Goal: Task Accomplishment & Management: Manage account settings

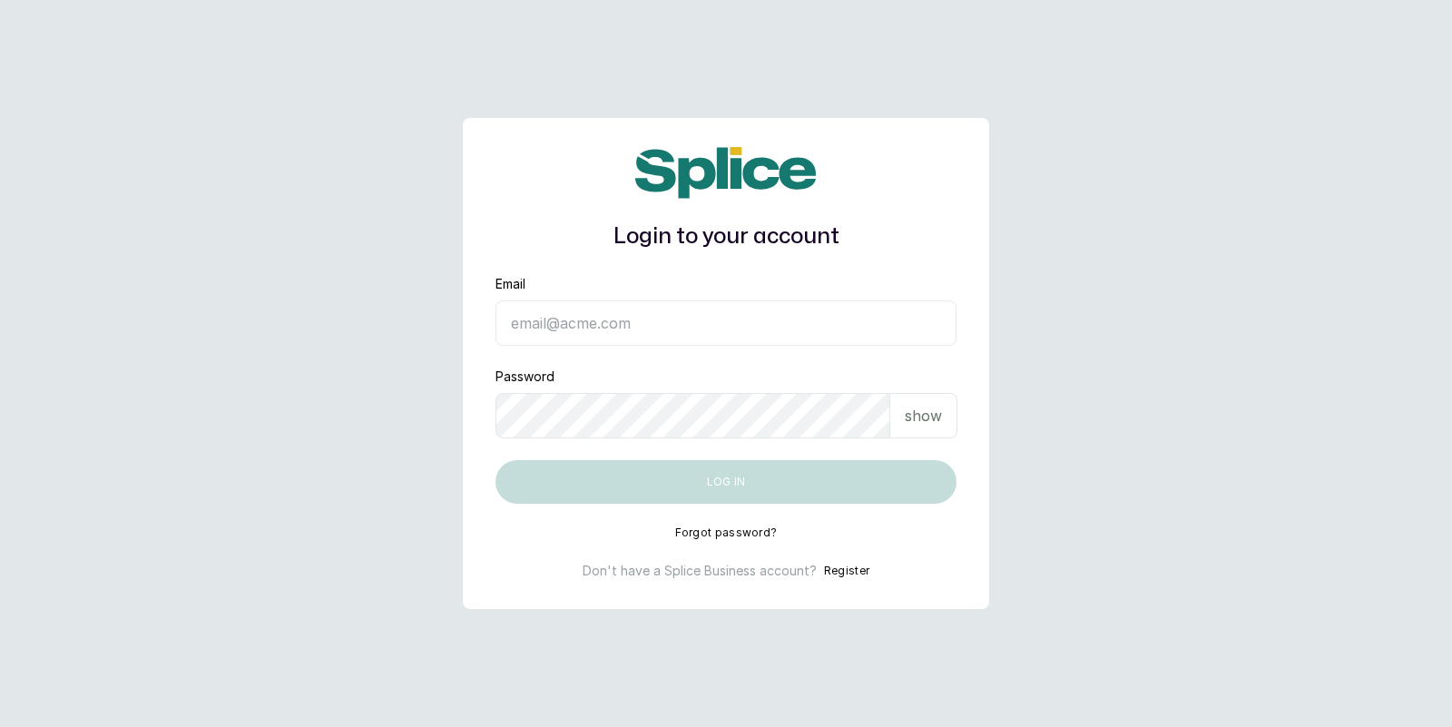
type input "[EMAIL_ADDRESS][DOMAIN_NAME]"
click at [734, 468] on button "Log in" at bounding box center [726, 482] width 461 height 44
click at [917, 405] on p "show" at bounding box center [923, 416] width 37 height 22
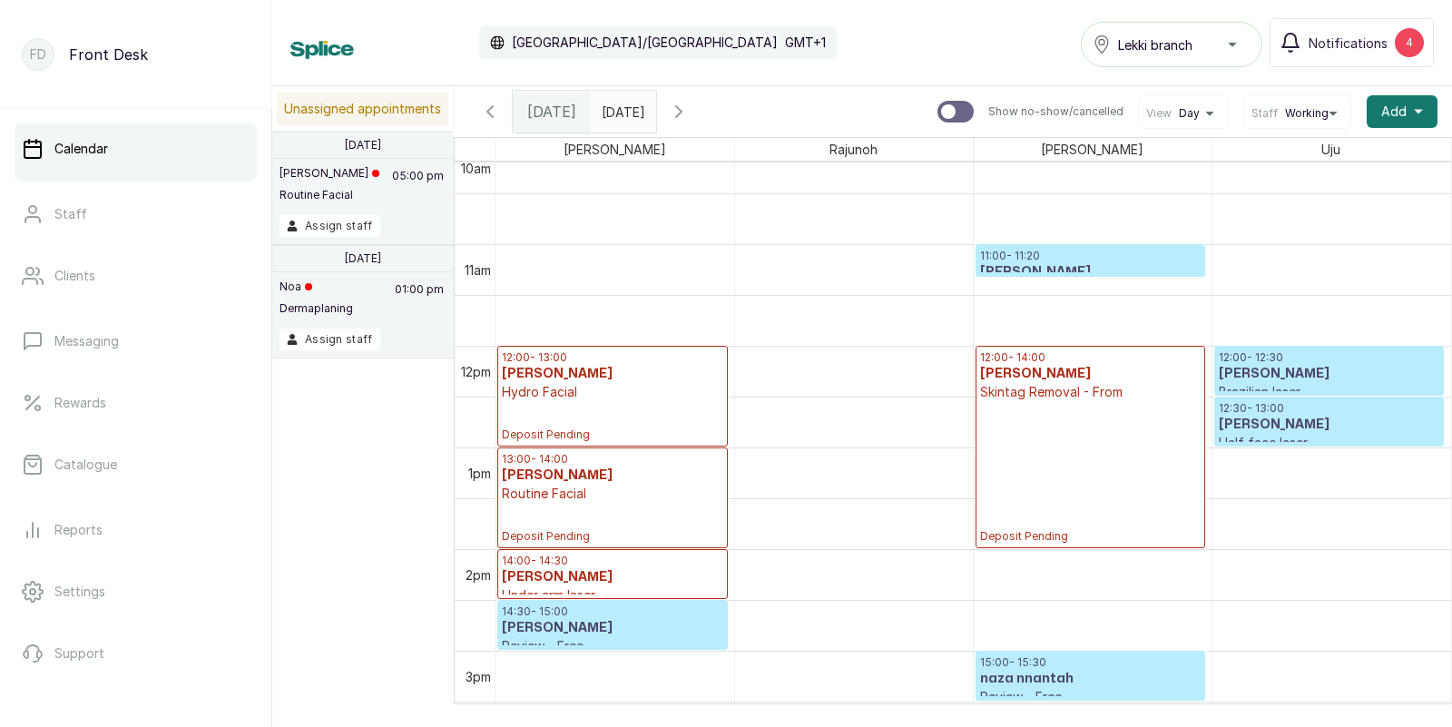
click at [621, 113] on input "text" at bounding box center [606, 107] width 29 height 31
type input "dd/MM/yyyy"
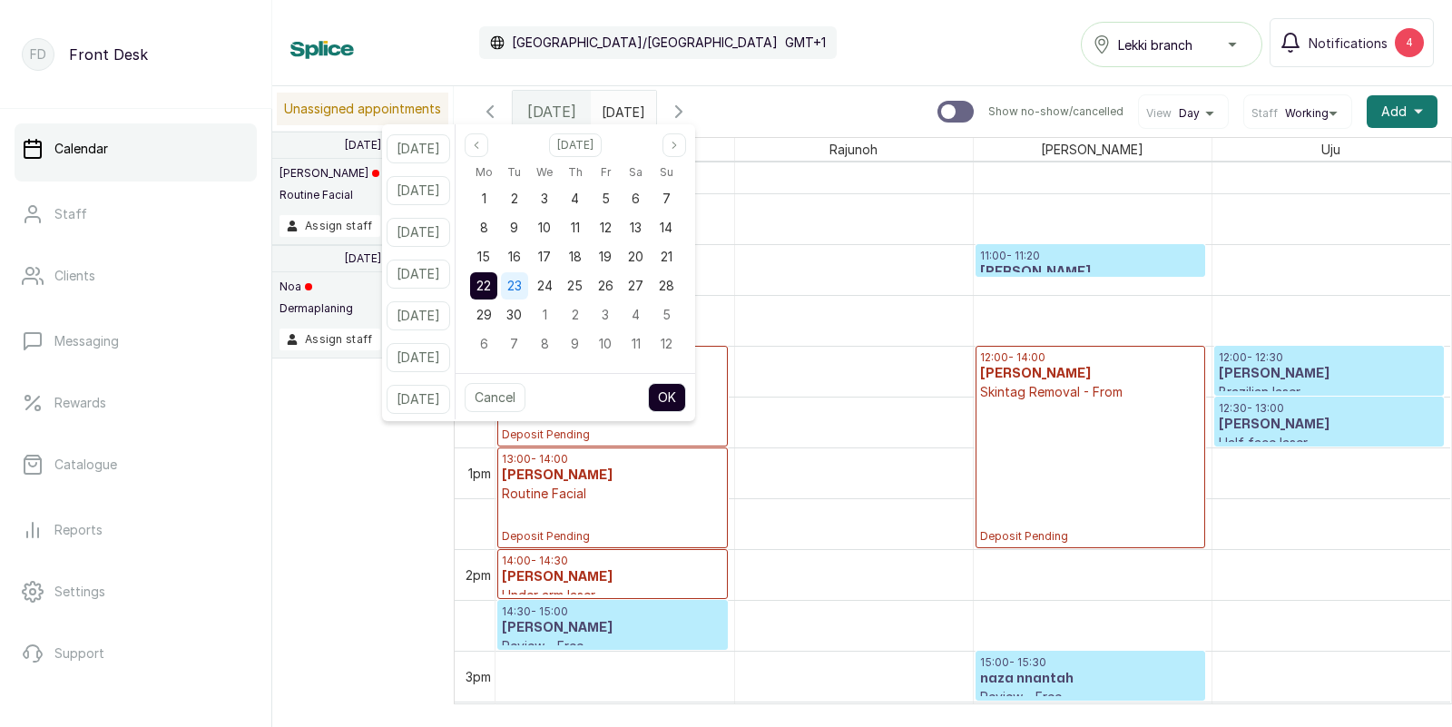
click at [522, 281] on span "23" at bounding box center [514, 285] width 15 height 15
click at [684, 395] on button "OK" at bounding box center [667, 397] width 38 height 29
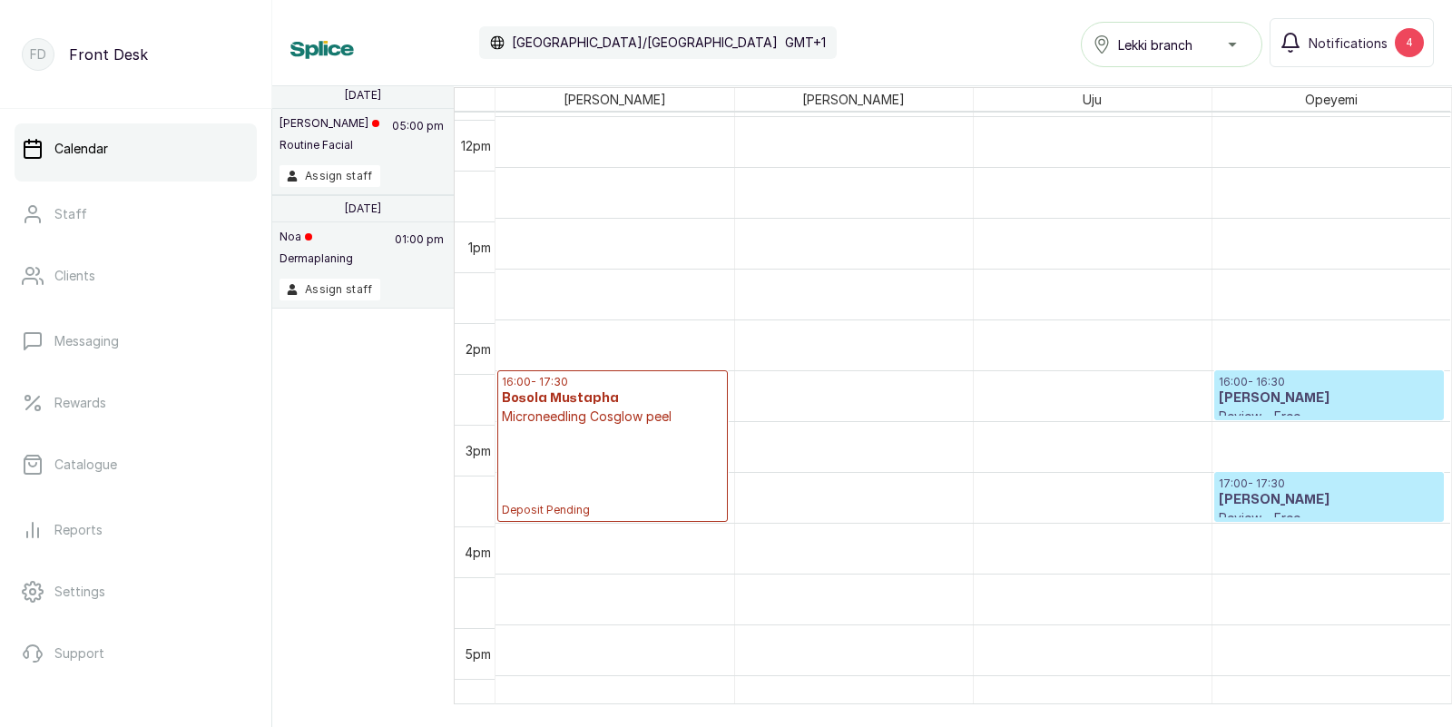
scroll to position [1369, 0]
click at [331, 288] on button "Assign staff" at bounding box center [330, 290] width 101 height 22
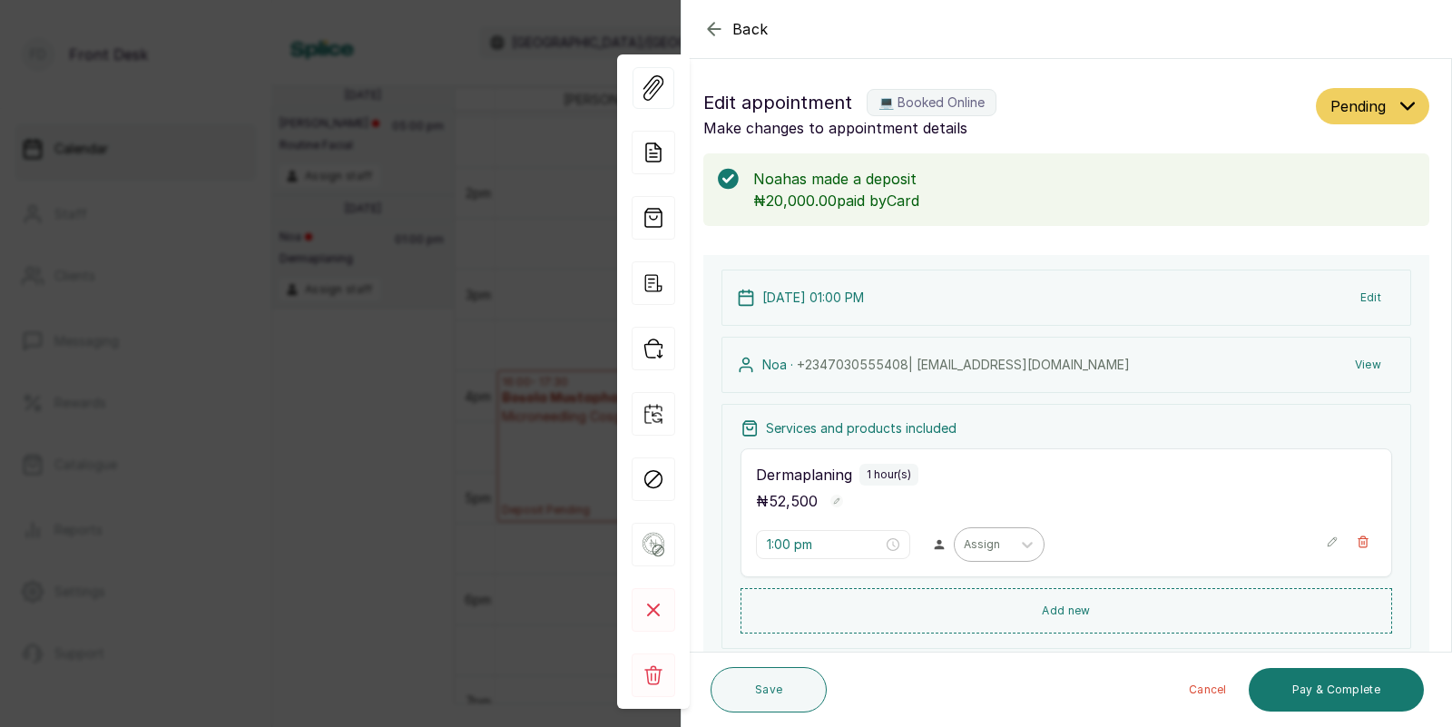
click at [969, 547] on div "Assign" at bounding box center [983, 545] width 56 height 24
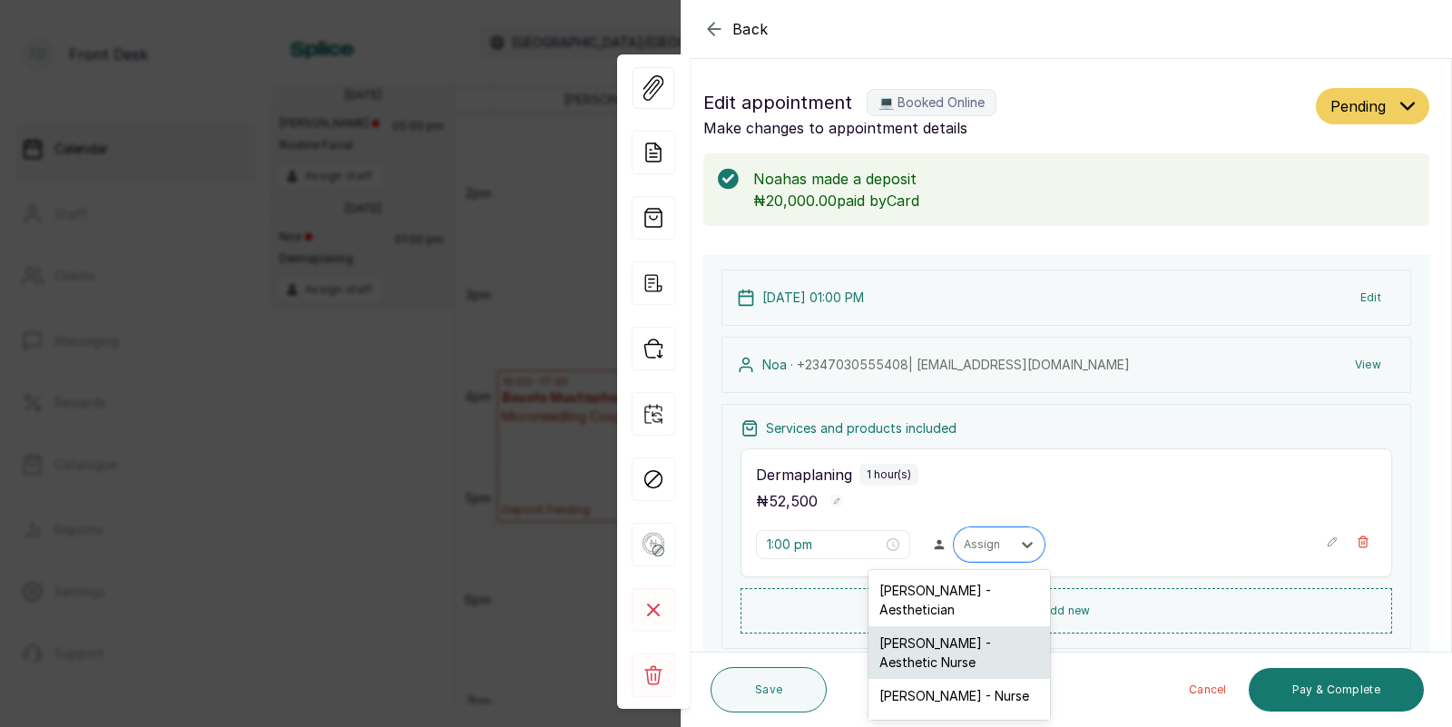
click at [918, 644] on div "Uju Agu - Aesthetic Nurse" at bounding box center [960, 652] width 182 height 53
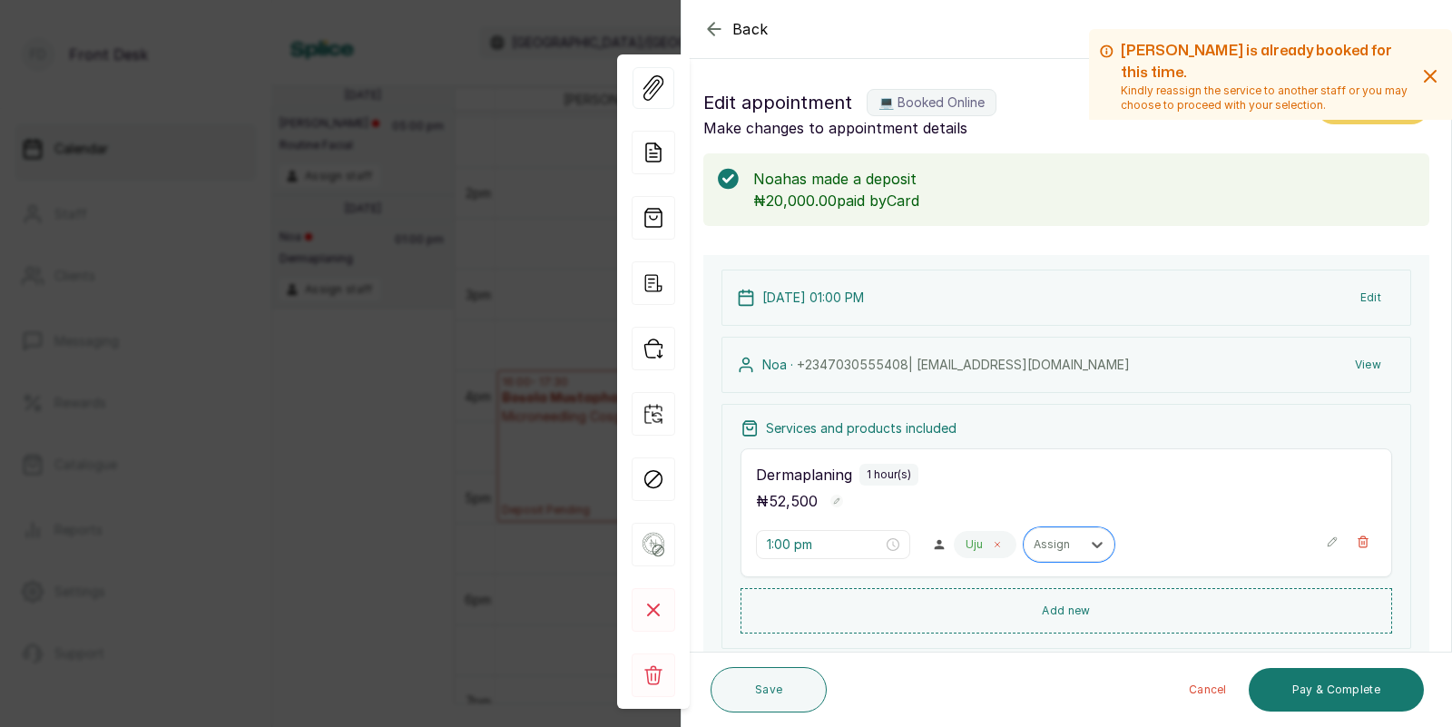
click at [996, 545] on icon at bounding box center [998, 545] width 5 height 5
click at [964, 545] on div at bounding box center [983, 544] width 38 height 16
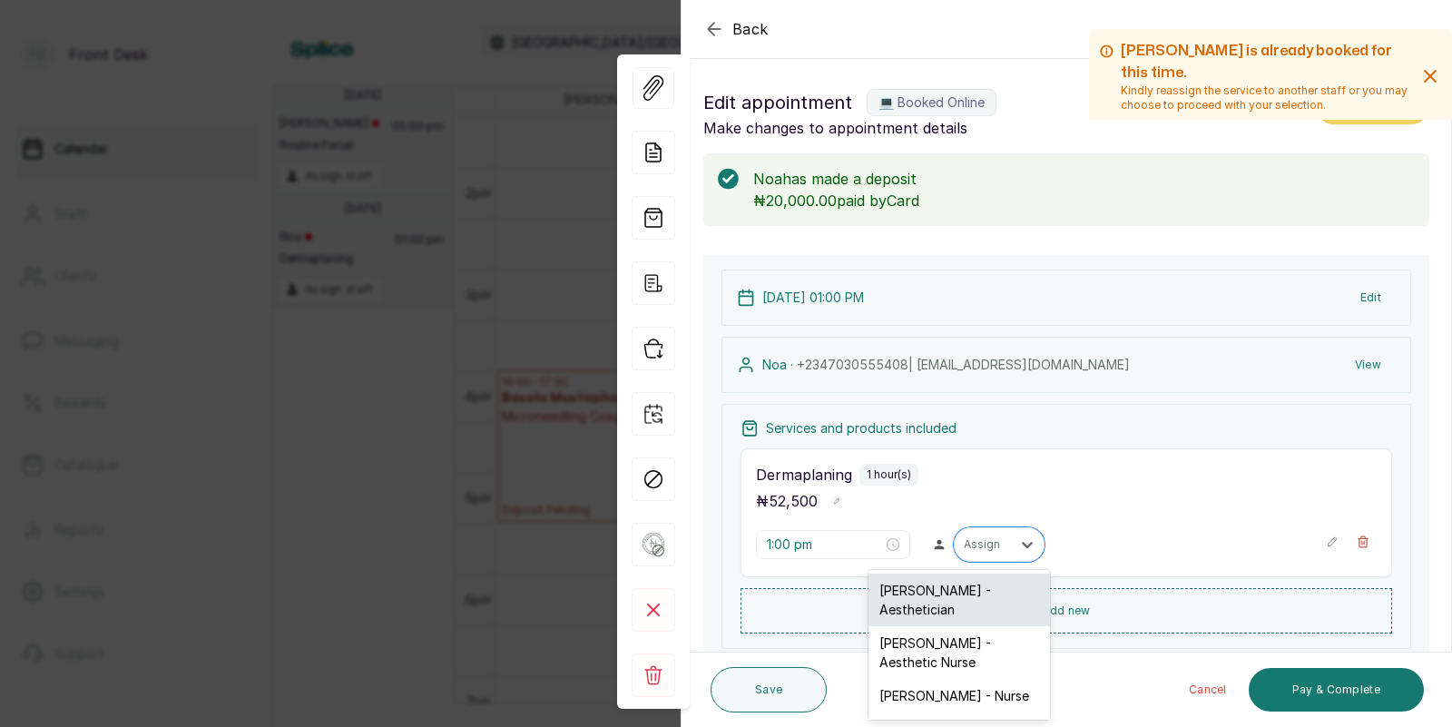
click at [899, 594] on div "Opeyemi Ojo - Aesthetician" at bounding box center [960, 600] width 182 height 53
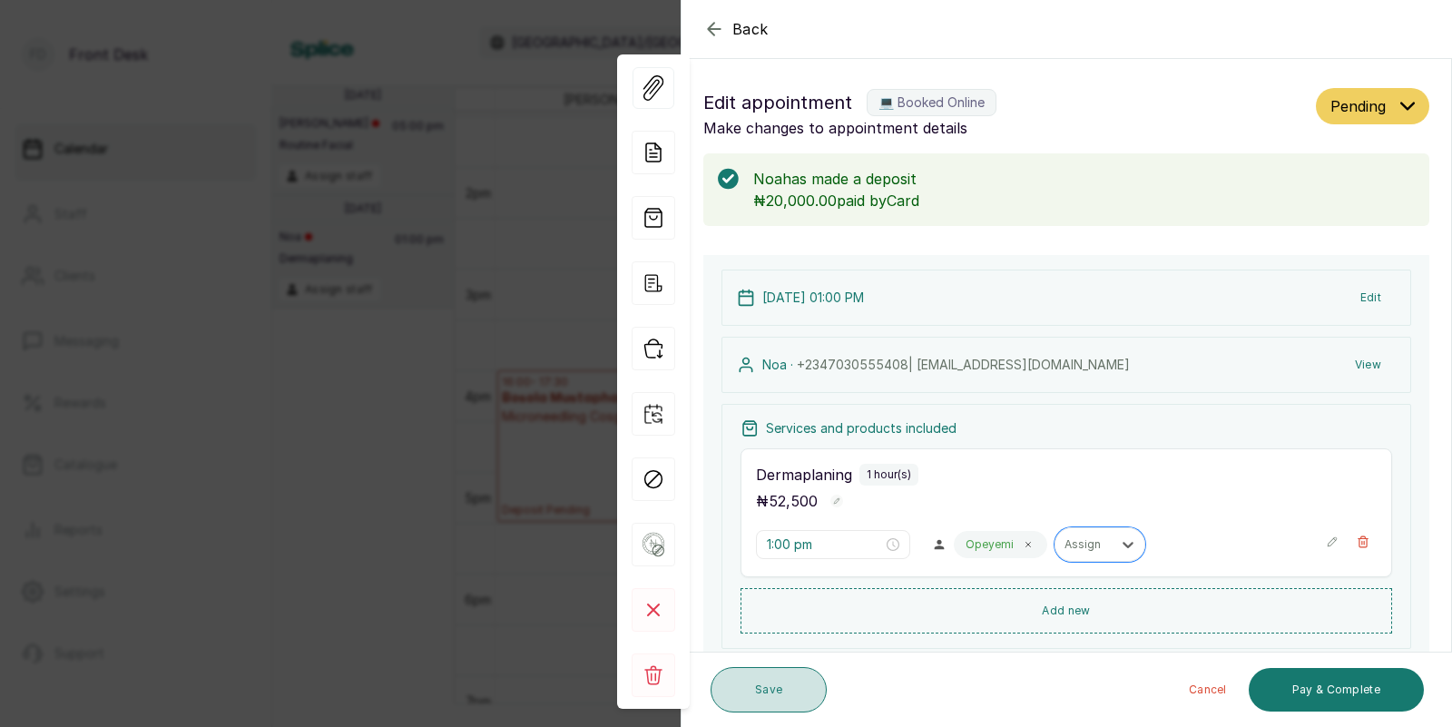
click at [761, 693] on button "Save" at bounding box center [769, 689] width 116 height 45
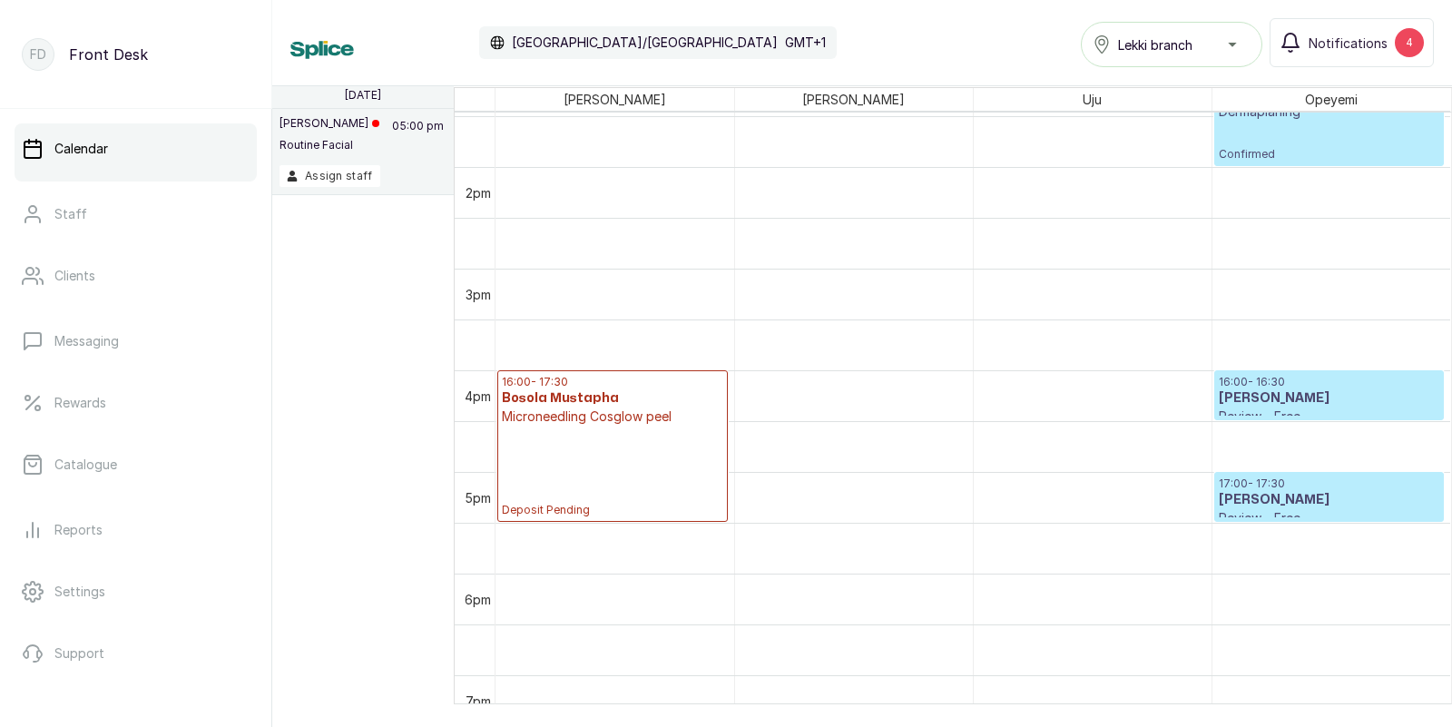
click at [562, 43] on p "Africa/Lagos" at bounding box center [645, 43] width 266 height 18
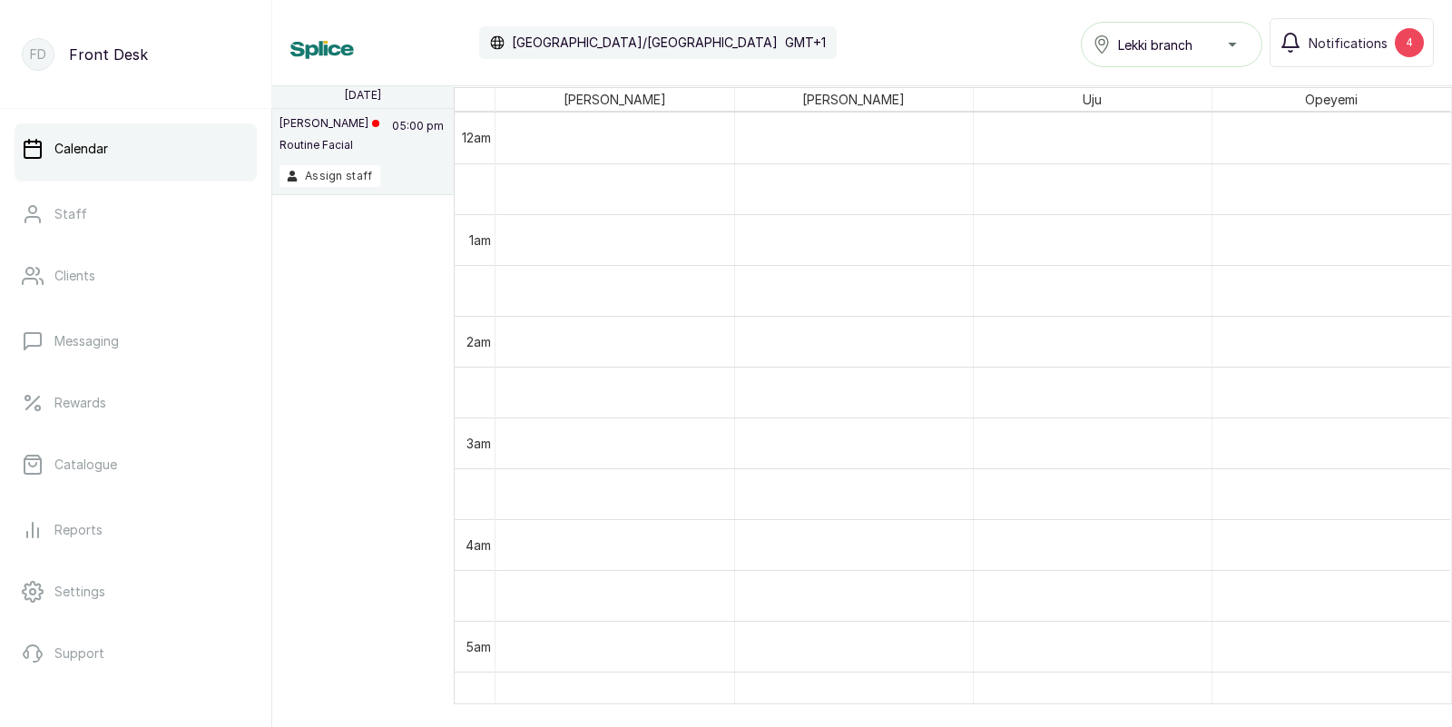
scroll to position [0, 0]
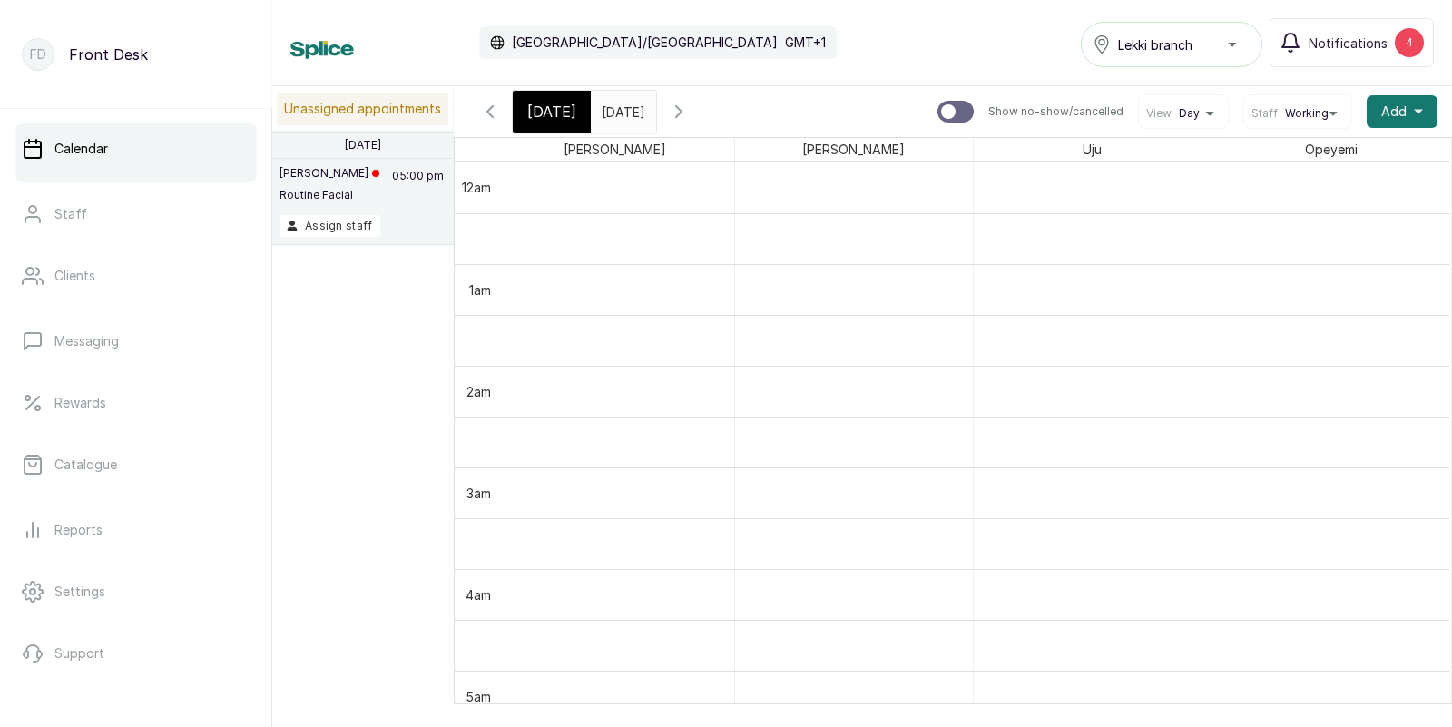
click at [621, 115] on input "23/09/2025" at bounding box center [606, 107] width 29 height 31
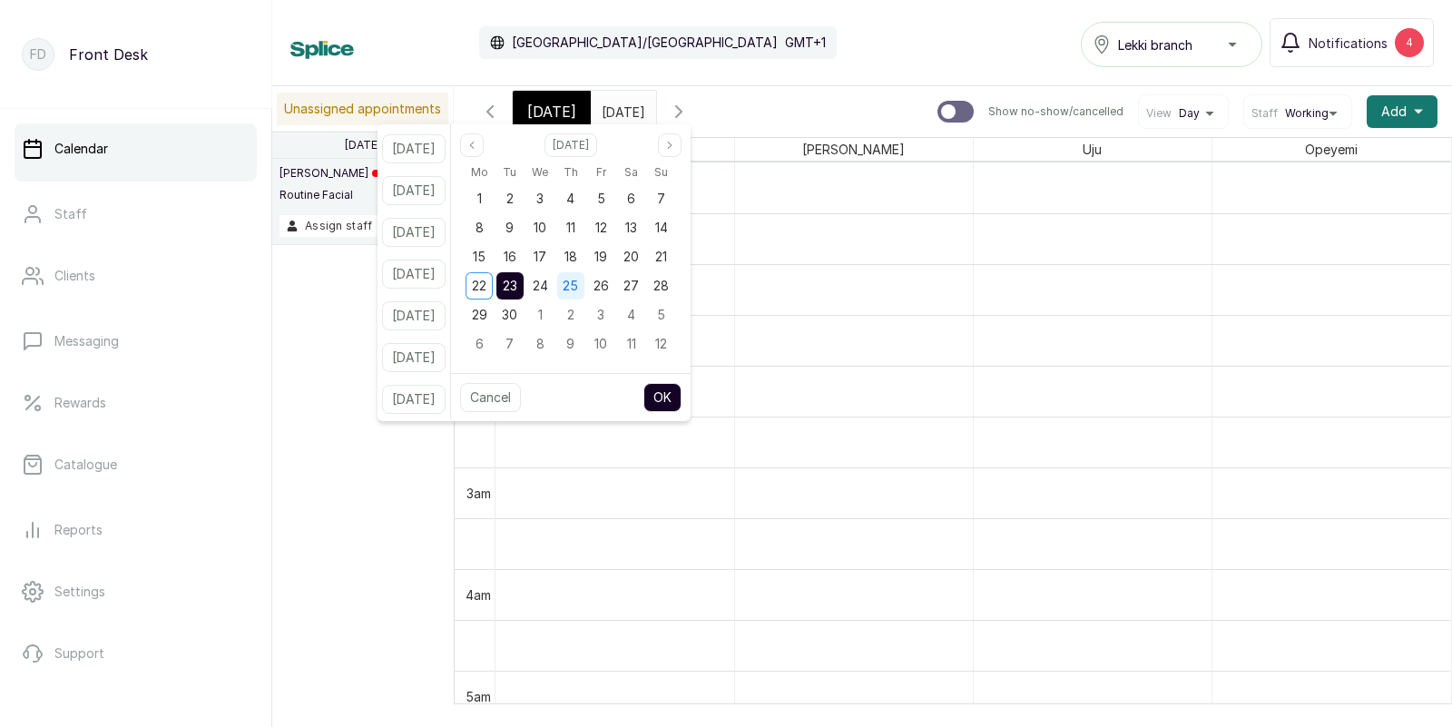
click at [578, 291] on span "25" at bounding box center [570, 285] width 15 height 15
click at [682, 400] on button "OK" at bounding box center [663, 397] width 38 height 29
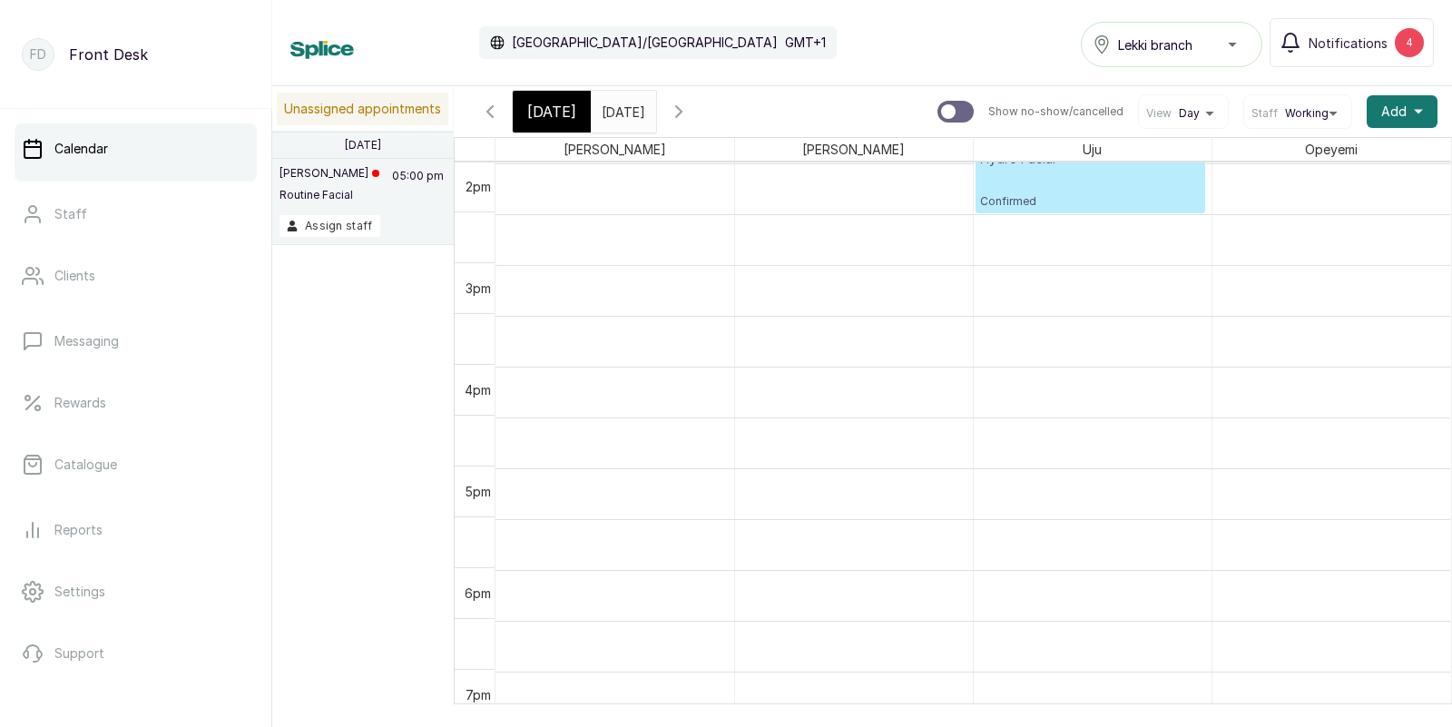
scroll to position [1473, 0]
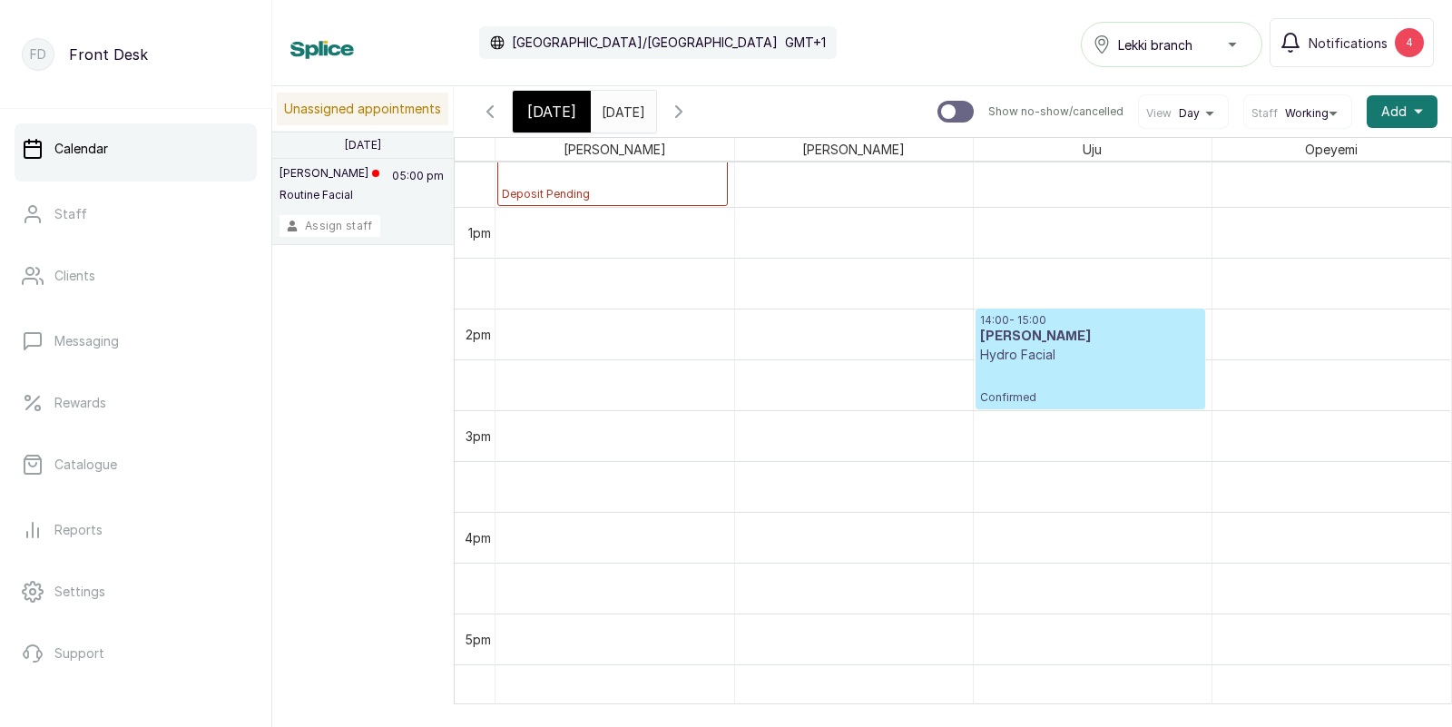
click at [328, 226] on button "Assign staff" at bounding box center [330, 226] width 101 height 22
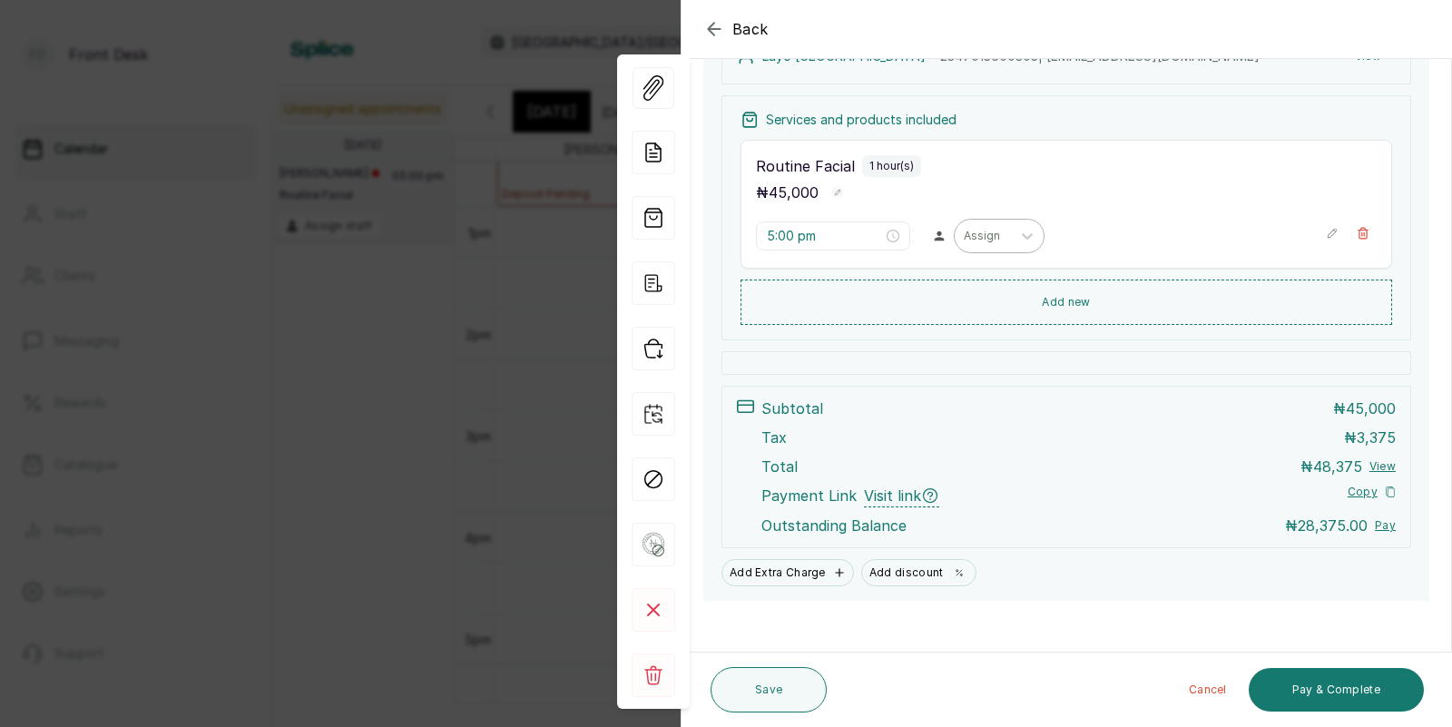
click at [964, 231] on div at bounding box center [983, 236] width 38 height 16
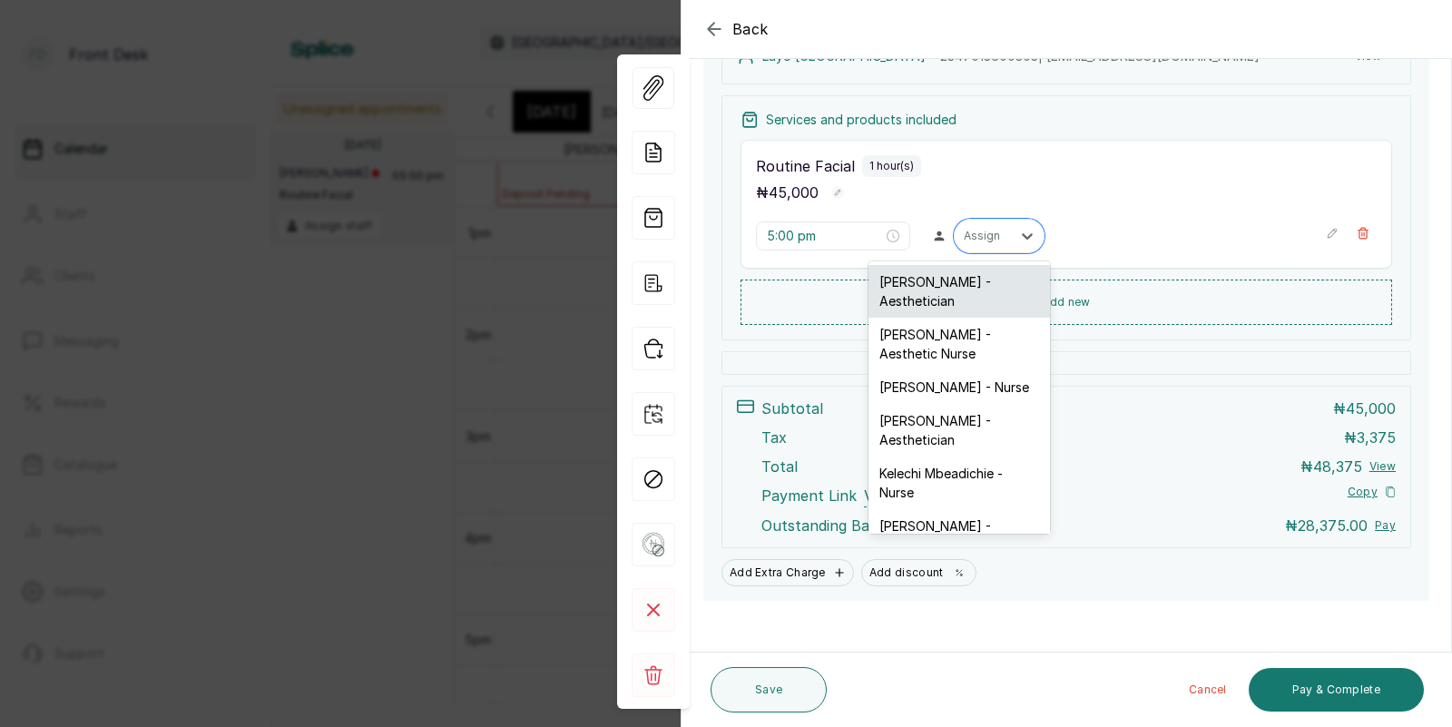
click at [928, 289] on div "Opeyemi Ojo - Aesthetician" at bounding box center [960, 291] width 182 height 53
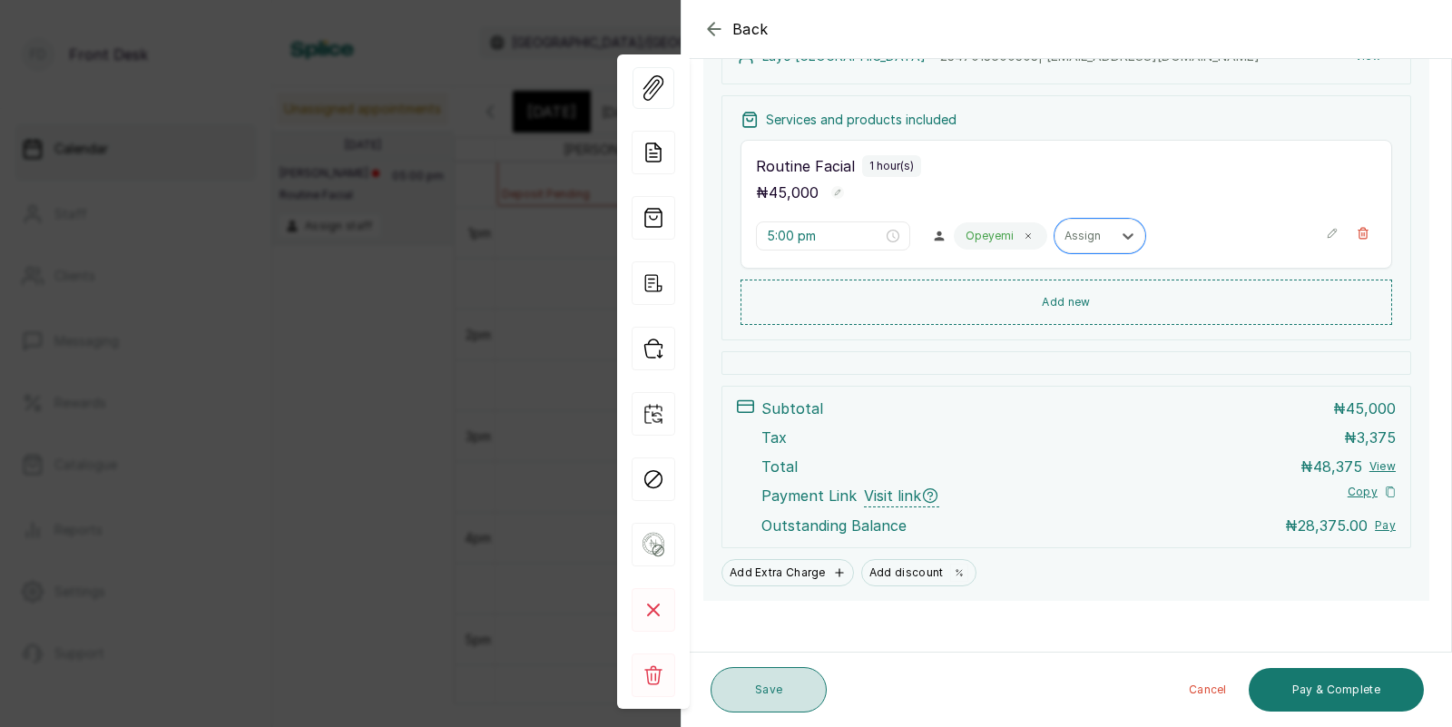
click at [787, 695] on button "Save" at bounding box center [769, 689] width 116 height 45
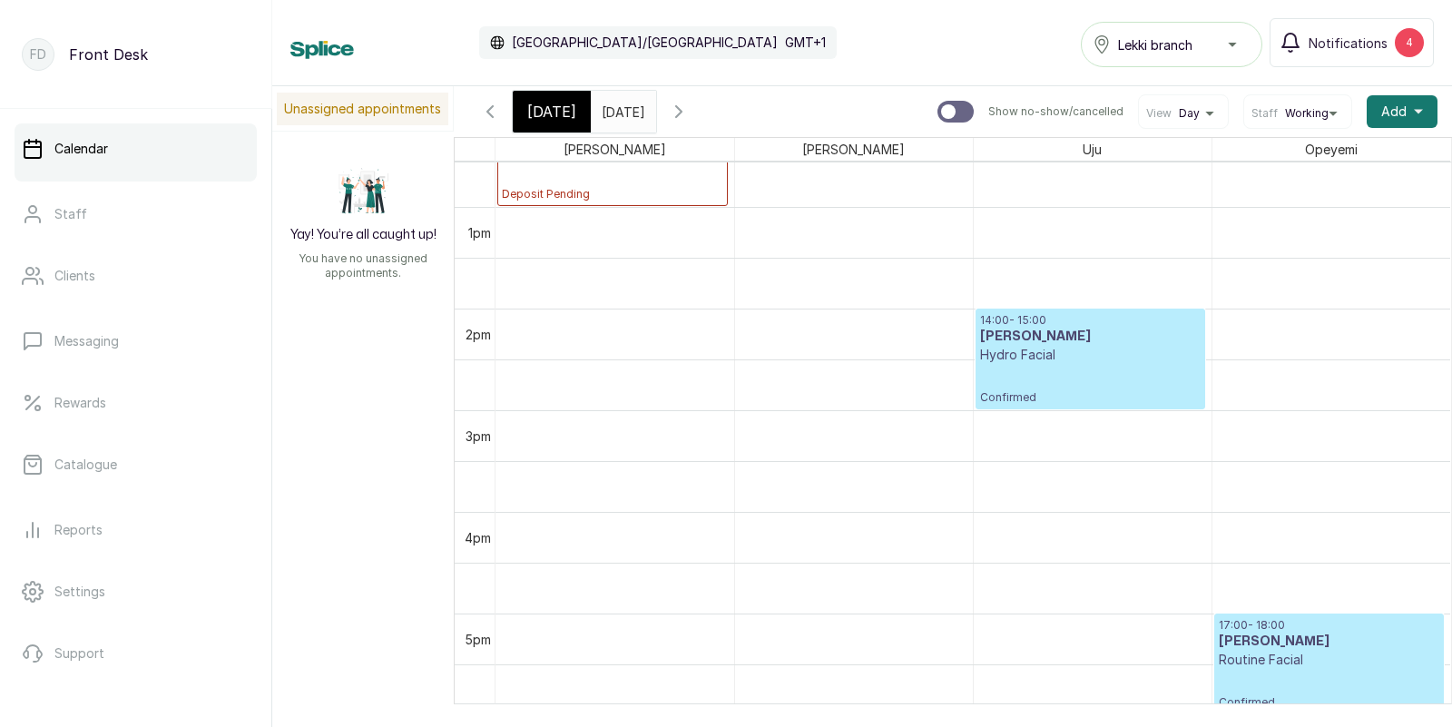
click at [621, 117] on input "25/09/2025" at bounding box center [606, 107] width 29 height 31
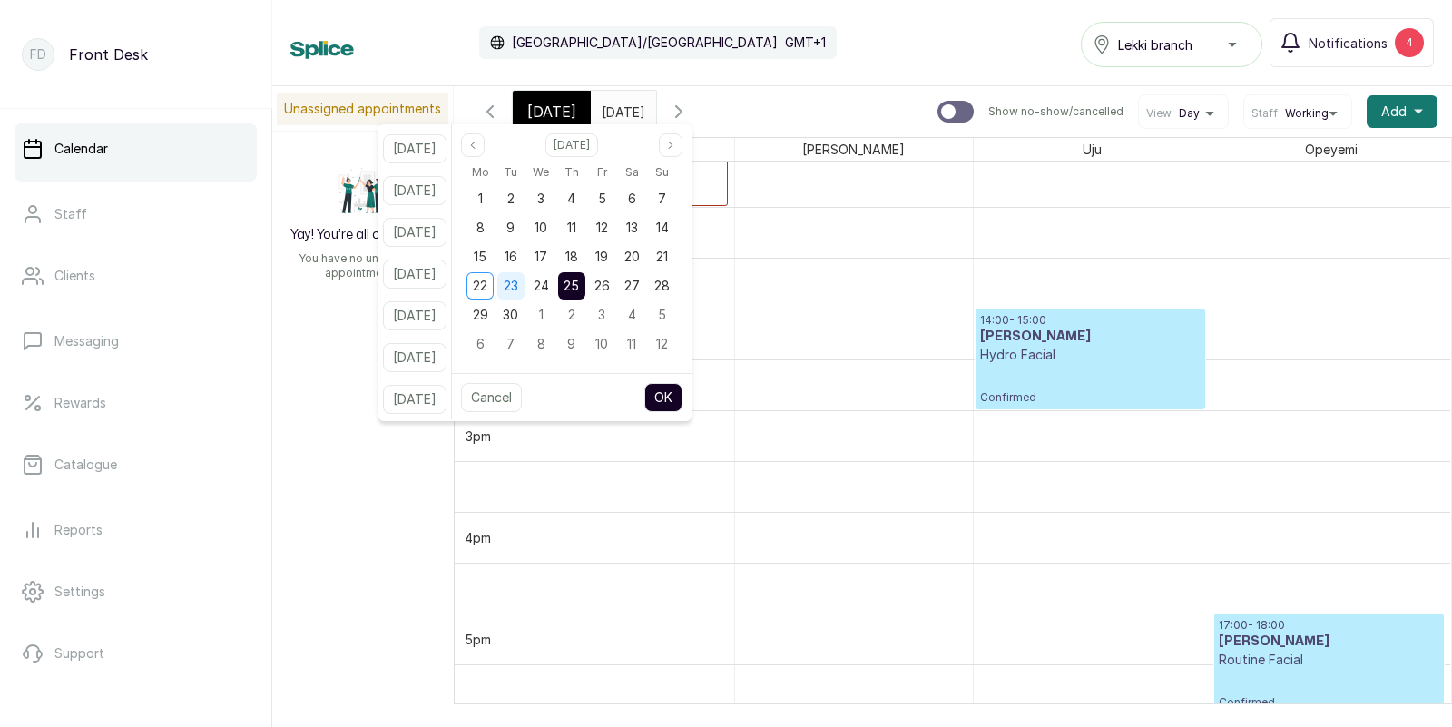
click at [518, 286] on span "23" at bounding box center [511, 285] width 15 height 15
click at [683, 394] on button "OK" at bounding box center [663, 397] width 38 height 29
type input "23/09/2025"
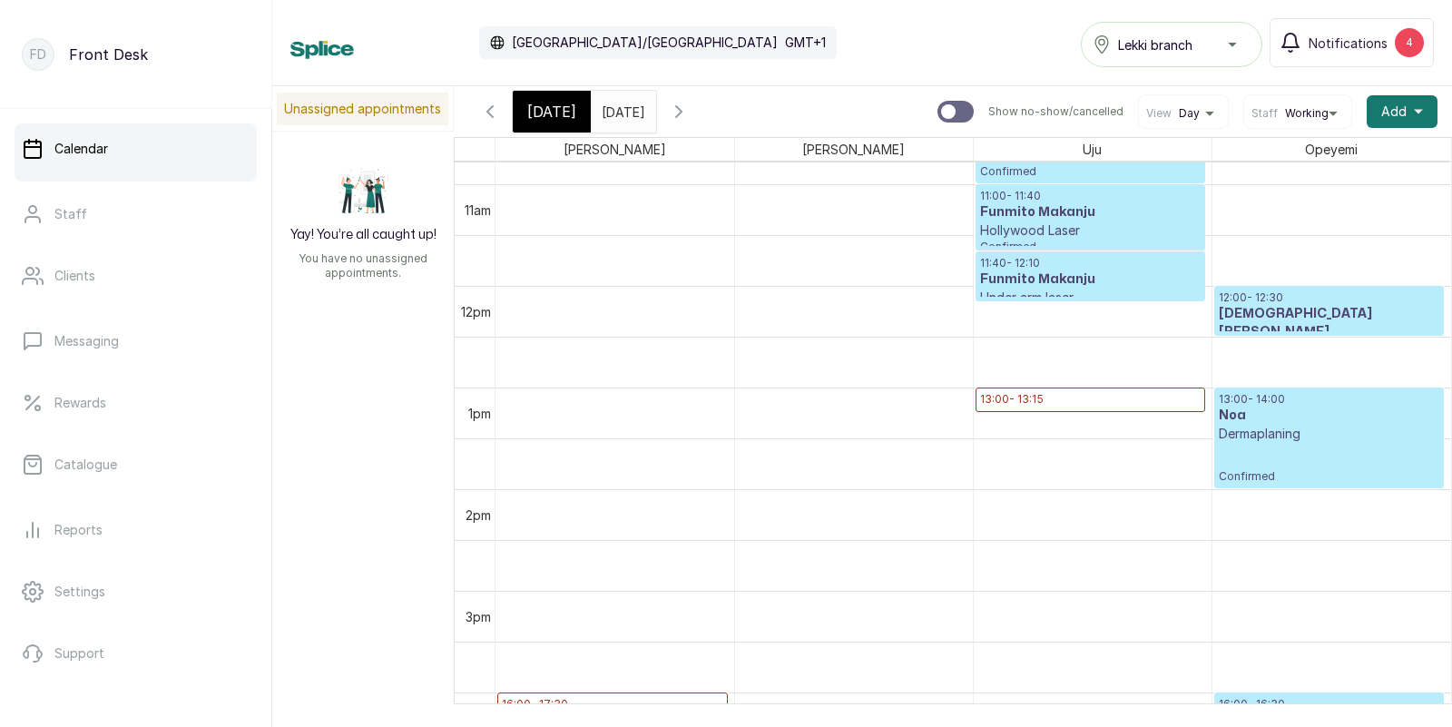
scroll to position [1121, 0]
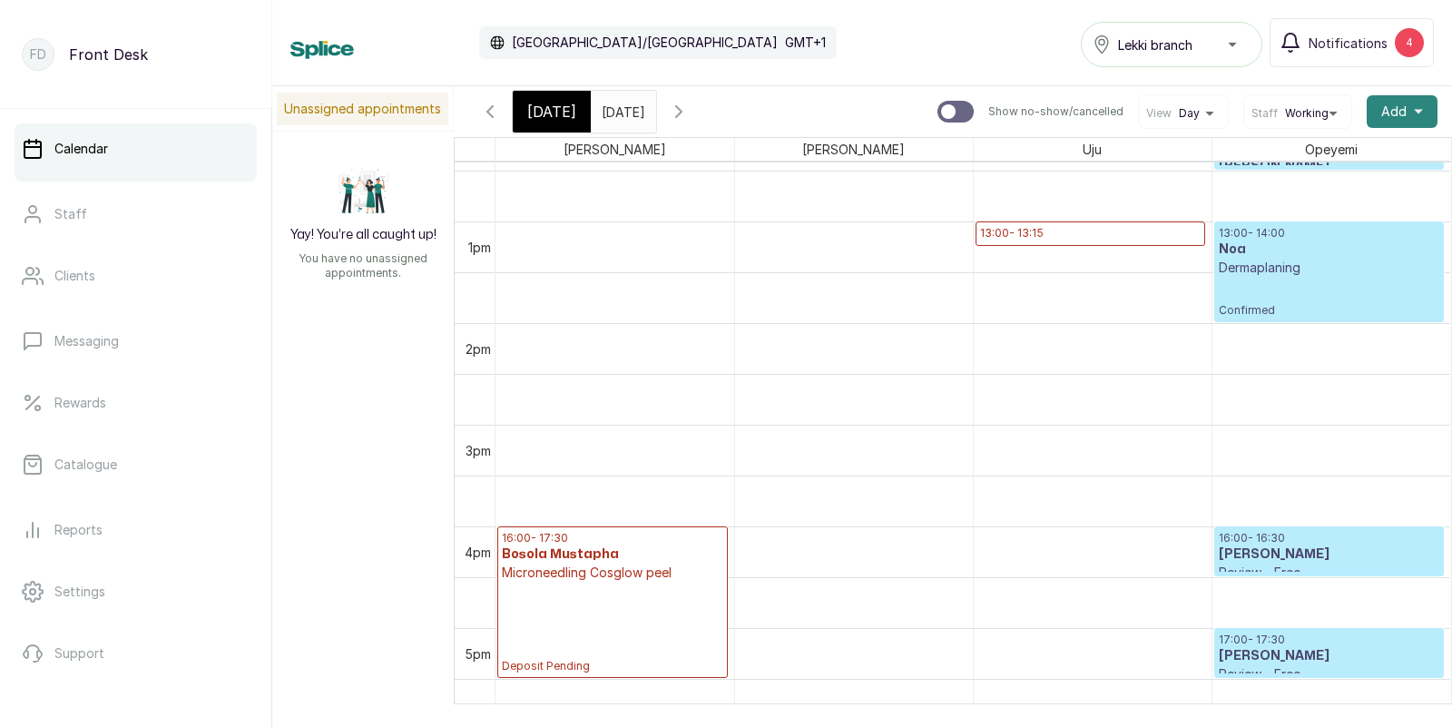
click at [1403, 106] on span "Add" at bounding box center [1393, 112] width 25 height 18
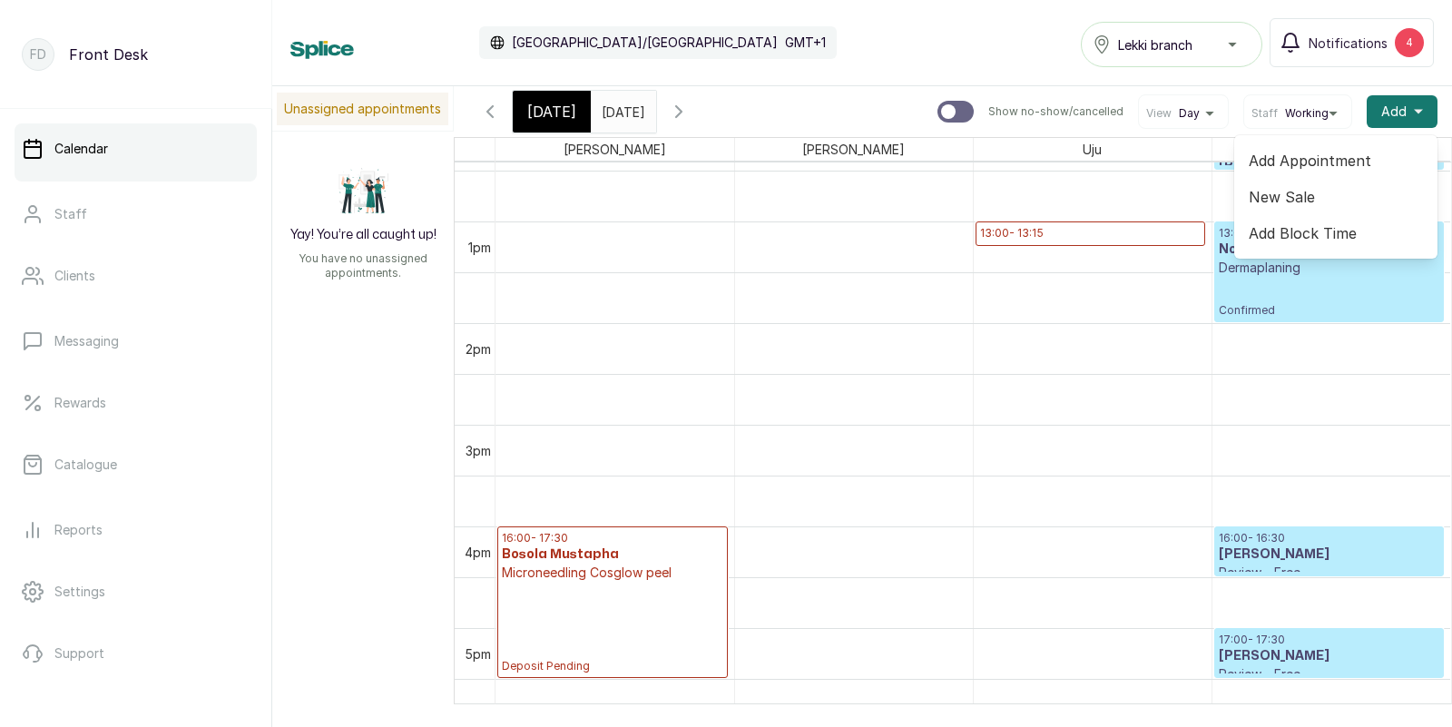
click at [1324, 159] on span "Add Appointment" at bounding box center [1336, 161] width 174 height 22
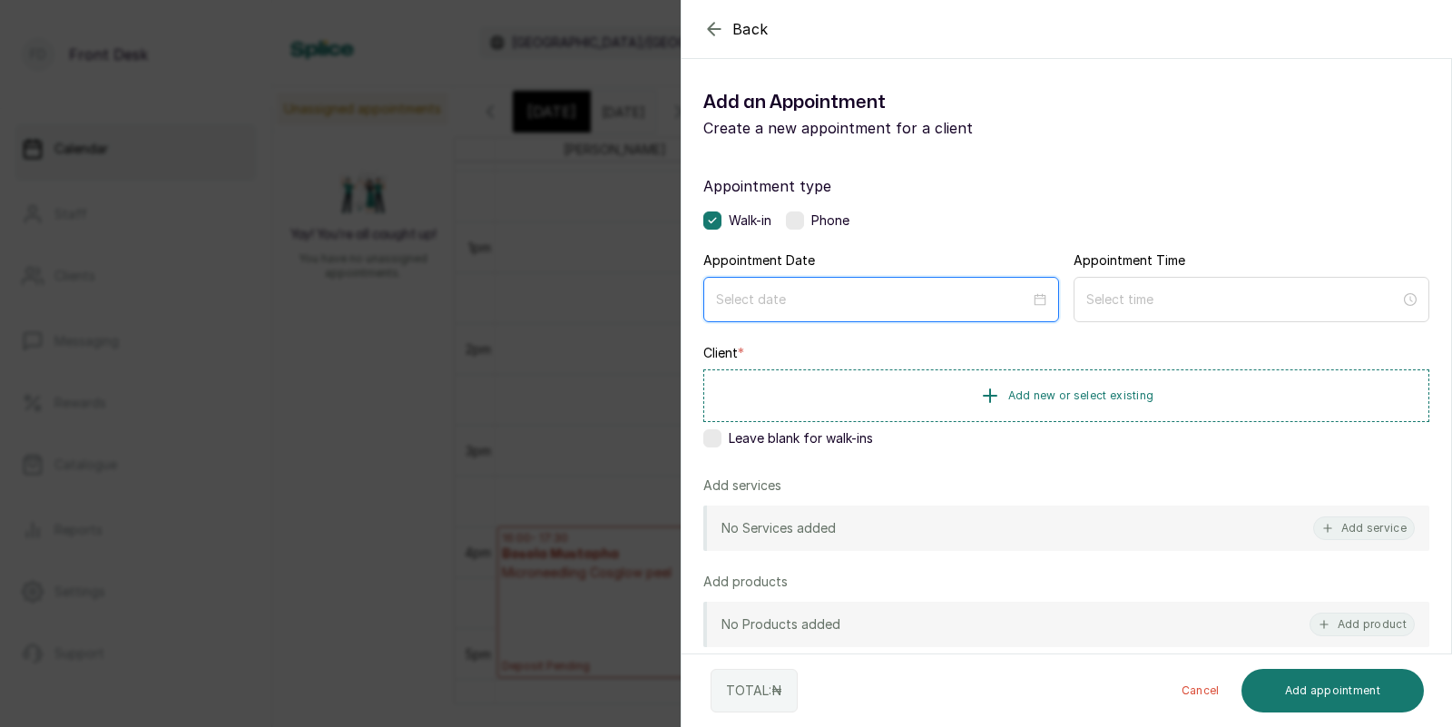
click at [959, 298] on input at bounding box center [873, 300] width 314 height 20
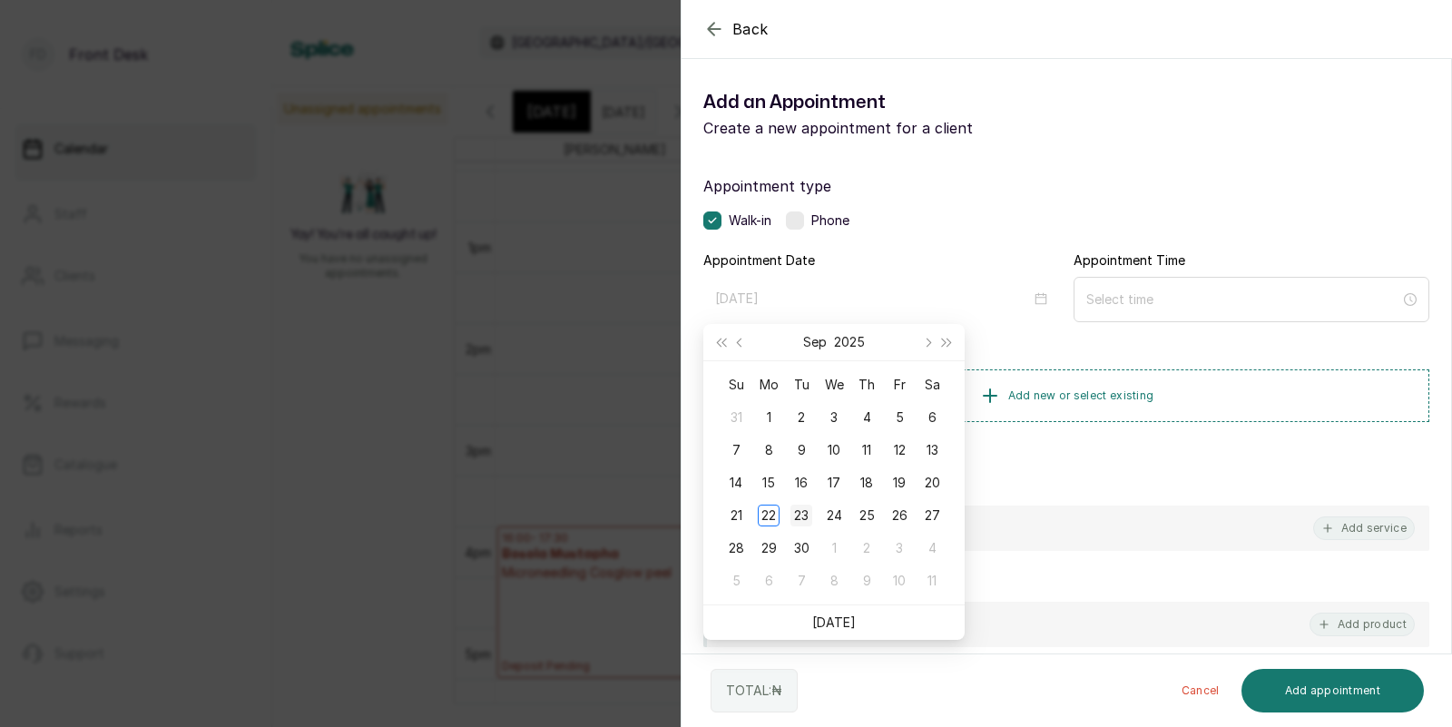
click at [803, 516] on div "23" at bounding box center [802, 516] width 22 height 22
type input "2025/09/23"
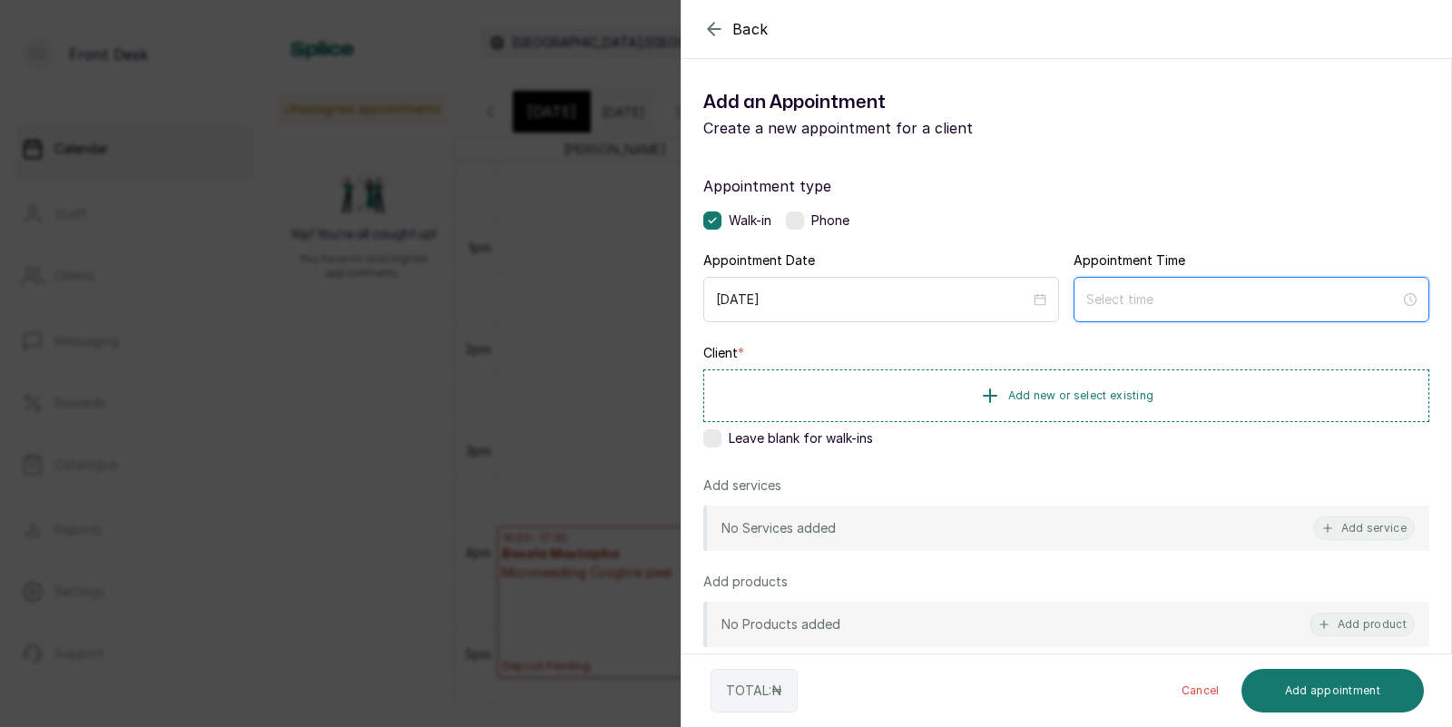
click at [1140, 296] on input at bounding box center [1243, 300] width 314 height 20
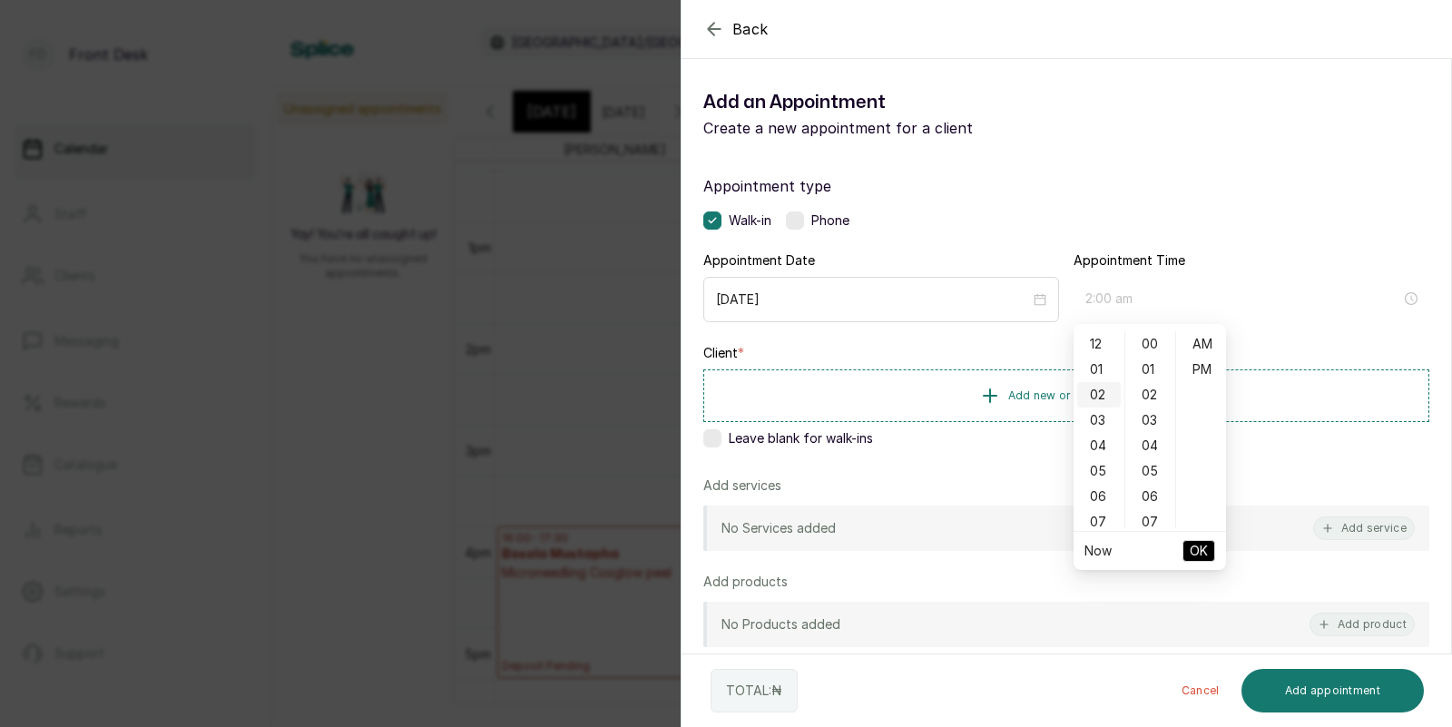
click at [1100, 396] on div "02" at bounding box center [1099, 394] width 44 height 25
type input "2:00 pm"
click at [1206, 376] on div "PM" at bounding box center [1202, 369] width 44 height 25
click at [1203, 555] on span "OK" at bounding box center [1199, 551] width 18 height 34
click at [1363, 529] on button "Add service" at bounding box center [1364, 528] width 102 height 24
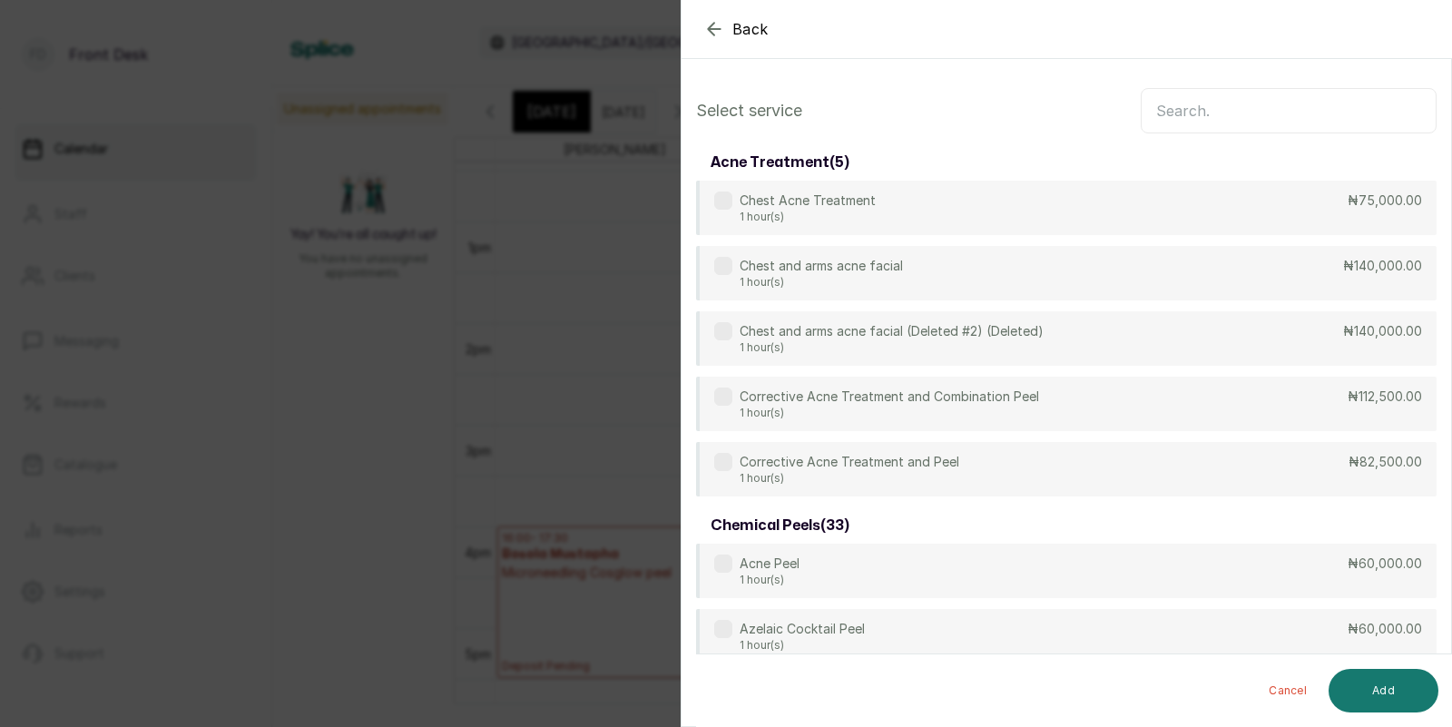
click at [1208, 100] on input "text" at bounding box center [1289, 110] width 296 height 45
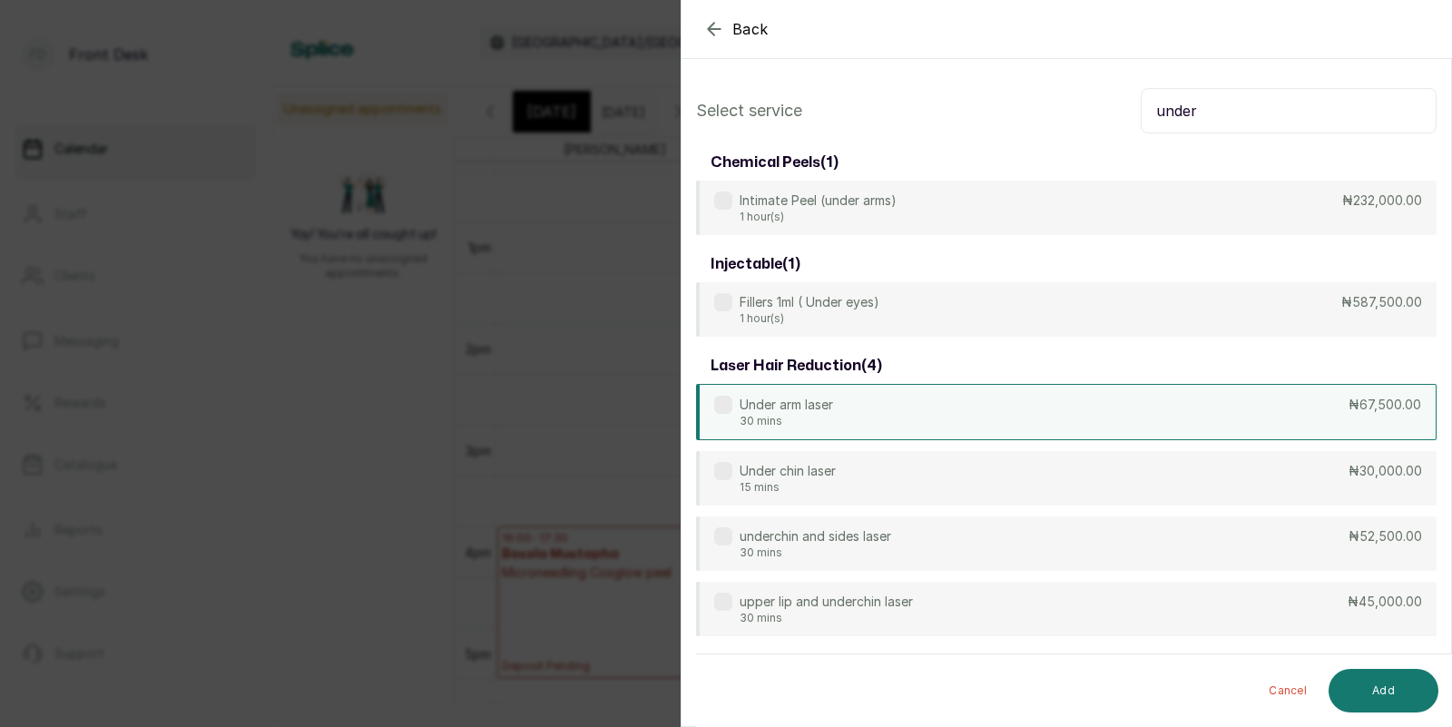
click at [763, 409] on p "Under arm laser" at bounding box center [786, 405] width 93 height 18
click at [1240, 122] on input "under" at bounding box center [1289, 110] width 296 height 45
type input "u"
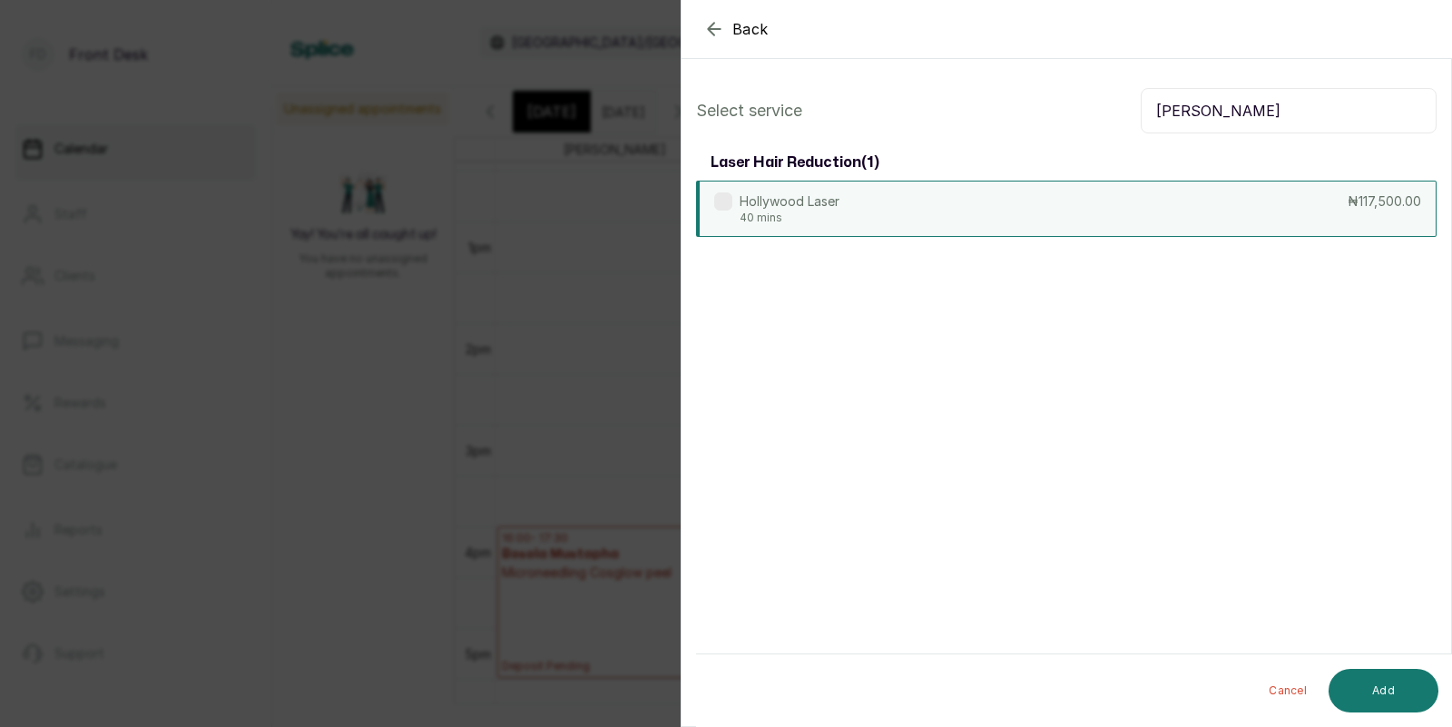
type input "holly"
click at [1022, 215] on div "Hollywood Laser 40 mins ₦117,500.00" at bounding box center [1066, 209] width 741 height 56
click at [1379, 687] on button "Add" at bounding box center [1384, 691] width 110 height 44
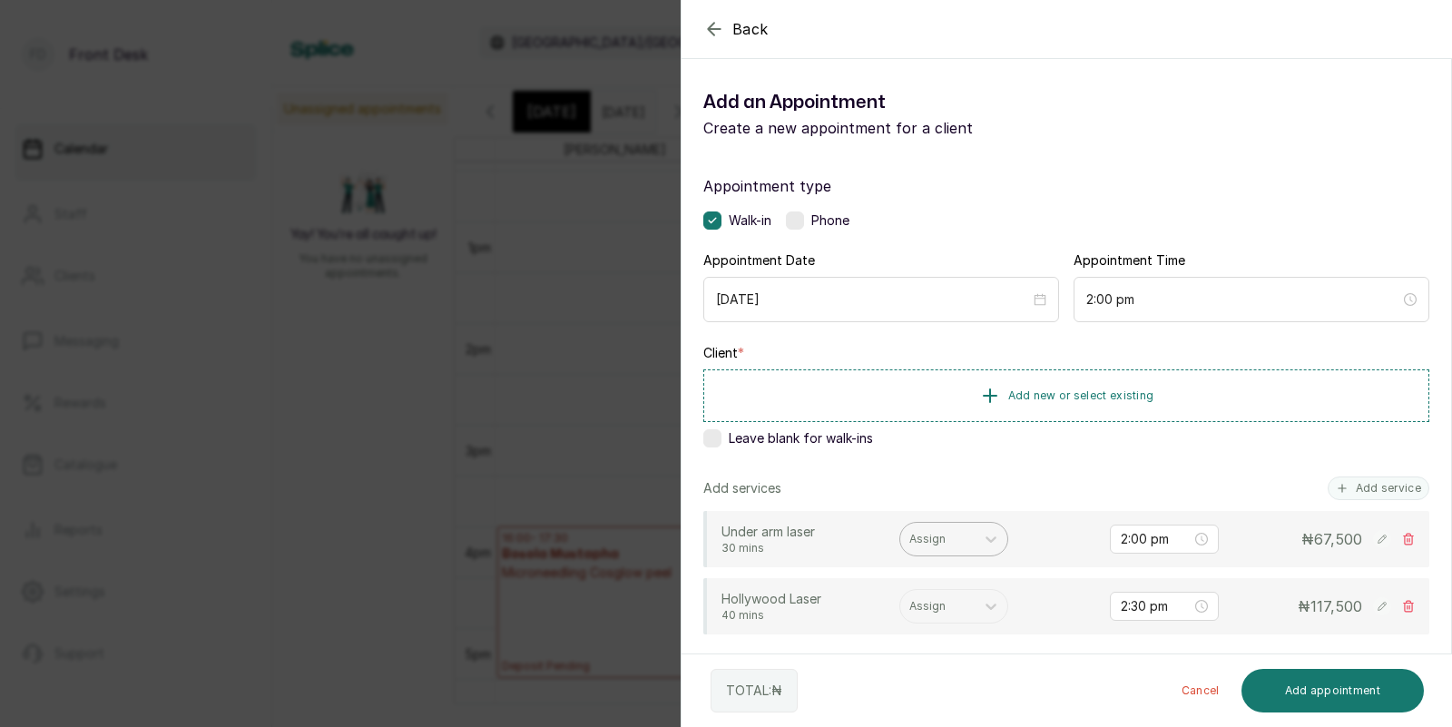
click at [971, 541] on div "Assign" at bounding box center [937, 539] width 74 height 24
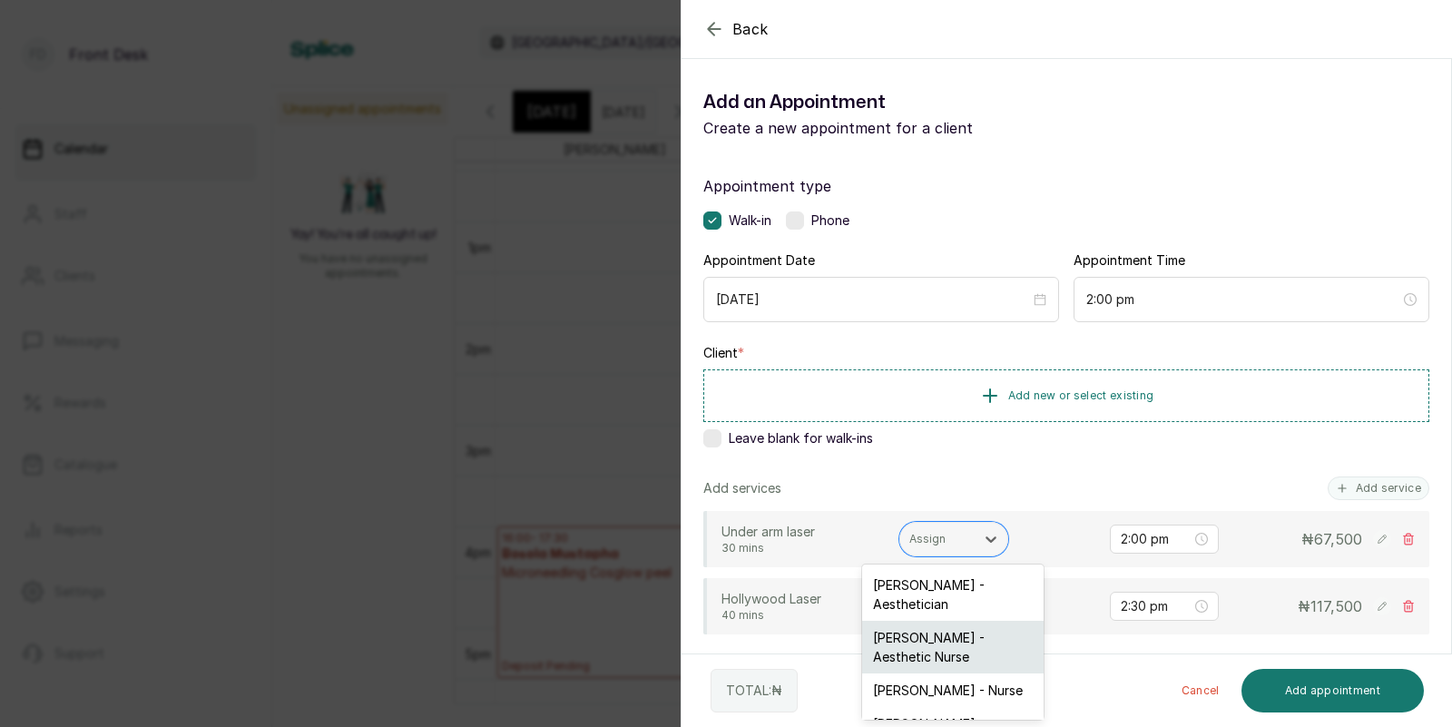
click at [919, 644] on div "Uju Agu - Aesthetic Nurse" at bounding box center [953, 647] width 182 height 53
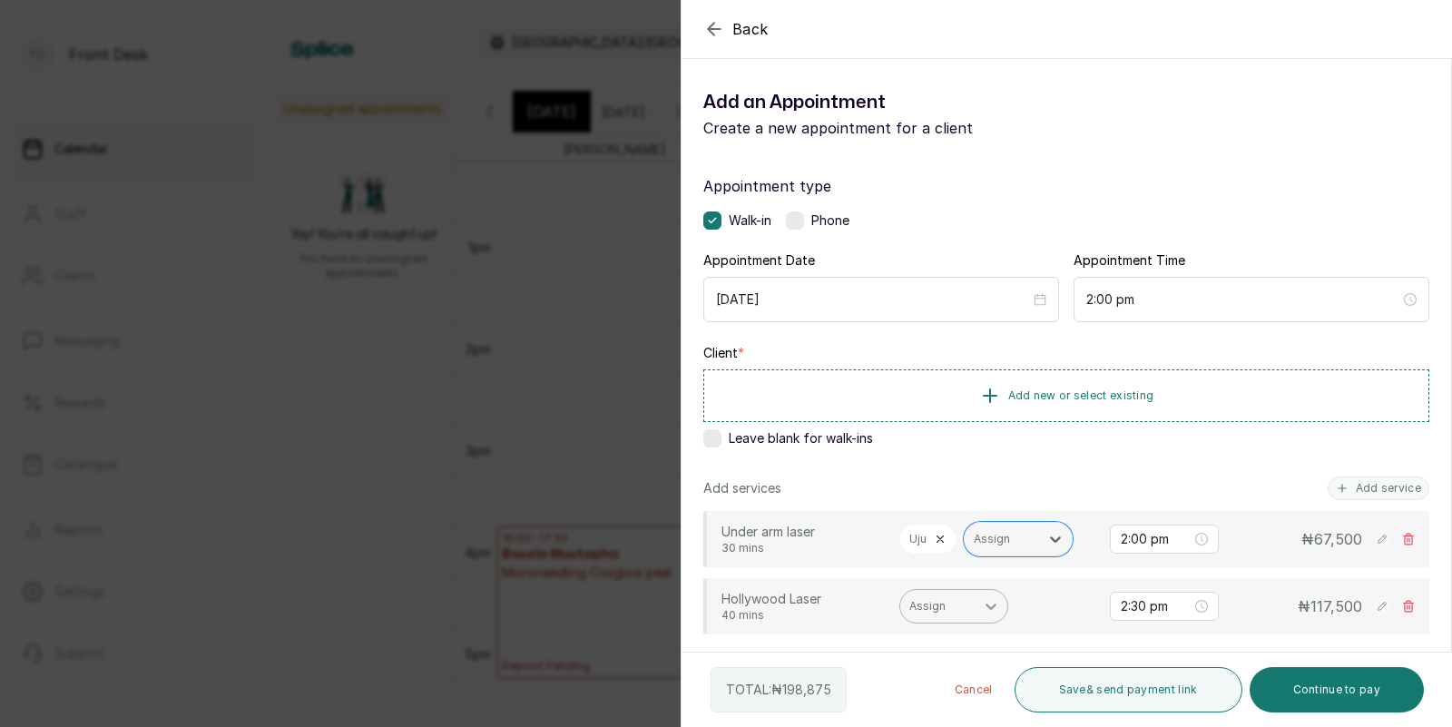
click at [992, 607] on icon at bounding box center [991, 607] width 11 height 6
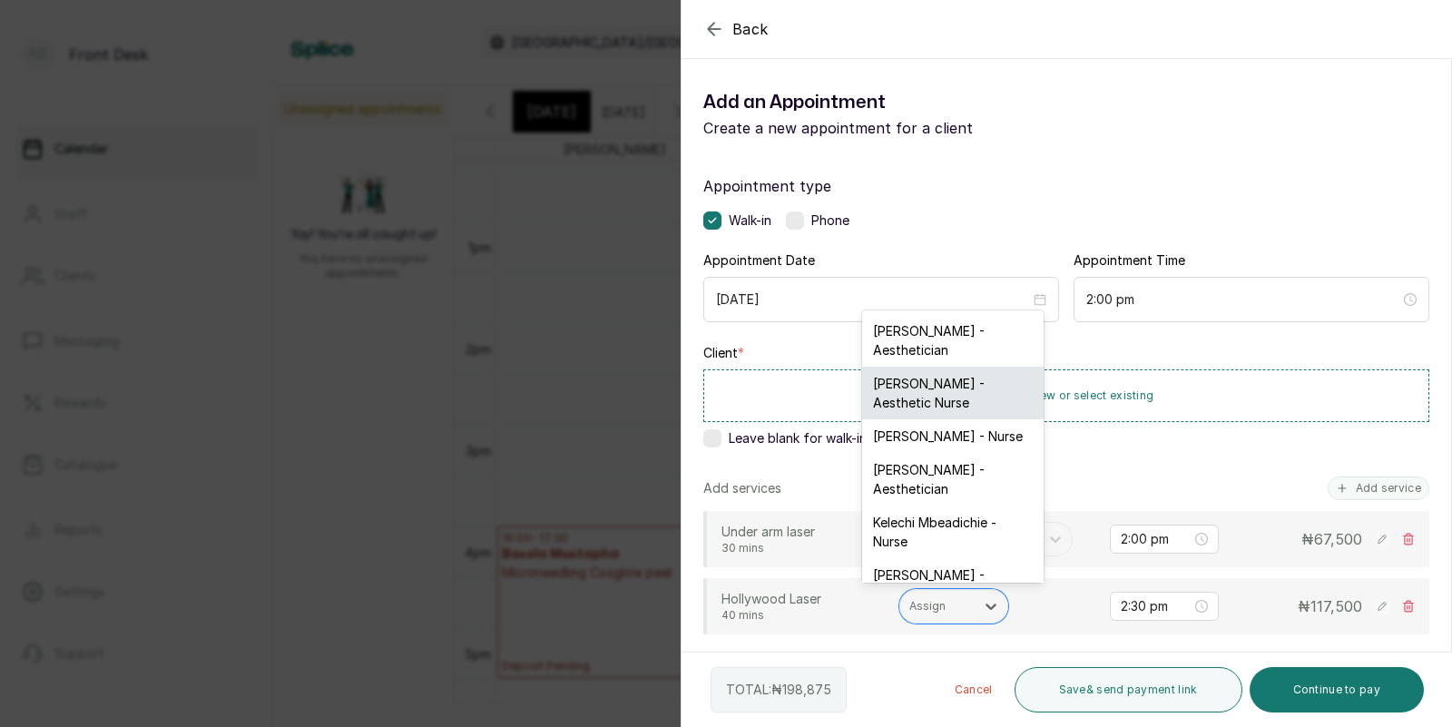
click at [982, 385] on div "Uju Agu - Aesthetic Nurse" at bounding box center [953, 393] width 182 height 53
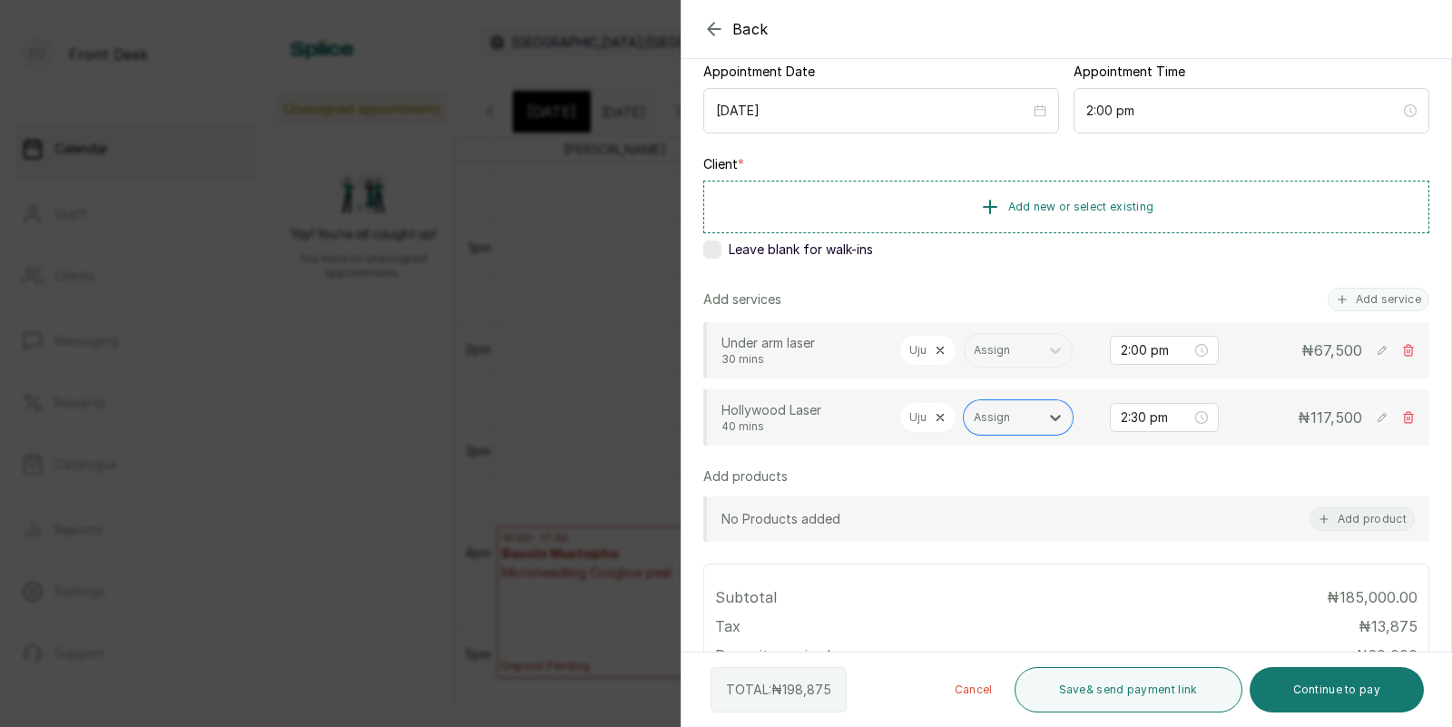
scroll to position [216, 0]
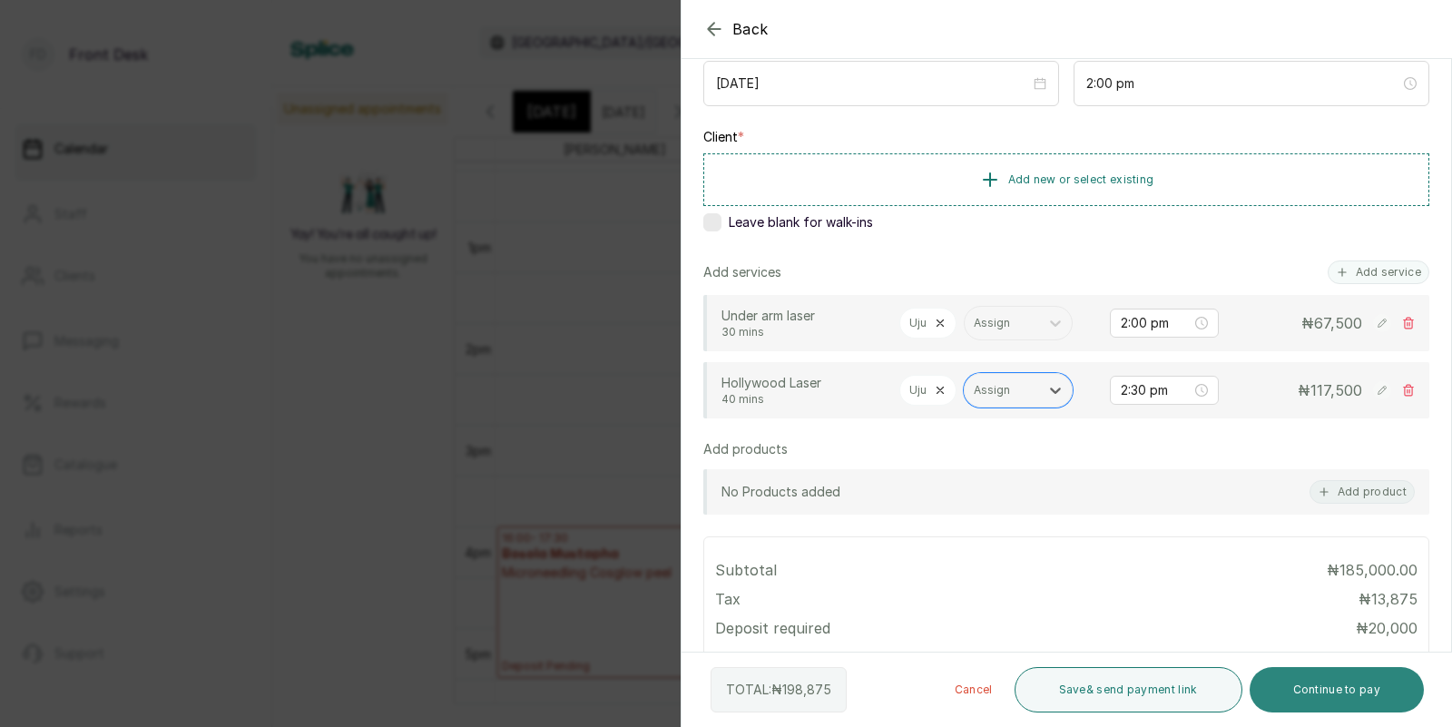
click at [1351, 694] on button "Continue to pay" at bounding box center [1337, 689] width 175 height 45
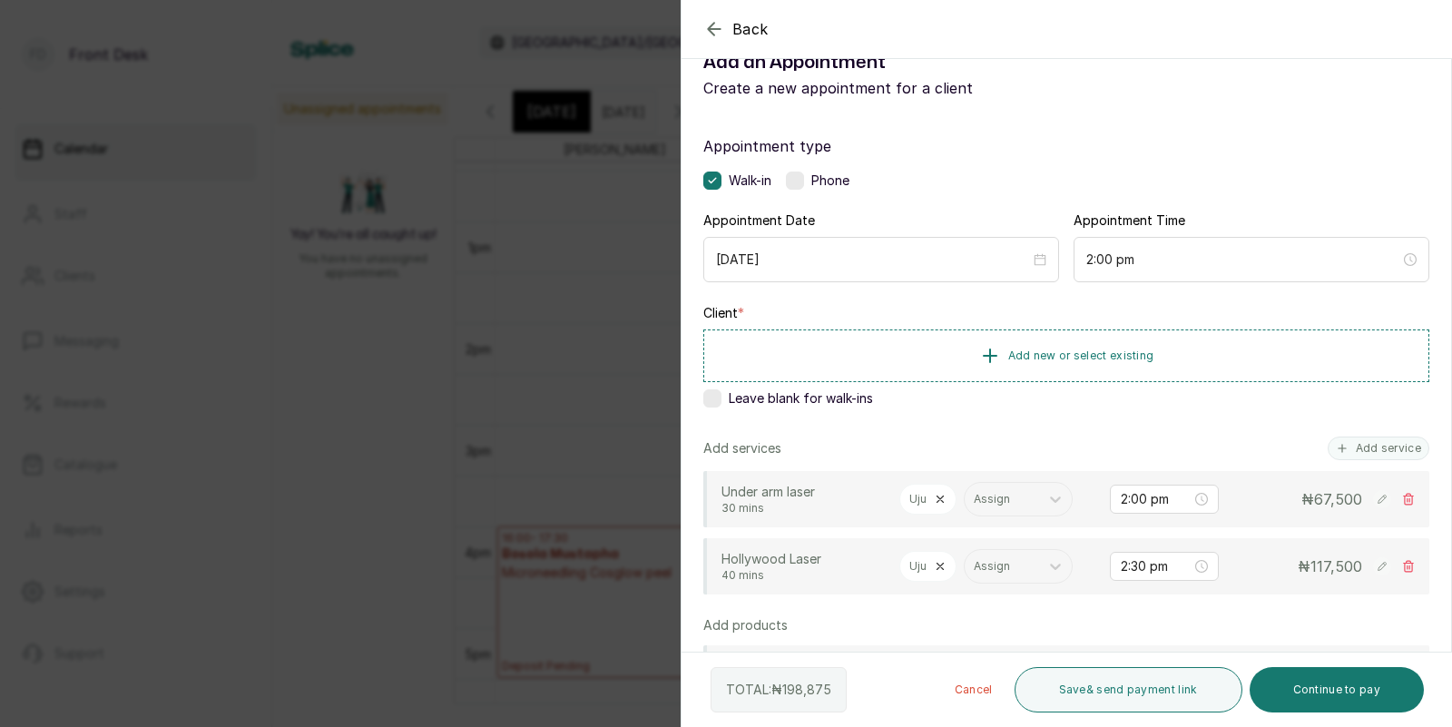
scroll to position [0, 0]
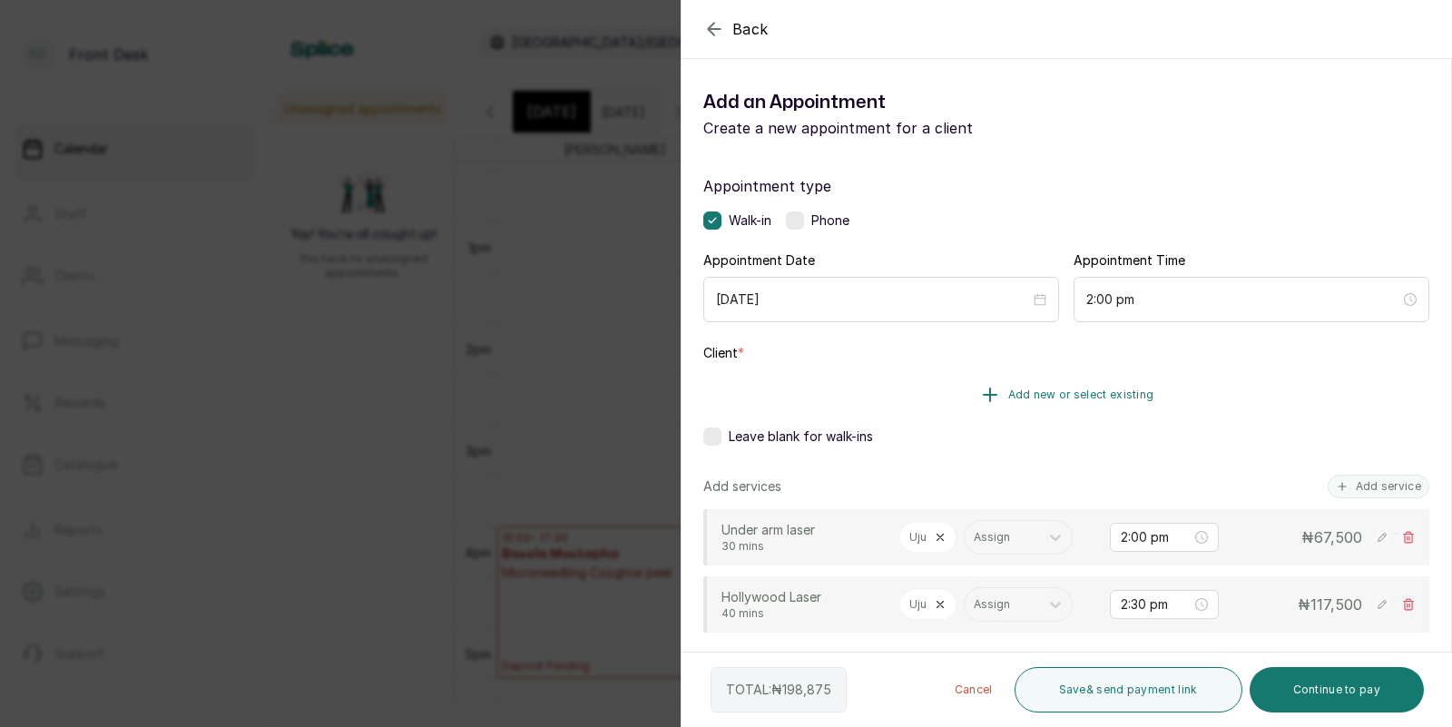
click at [1082, 391] on span "Add new or select existing" at bounding box center [1081, 395] width 146 height 15
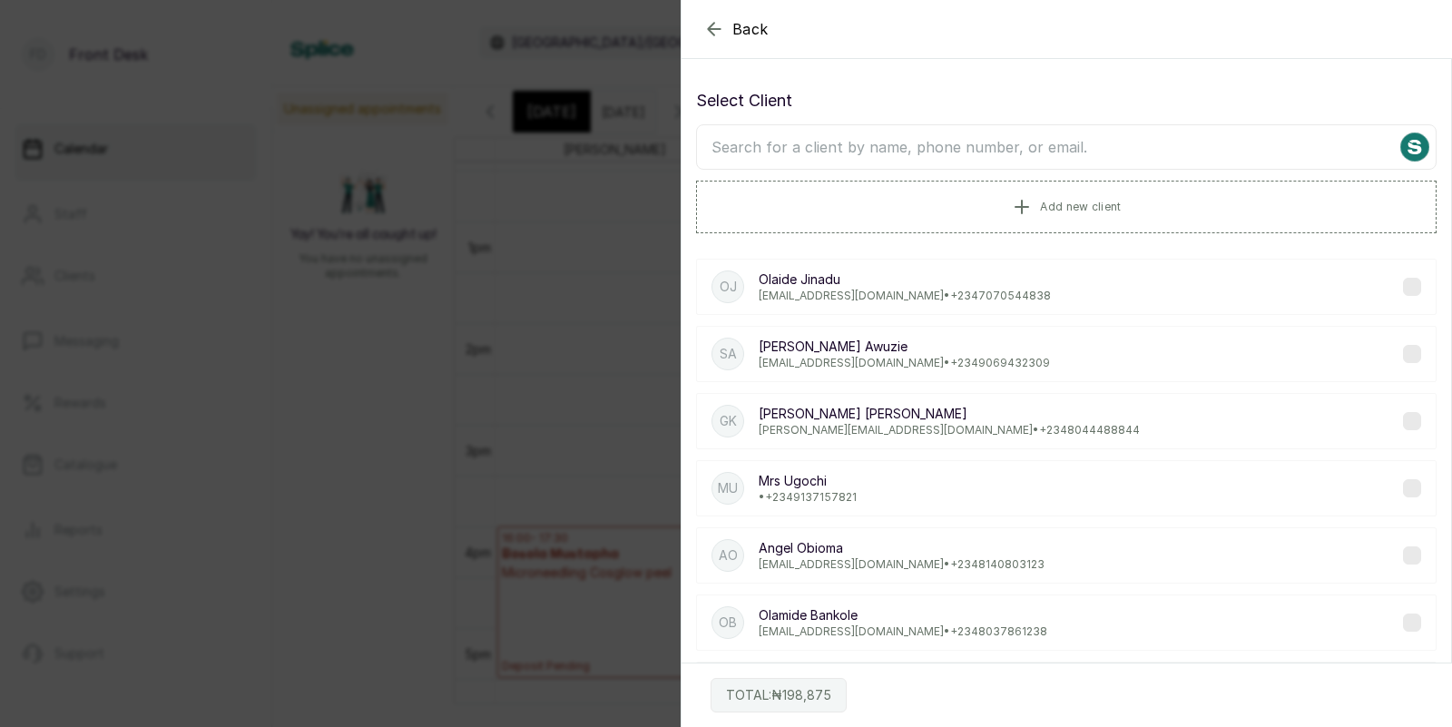
click at [1062, 142] on input "text" at bounding box center [1066, 146] width 741 height 45
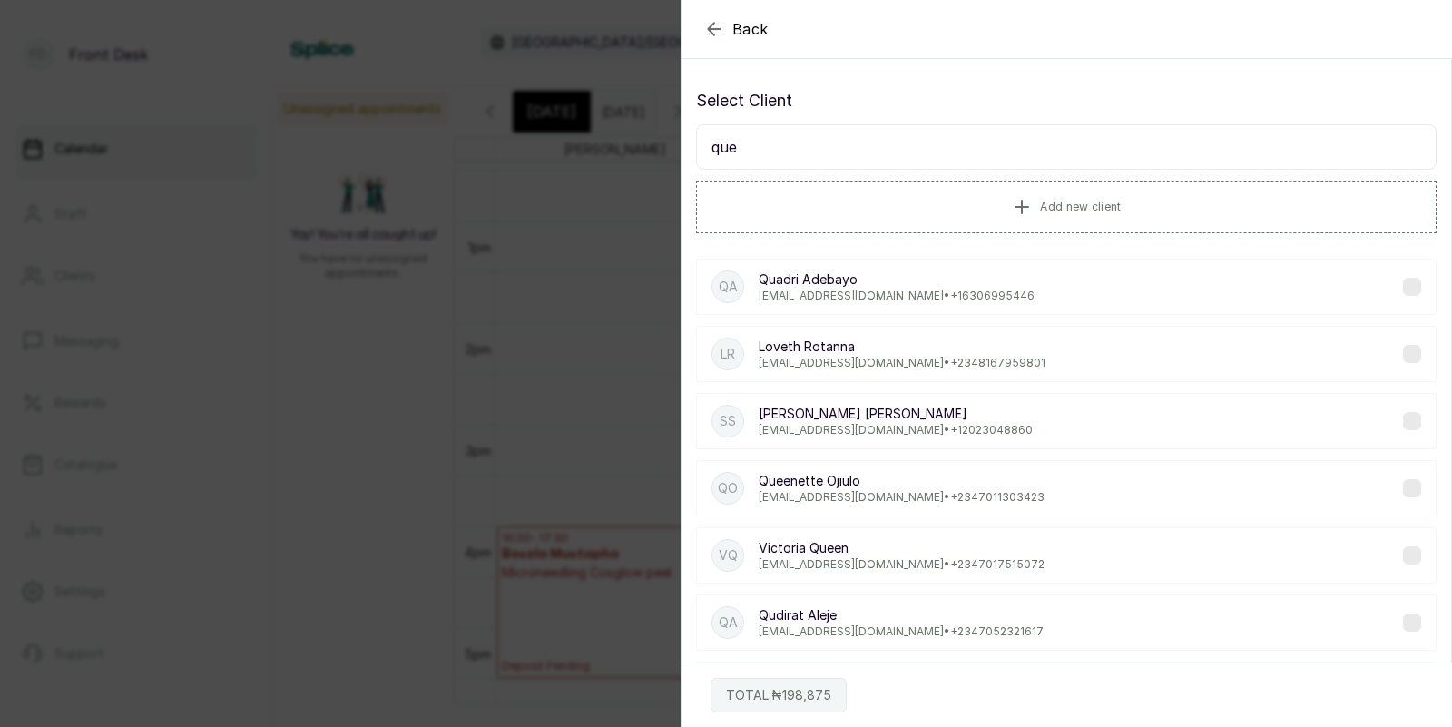
type input "quee"
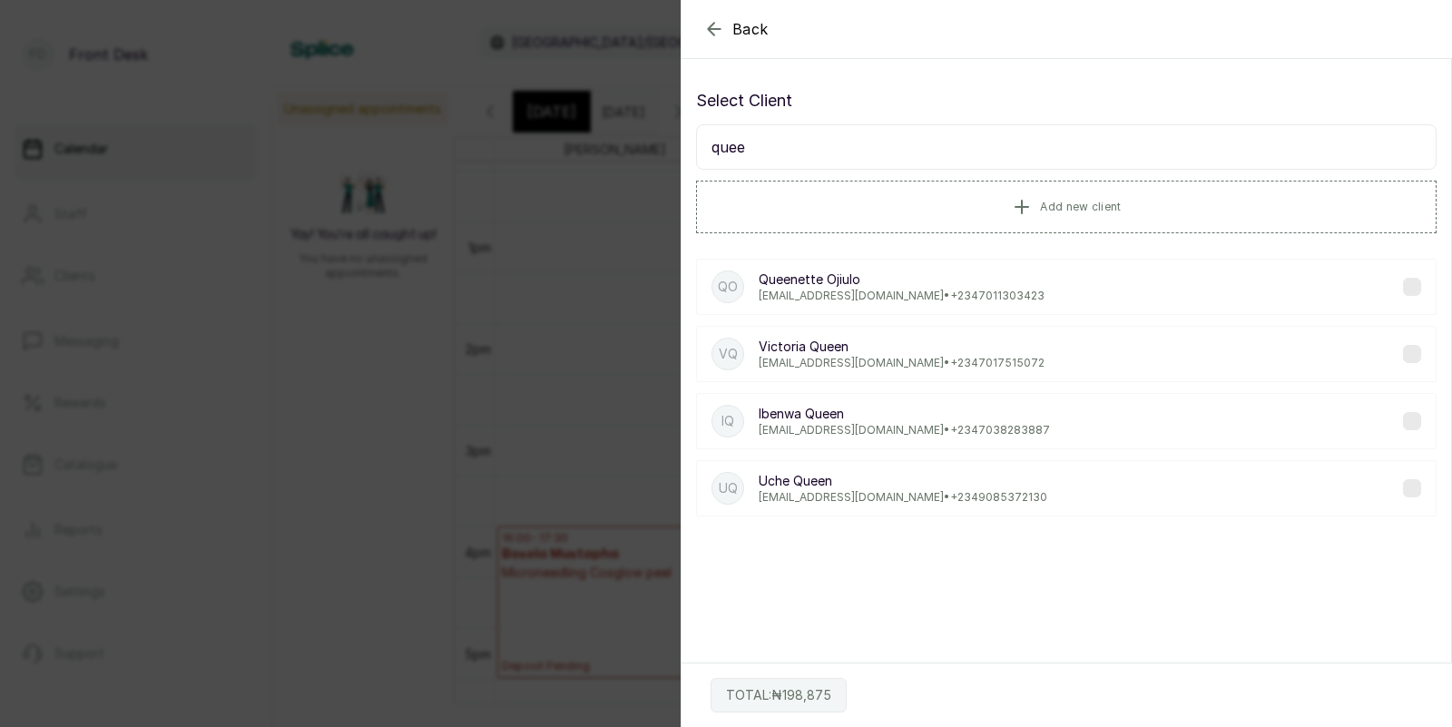
click at [789, 284] on p "Queenette Ojiulo" at bounding box center [902, 279] width 286 height 18
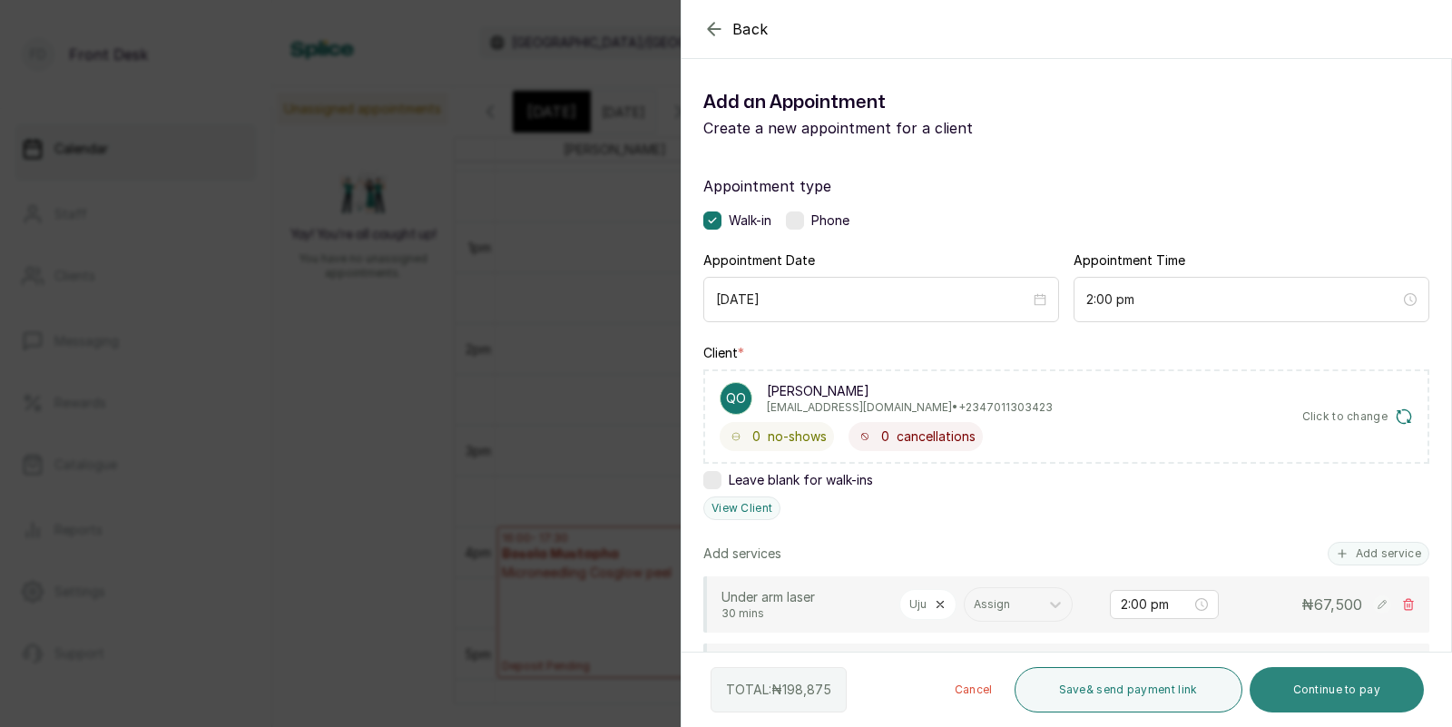
click at [1333, 693] on button "Continue to pay" at bounding box center [1337, 689] width 175 height 45
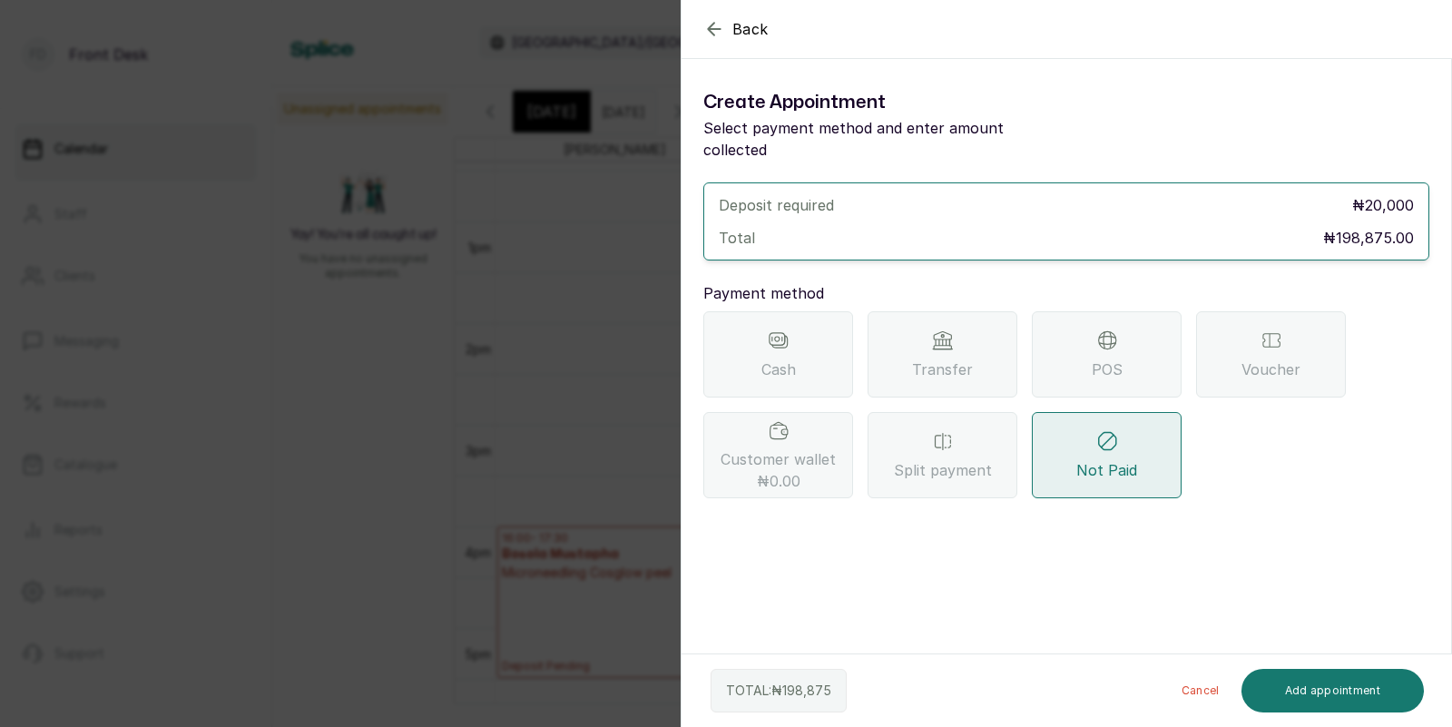
click at [958, 322] on div "Transfer" at bounding box center [943, 354] width 150 height 86
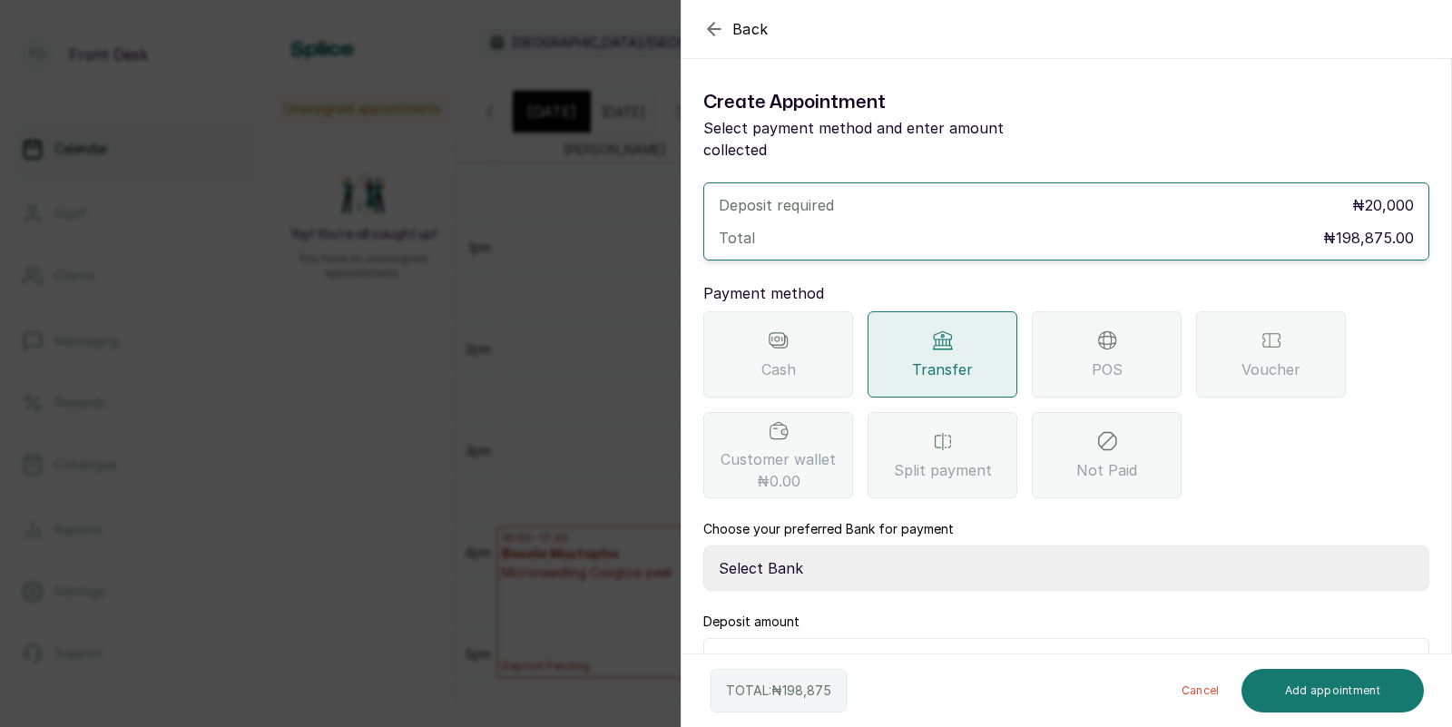
click at [840, 545] on select "Select Bank DONNA ONYENDI Fairmoney Microfinance Bank SKN ANALYTICS MED AESTH. …" at bounding box center [1066, 567] width 726 height 45
select select "43272bc0-21c6-4b19-b9fb-c2093b8603c2"
click at [820, 650] on input "20,000" at bounding box center [1079, 662] width 678 height 25
click at [1349, 689] on button "Add appointment" at bounding box center [1333, 691] width 183 height 44
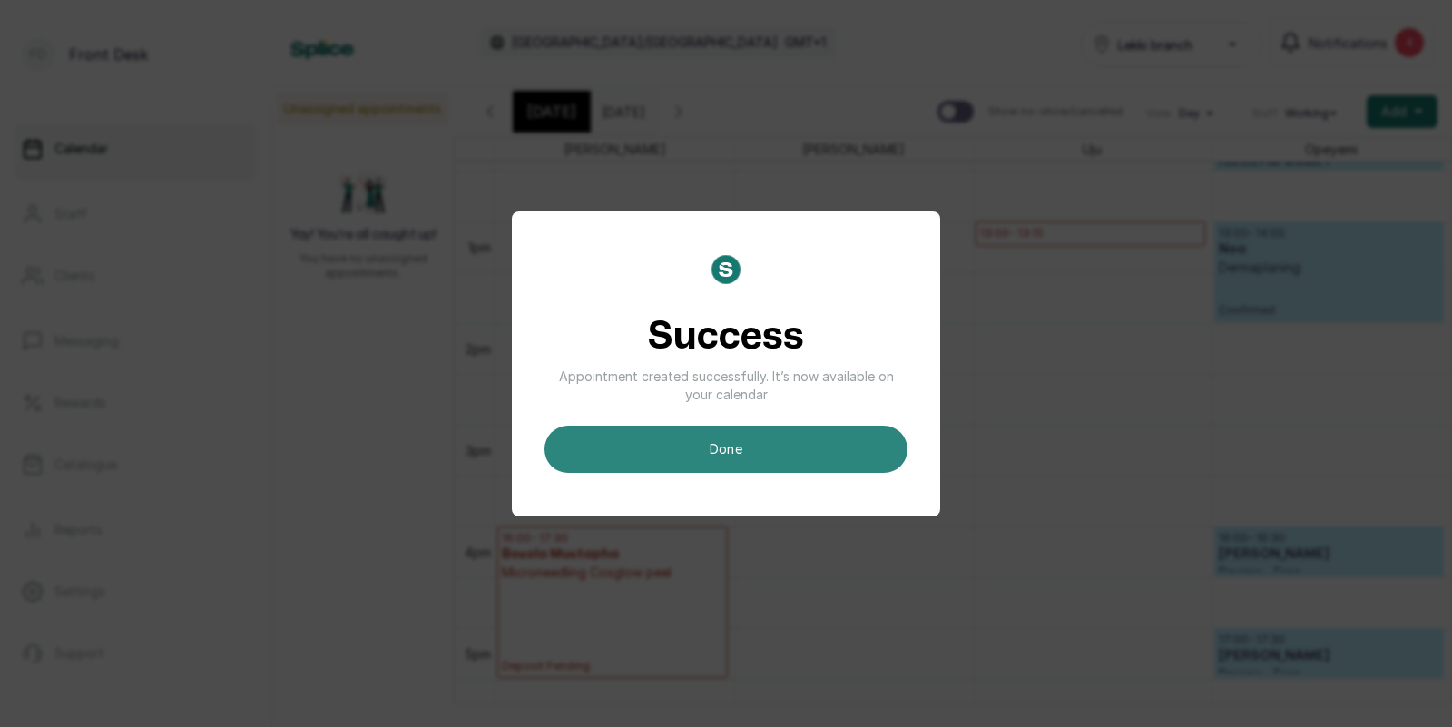
click at [842, 437] on button "done" at bounding box center [726, 449] width 363 height 47
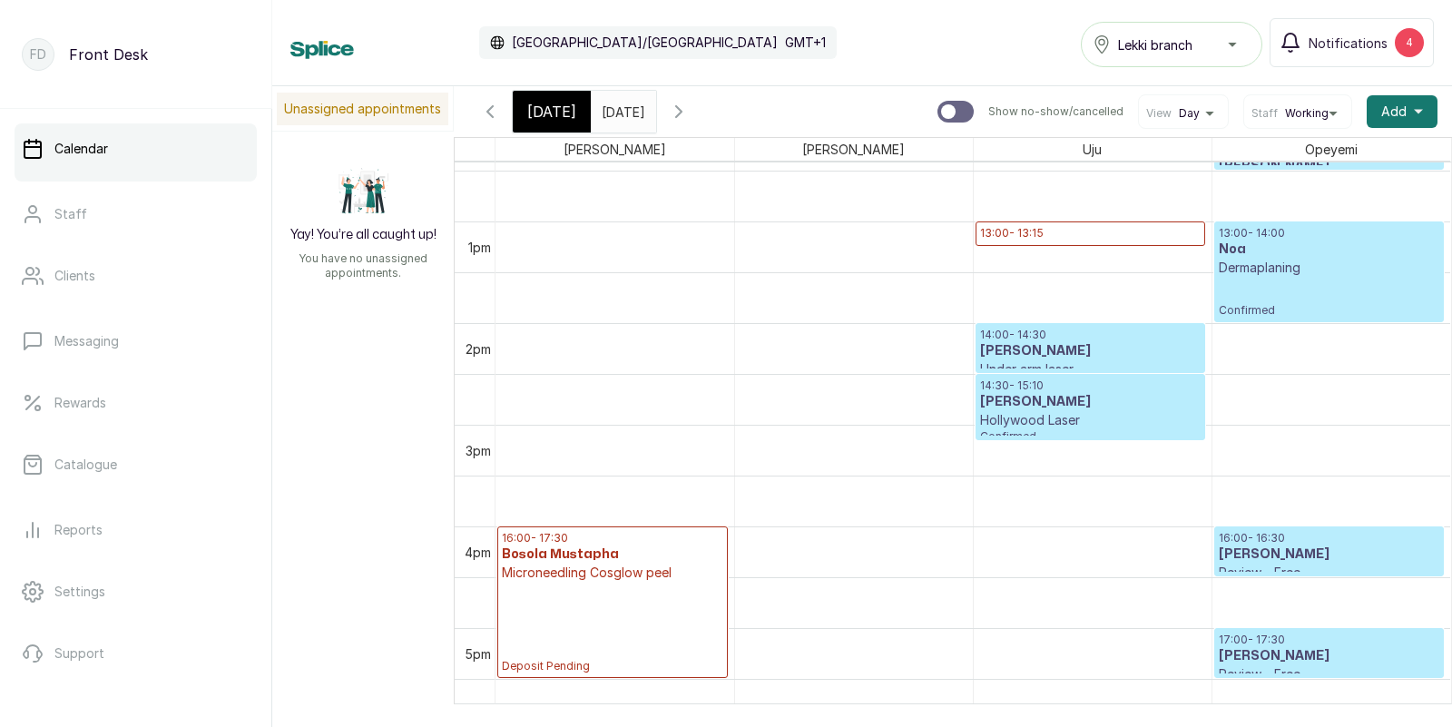
click at [621, 108] on input "23/09/2025" at bounding box center [606, 107] width 29 height 31
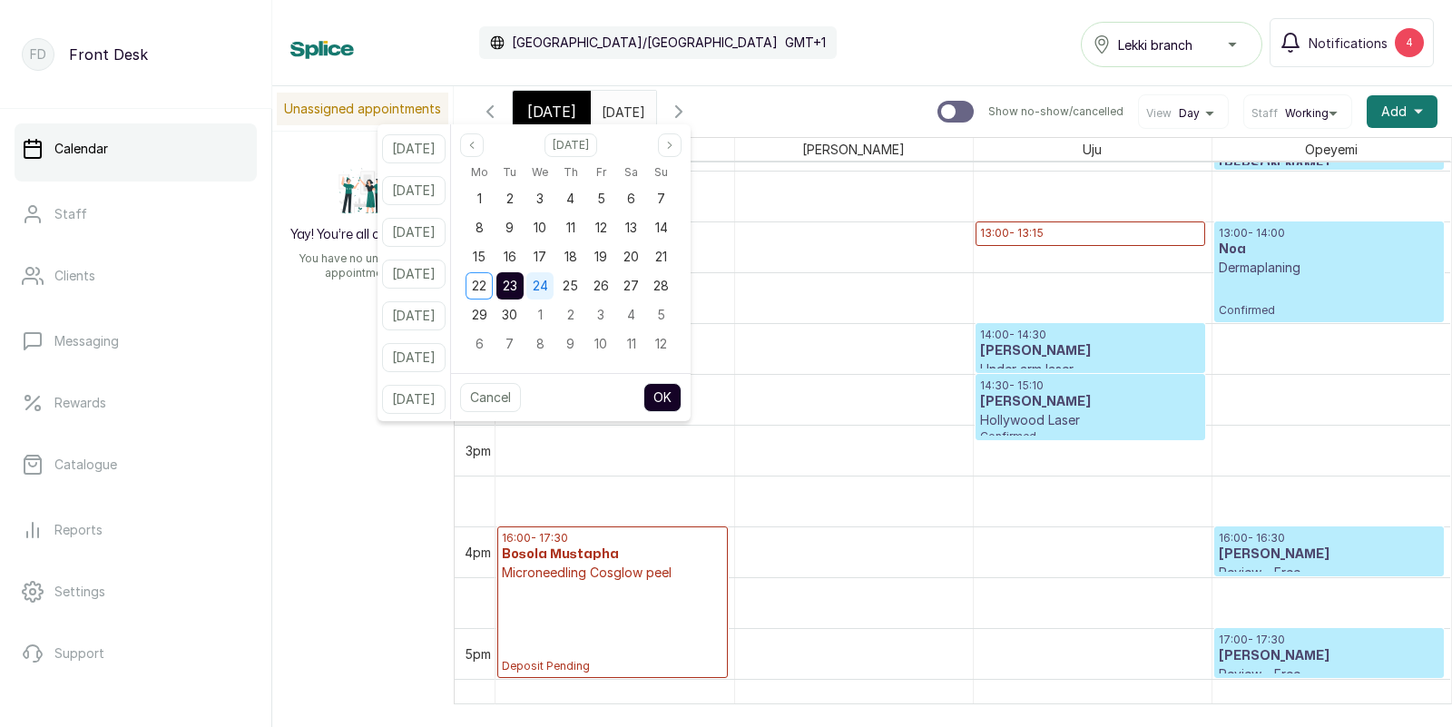
click at [548, 283] on span "24" at bounding box center [540, 285] width 15 height 15
click at [517, 284] on span "23" at bounding box center [510, 285] width 15 height 15
click at [682, 389] on button "OK" at bounding box center [663, 397] width 38 height 29
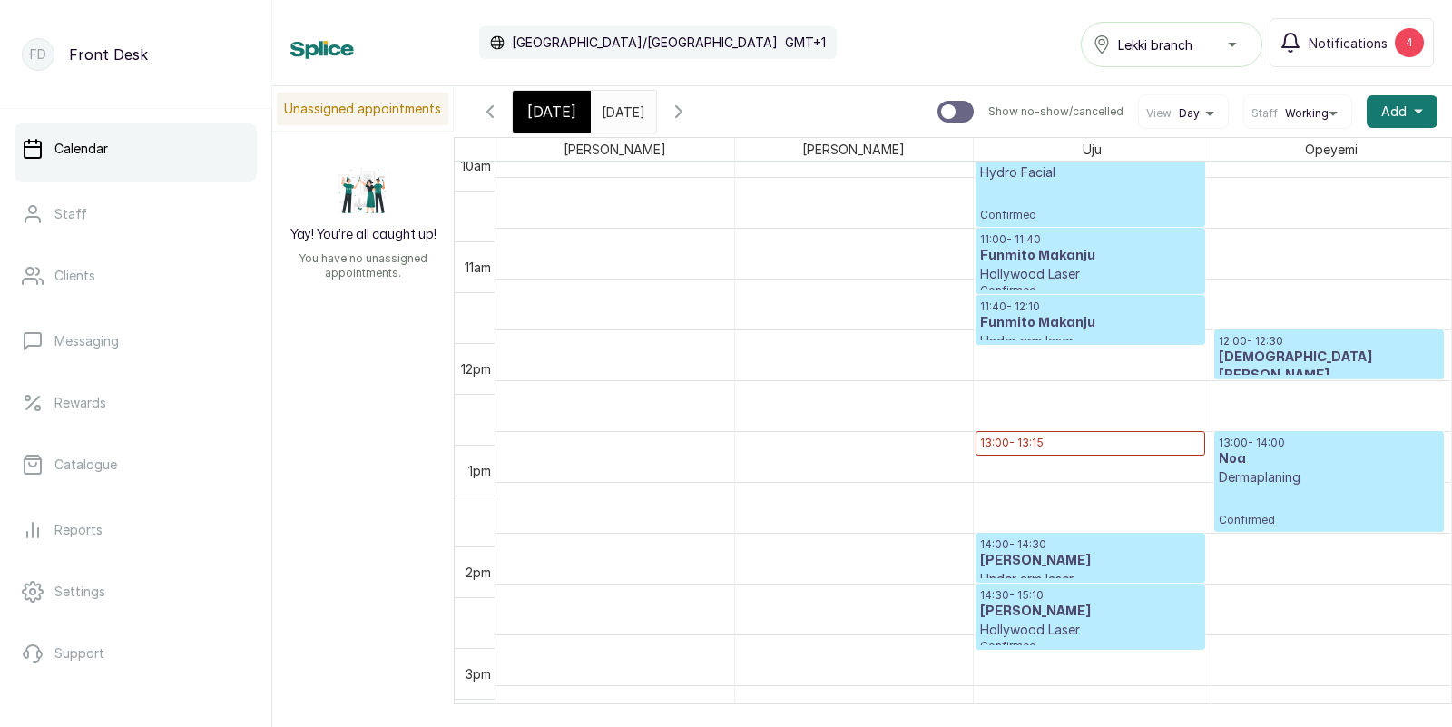
scroll to position [1053, 0]
click at [540, 112] on span "Today" at bounding box center [551, 112] width 49 height 22
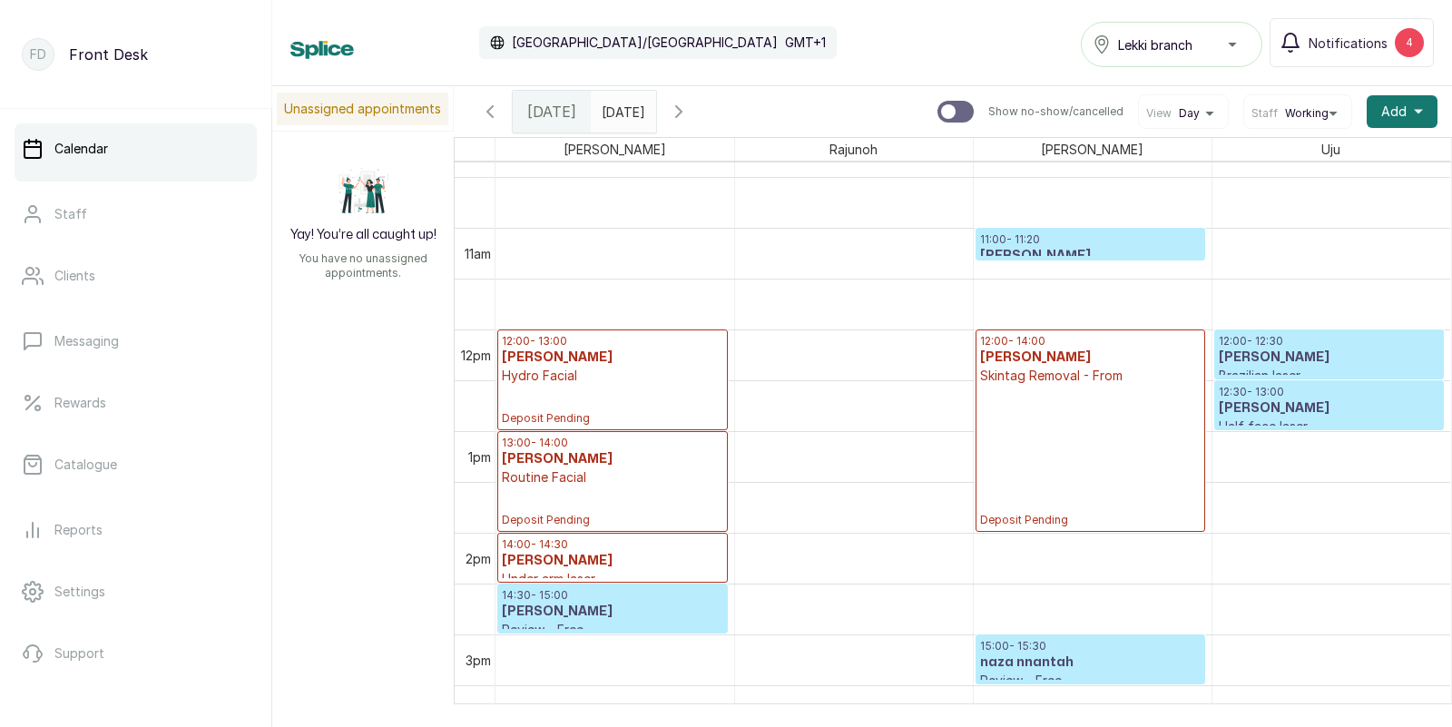
scroll to position [610, 0]
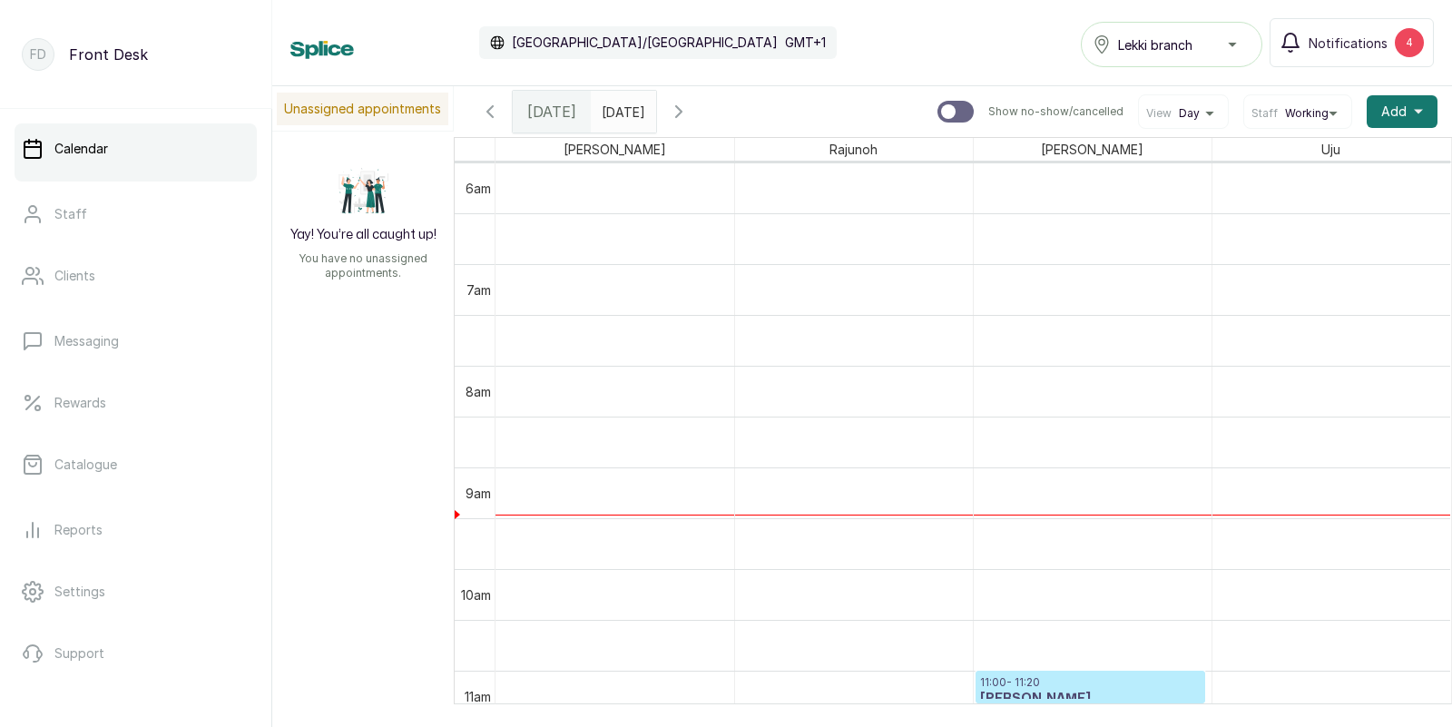
click at [621, 108] on input "23/09/2025" at bounding box center [606, 107] width 29 height 31
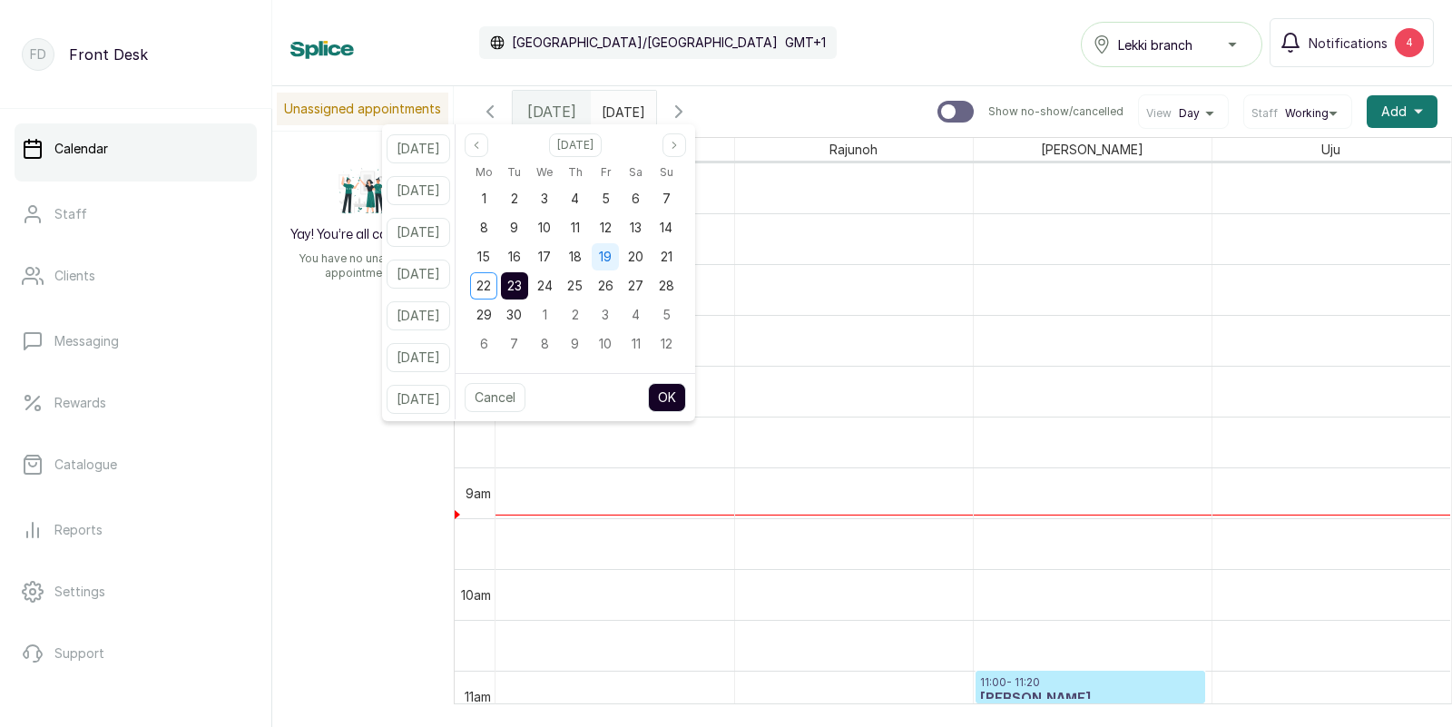
click at [612, 256] on span "19" at bounding box center [605, 256] width 13 height 15
click at [686, 397] on button "OK" at bounding box center [667, 397] width 38 height 29
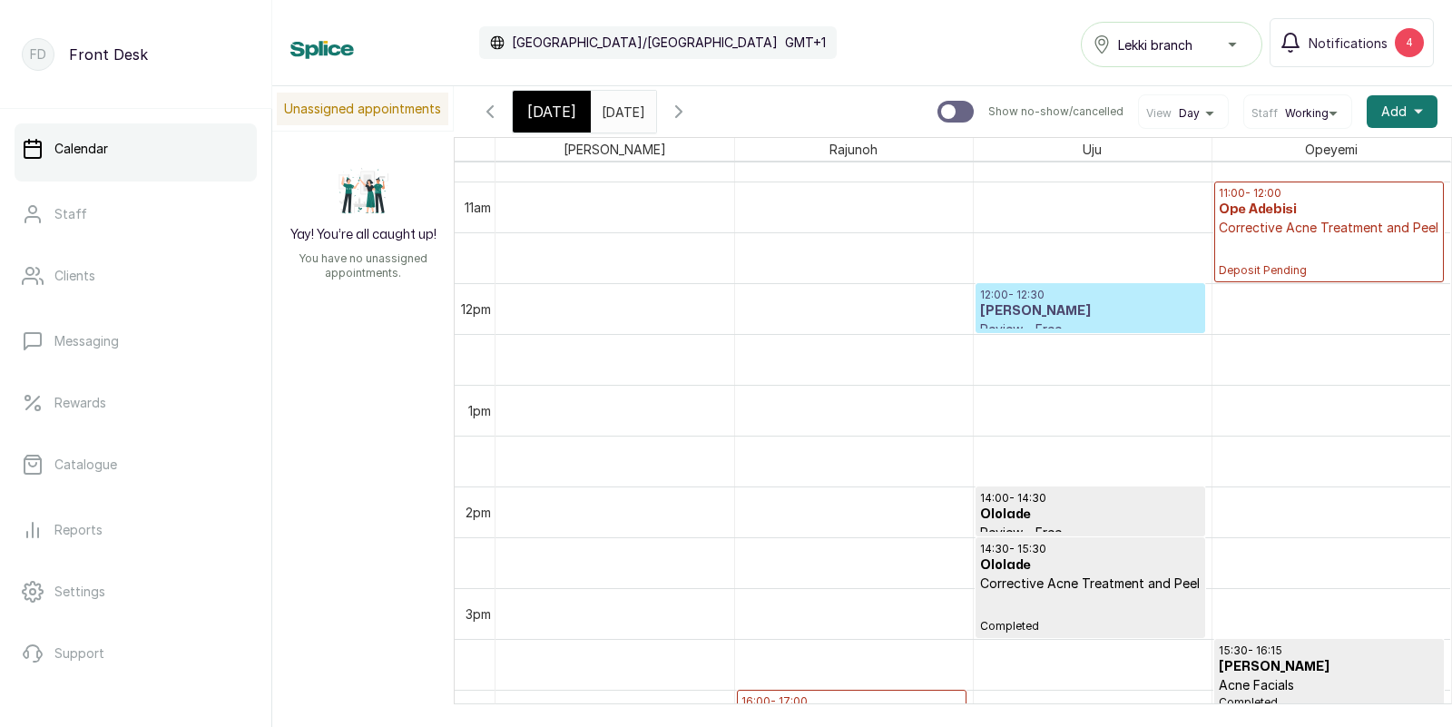
scroll to position [1149, 0]
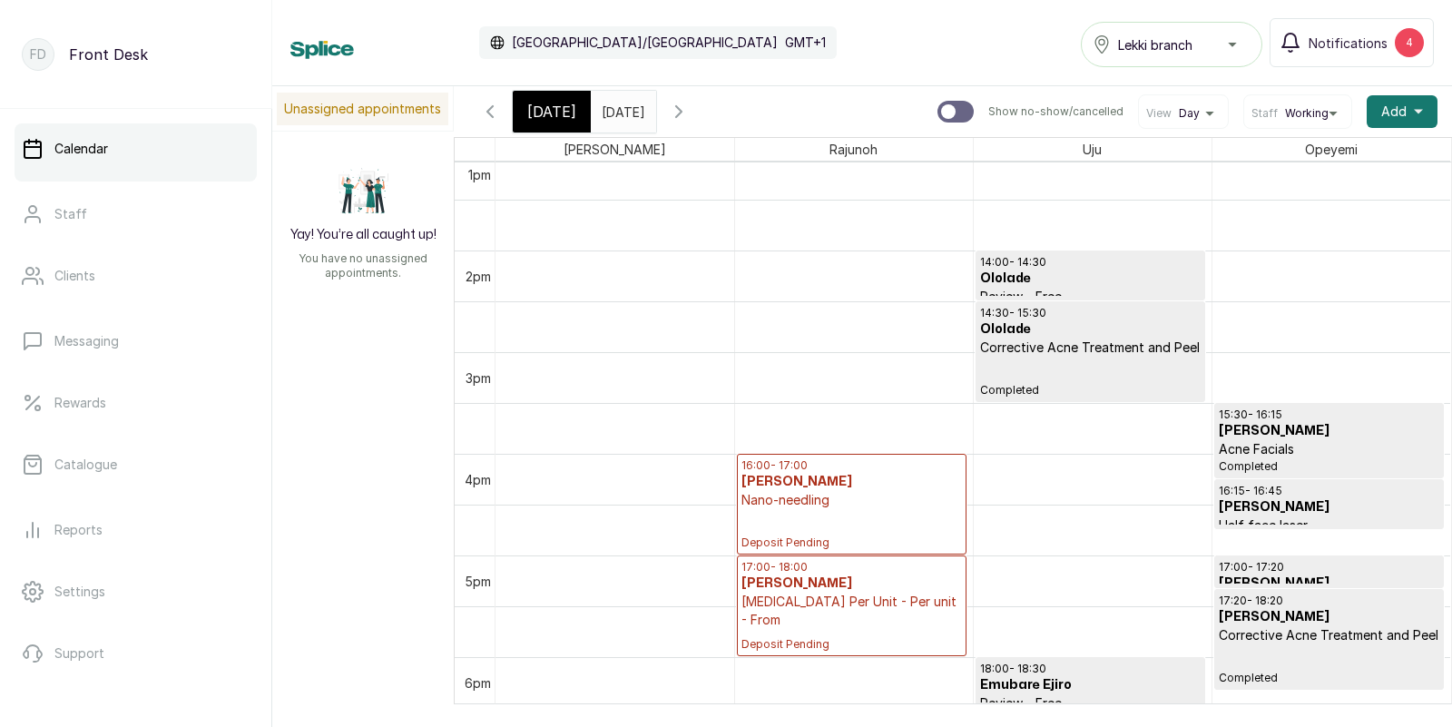
click at [614, 116] on input "19/09/2025" at bounding box center [606, 107] width 29 height 31
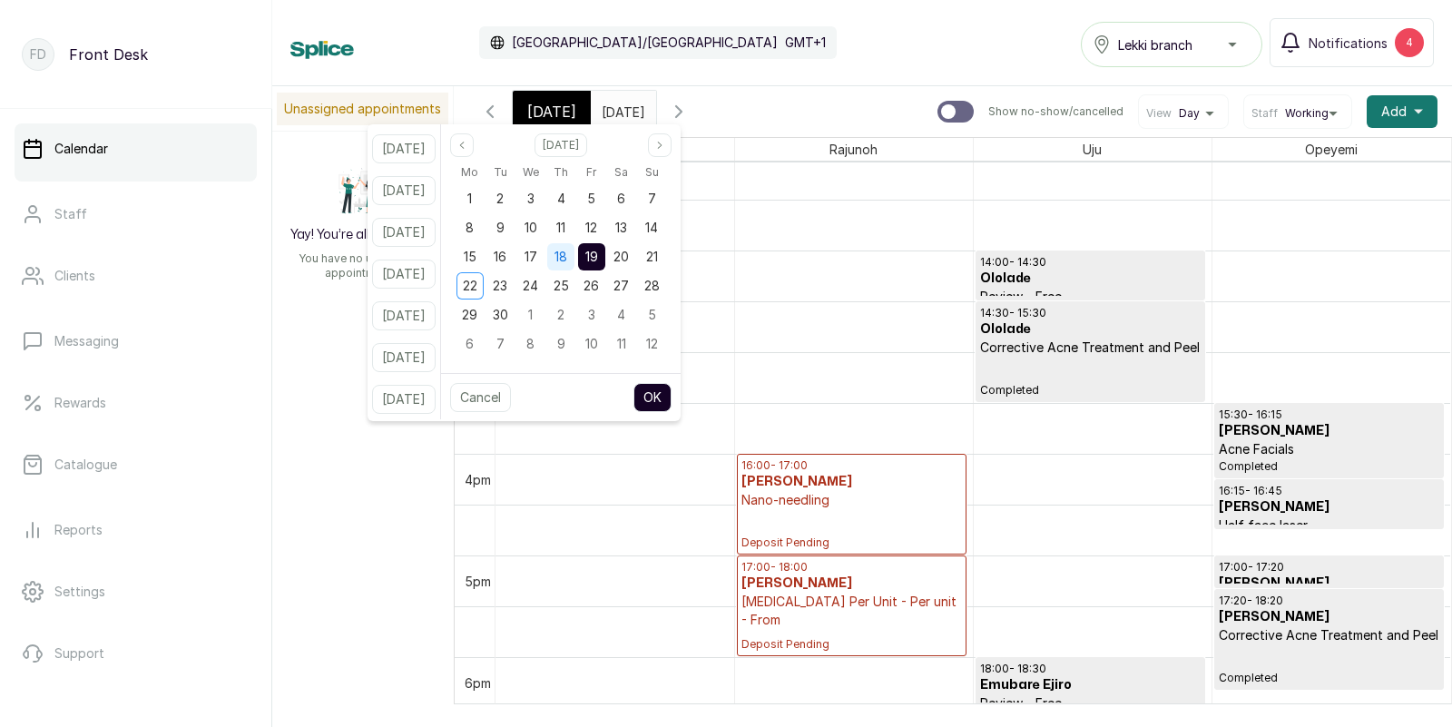
click at [575, 265] on div "18" at bounding box center [560, 256] width 27 height 27
click at [672, 397] on button "OK" at bounding box center [653, 397] width 38 height 29
type input "18/09/2025"
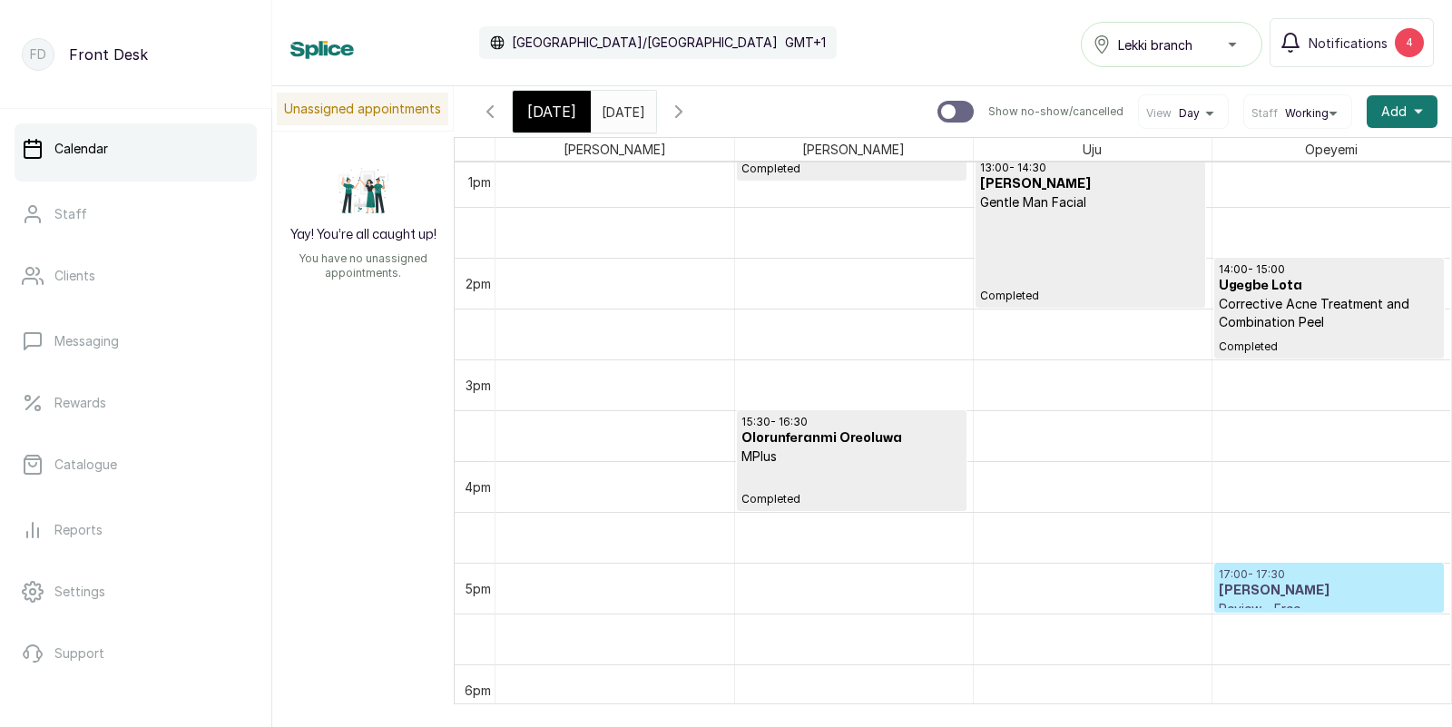
click at [549, 111] on span "Today" at bounding box center [551, 112] width 49 height 22
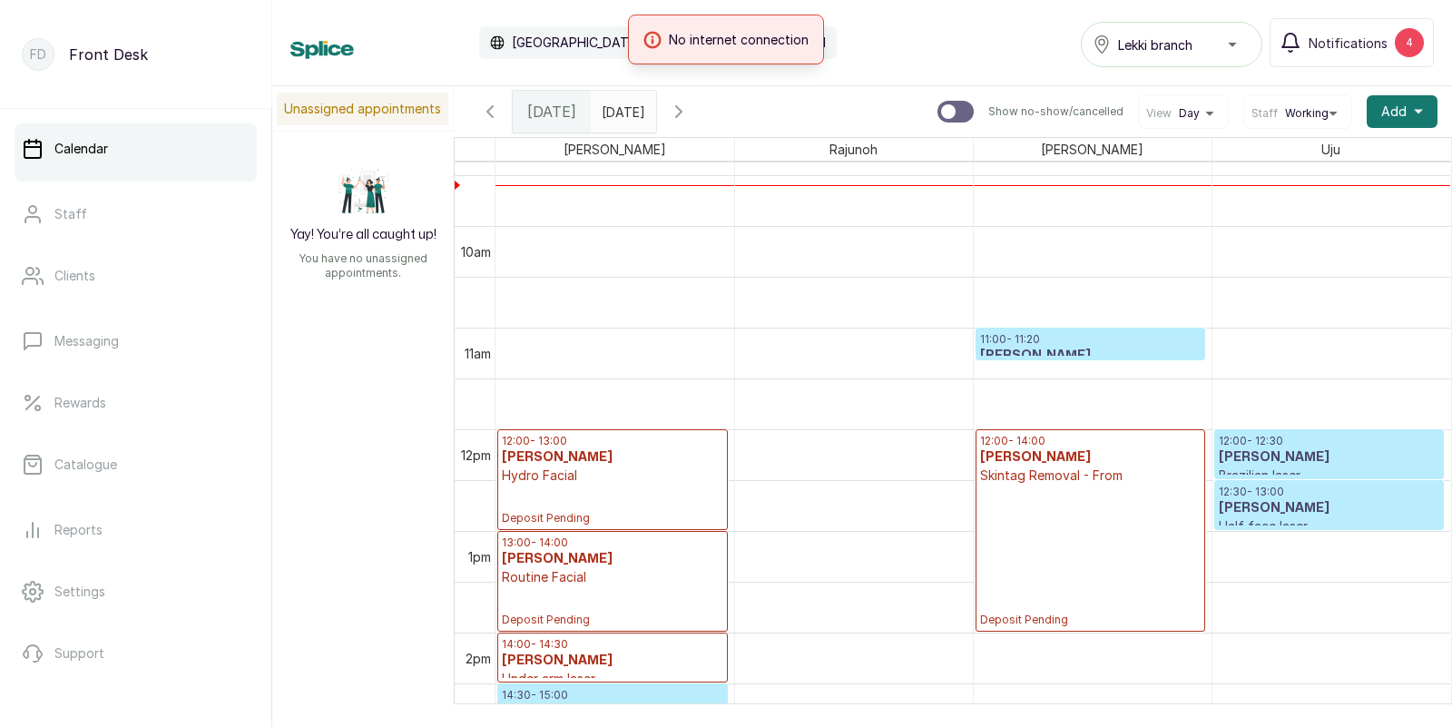
scroll to position [969, 0]
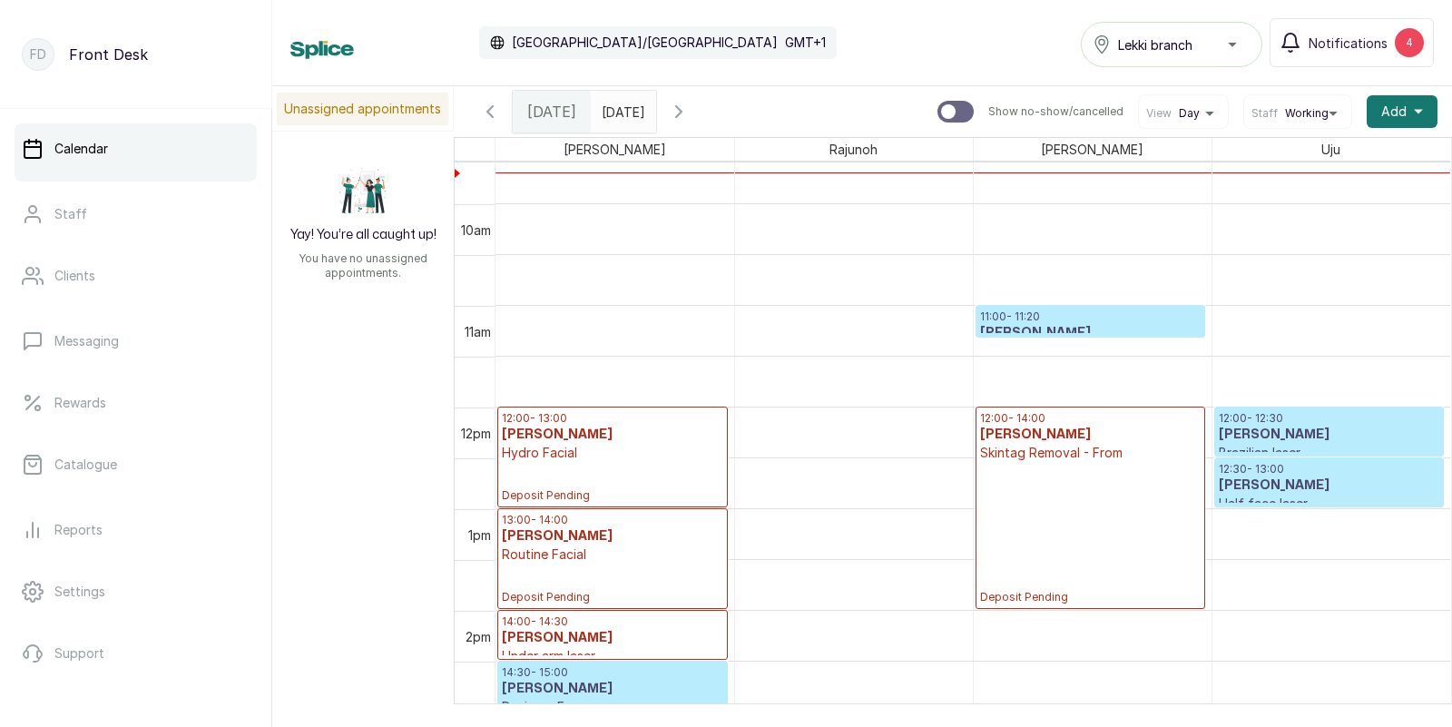
click at [590, 540] on h3 "Tombari Sigalo" at bounding box center [612, 536] width 221 height 18
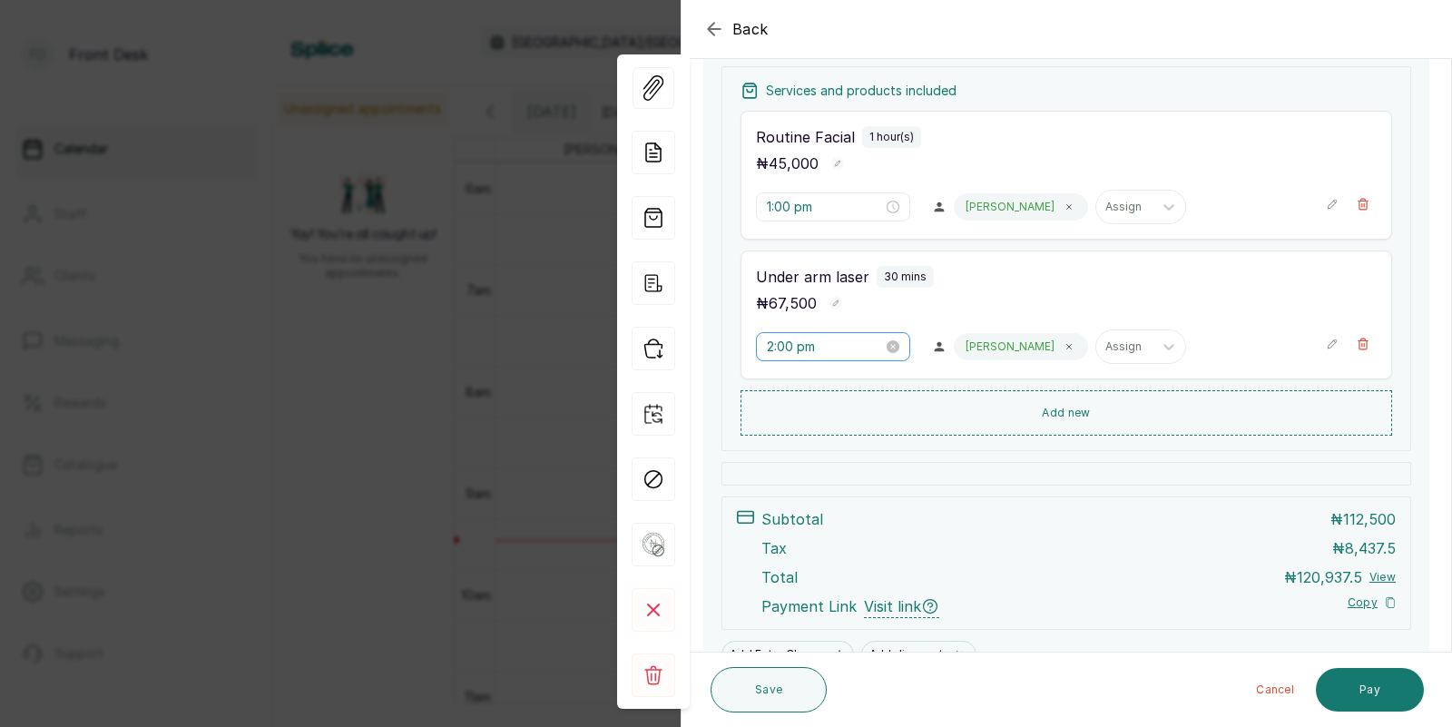
scroll to position [360, 0]
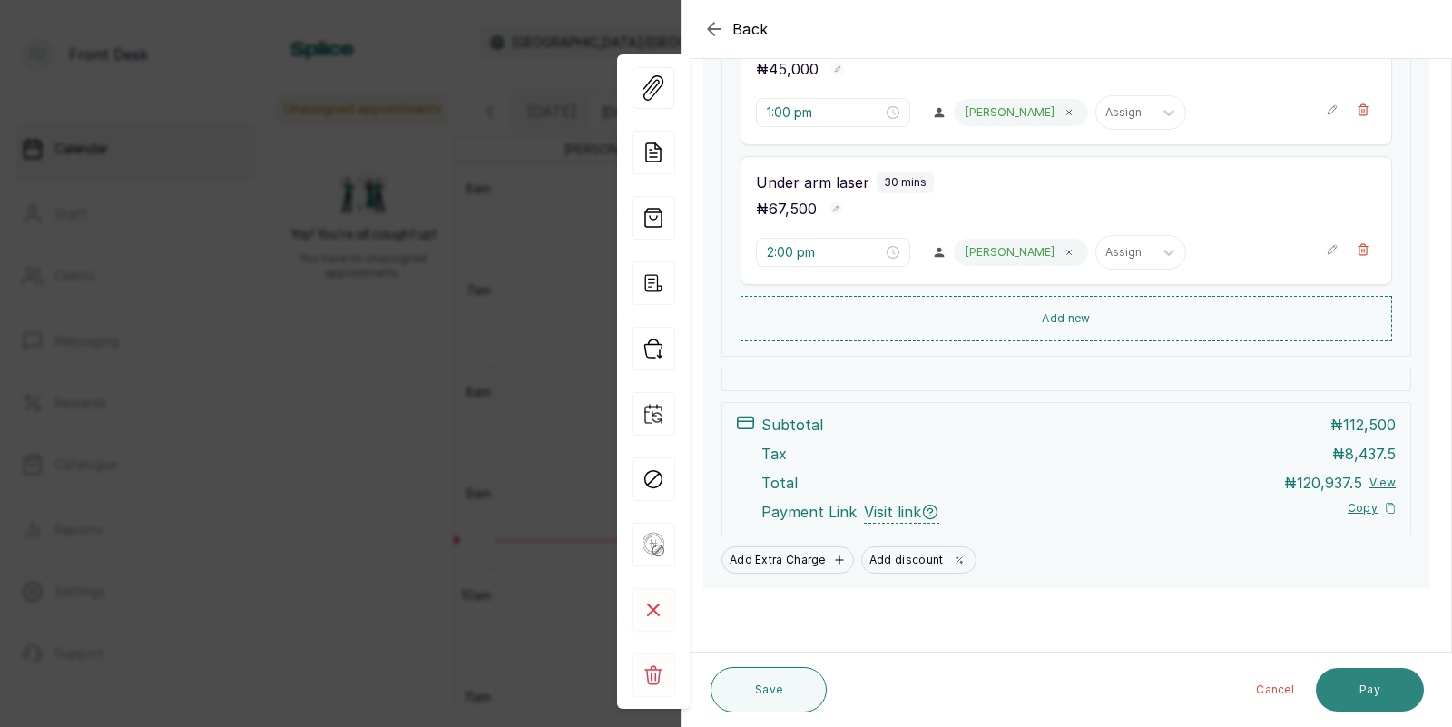
click at [1364, 687] on button "Pay" at bounding box center [1370, 690] width 108 height 44
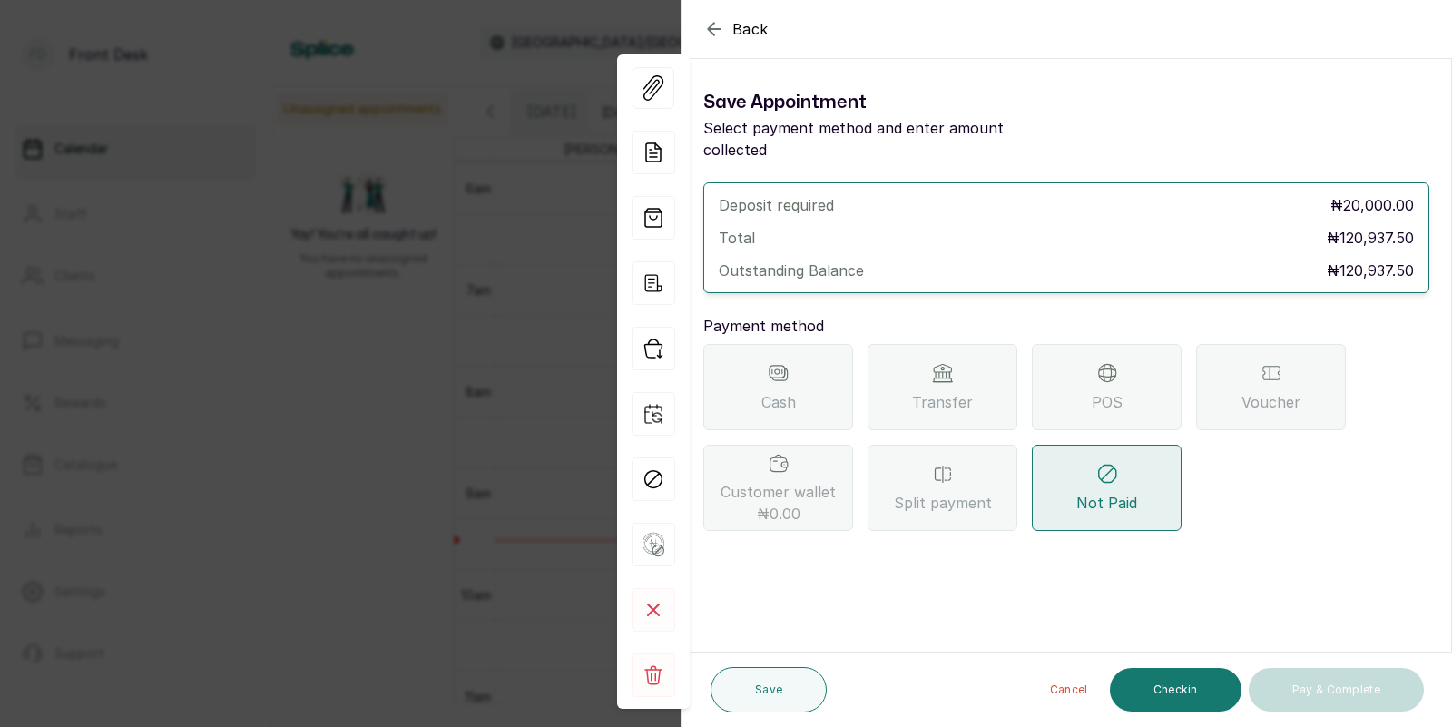
scroll to position [0, 0]
click at [927, 356] on div "Transfer" at bounding box center [943, 387] width 150 height 86
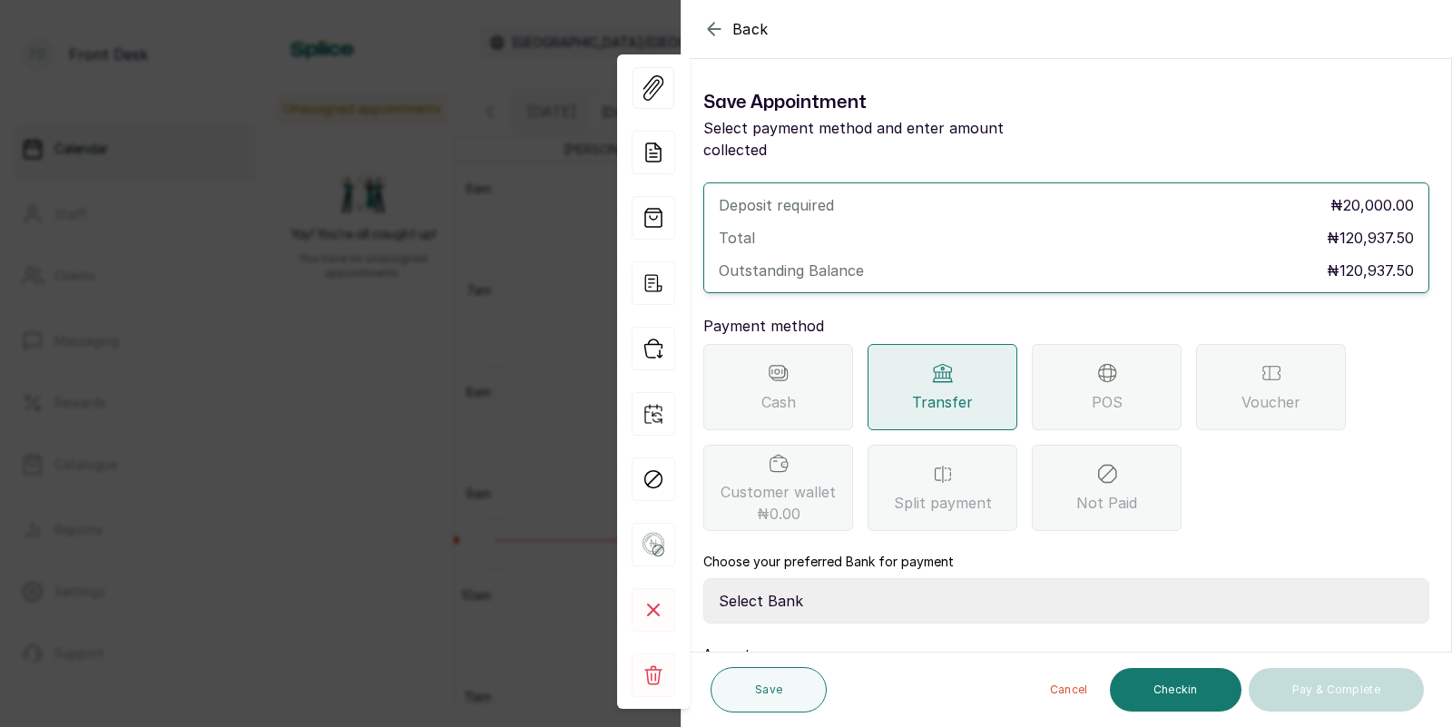
click at [919, 578] on select "Select Bank DONNA ONYENDI Fairmoney Microfinance Bank SKN ANALYTICS MED AESTH. …" at bounding box center [1066, 600] width 726 height 45
select select "43272bc0-21c6-4b19-b9fb-c2093b8603c2"
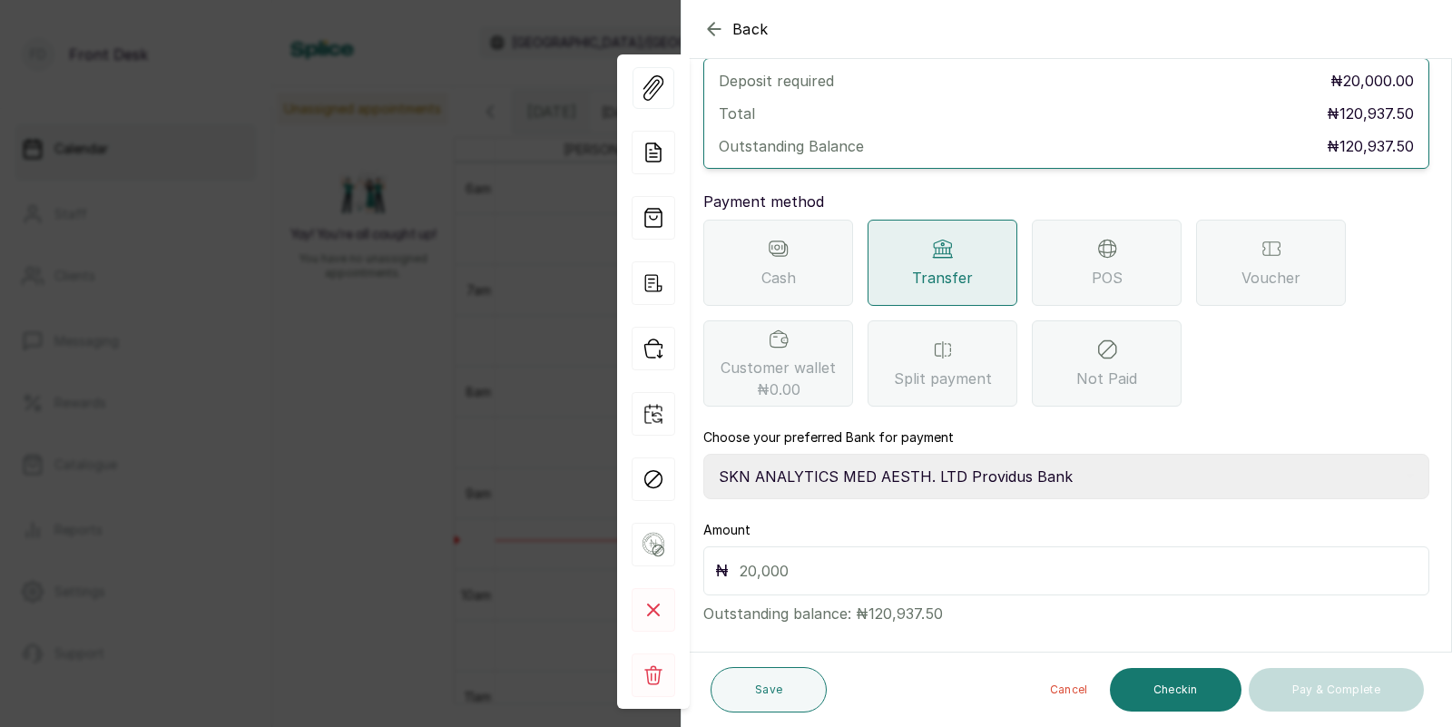
click at [894, 558] on input "text" at bounding box center [1079, 570] width 678 height 25
type input "20,000"
click at [775, 693] on button "Save" at bounding box center [769, 689] width 116 height 45
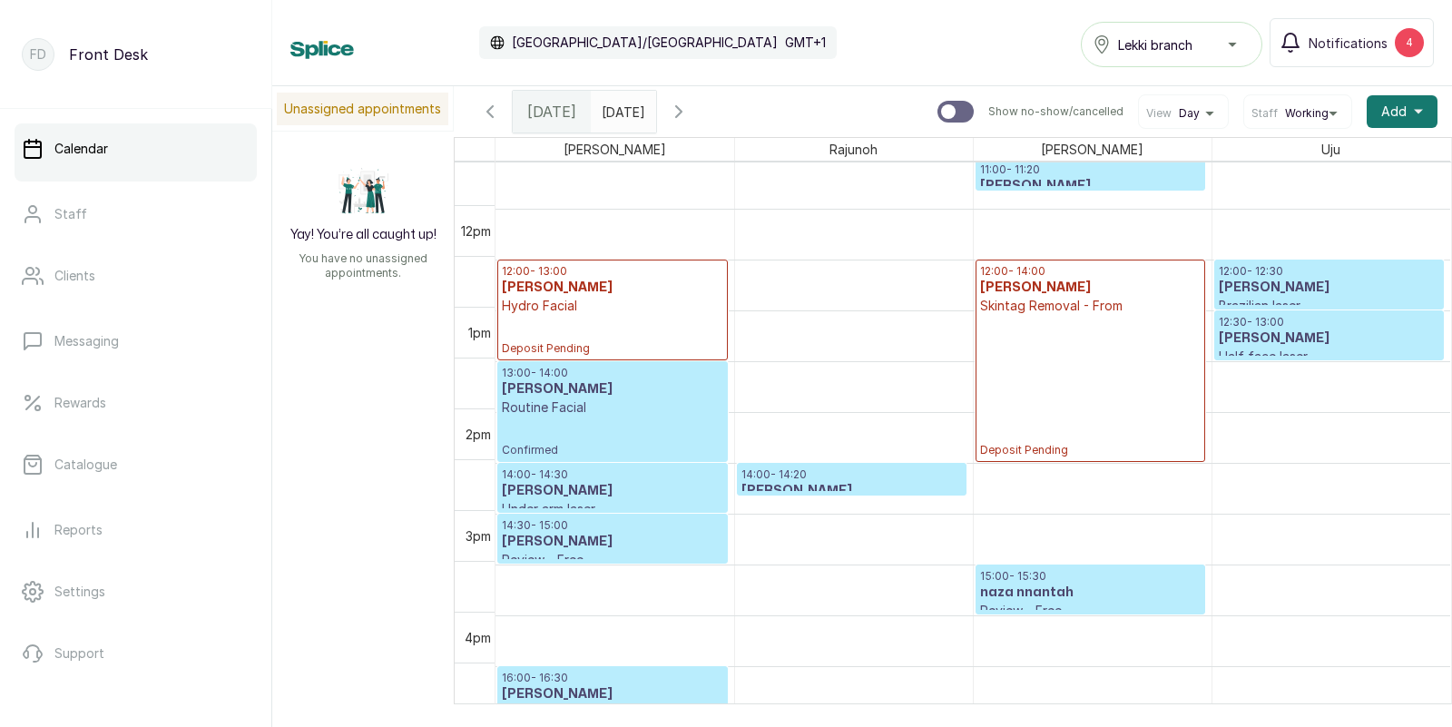
scroll to position [1123, 0]
click at [633, 447] on p "Confirmed" at bounding box center [612, 437] width 221 height 41
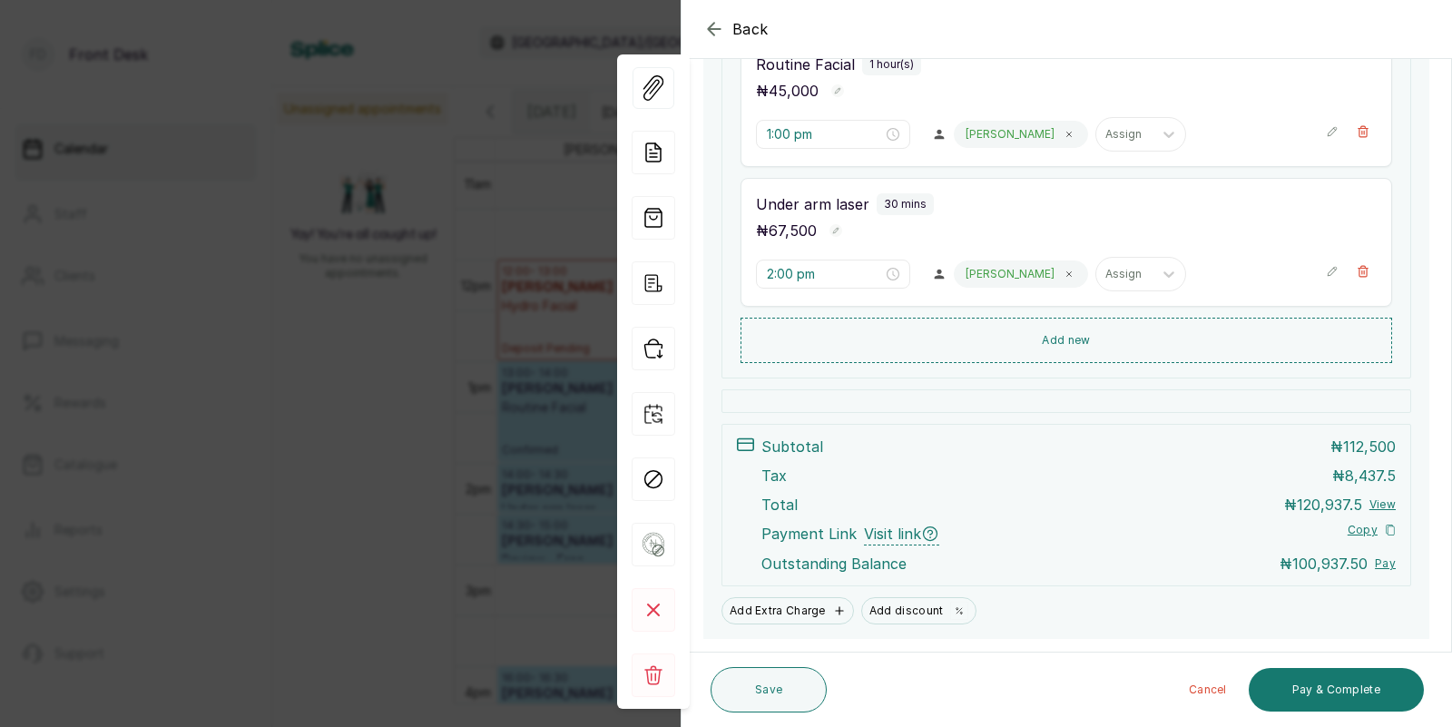
scroll to position [387, 0]
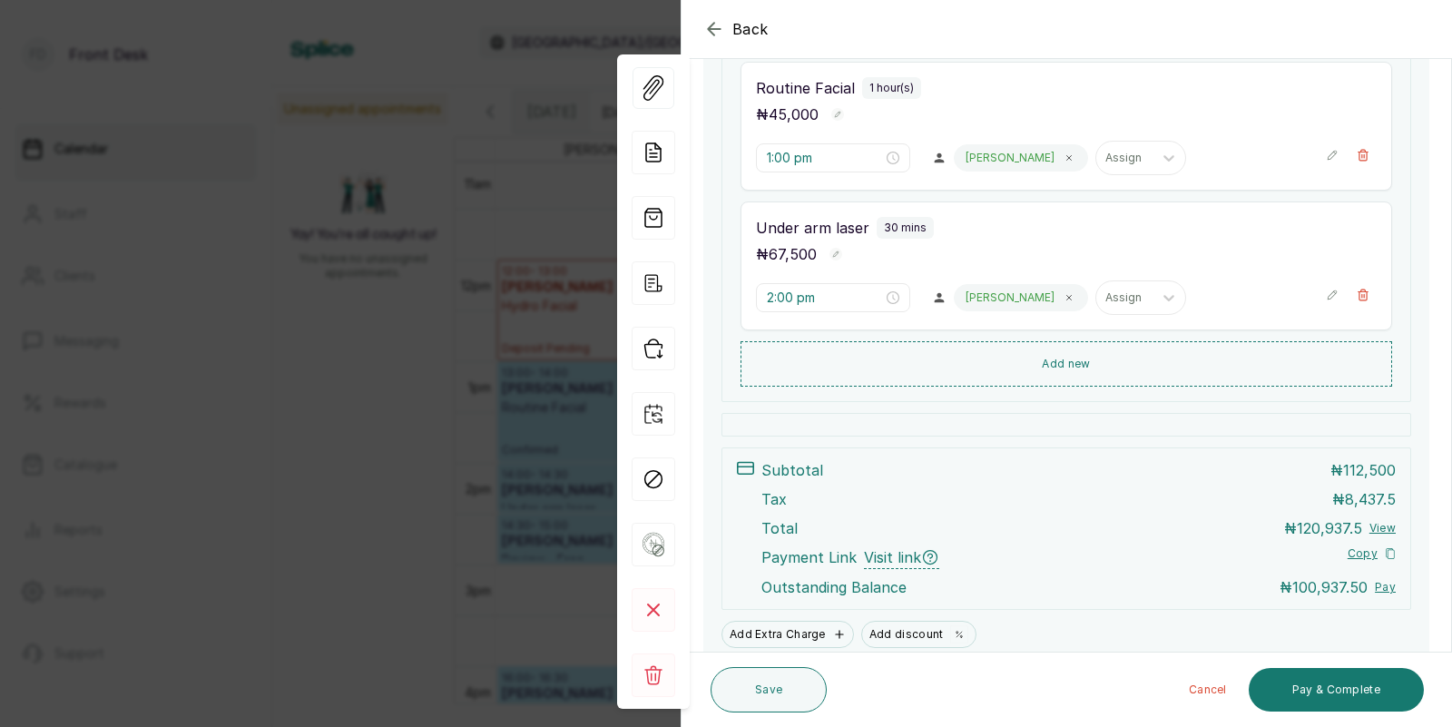
click at [452, 432] on div "Back Appointment Details Edit appointment 🚶 Walk-in (booked by Donna Onyendi) M…" at bounding box center [726, 363] width 1452 height 727
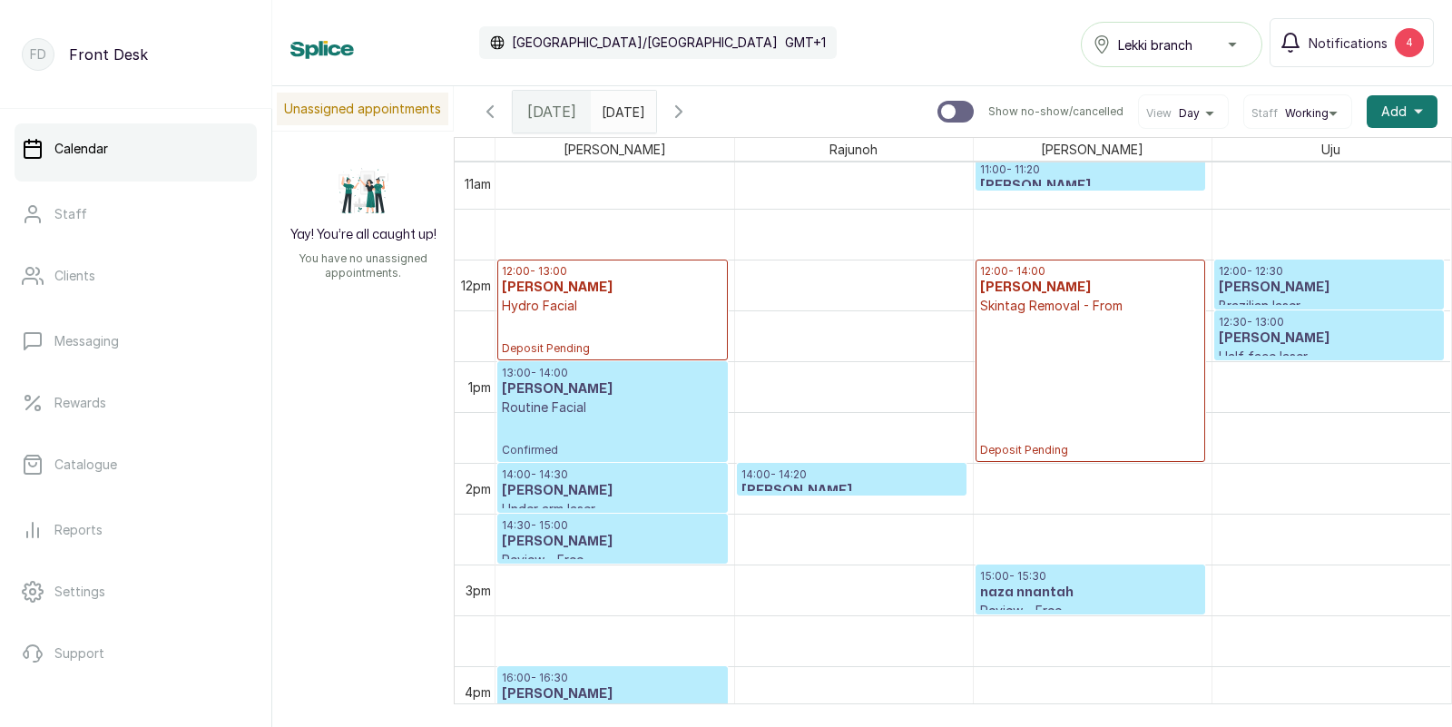
click at [664, 375] on p "13:00 - 14:00" at bounding box center [612, 373] width 221 height 15
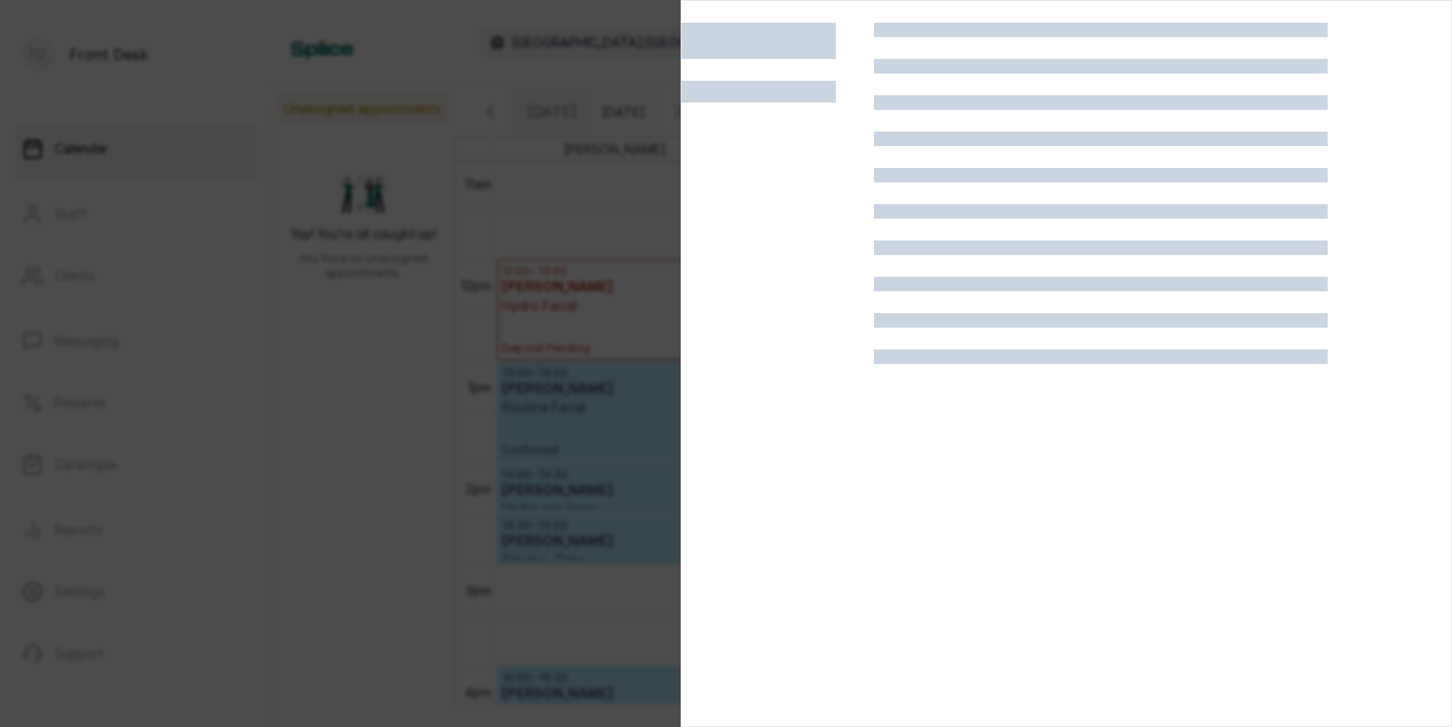
click at [313, 392] on div at bounding box center [726, 363] width 1452 height 727
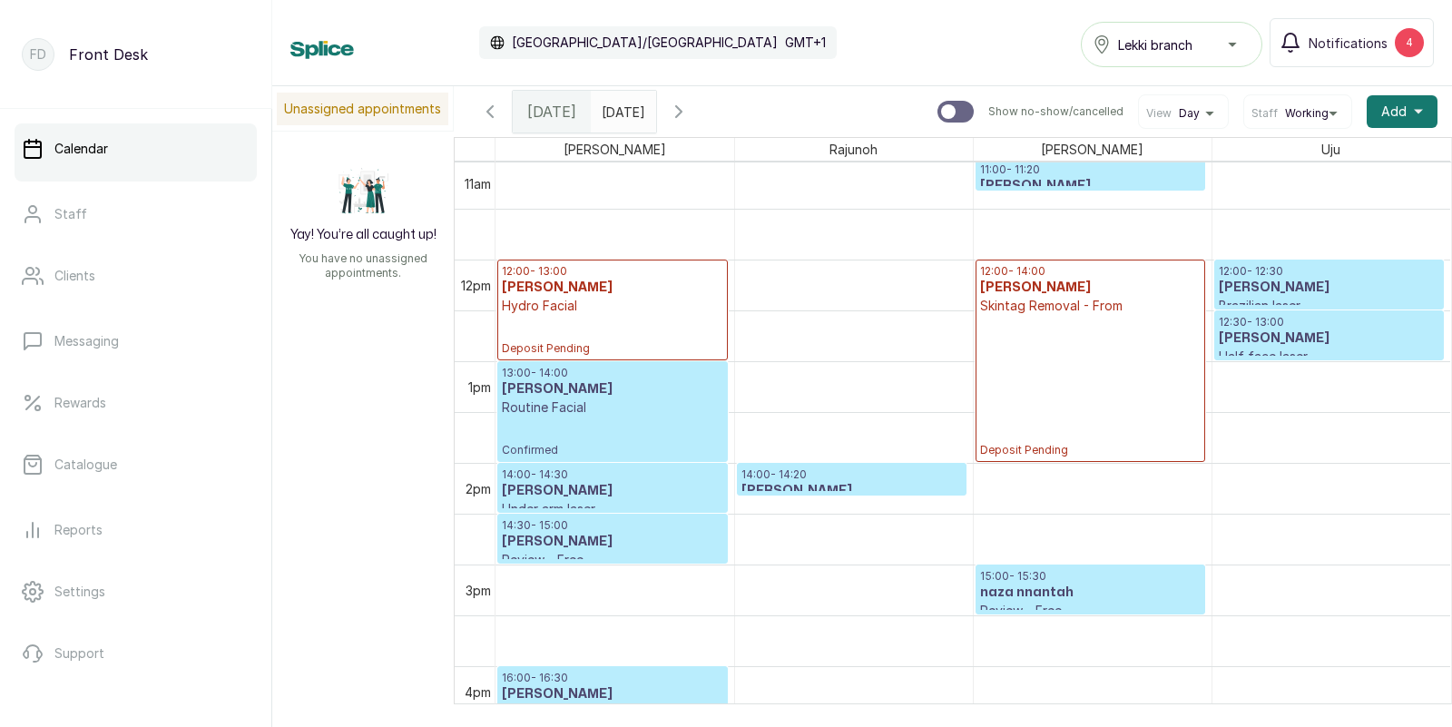
click at [604, 482] on h3 "Tombari Sigalo" at bounding box center [612, 491] width 221 height 18
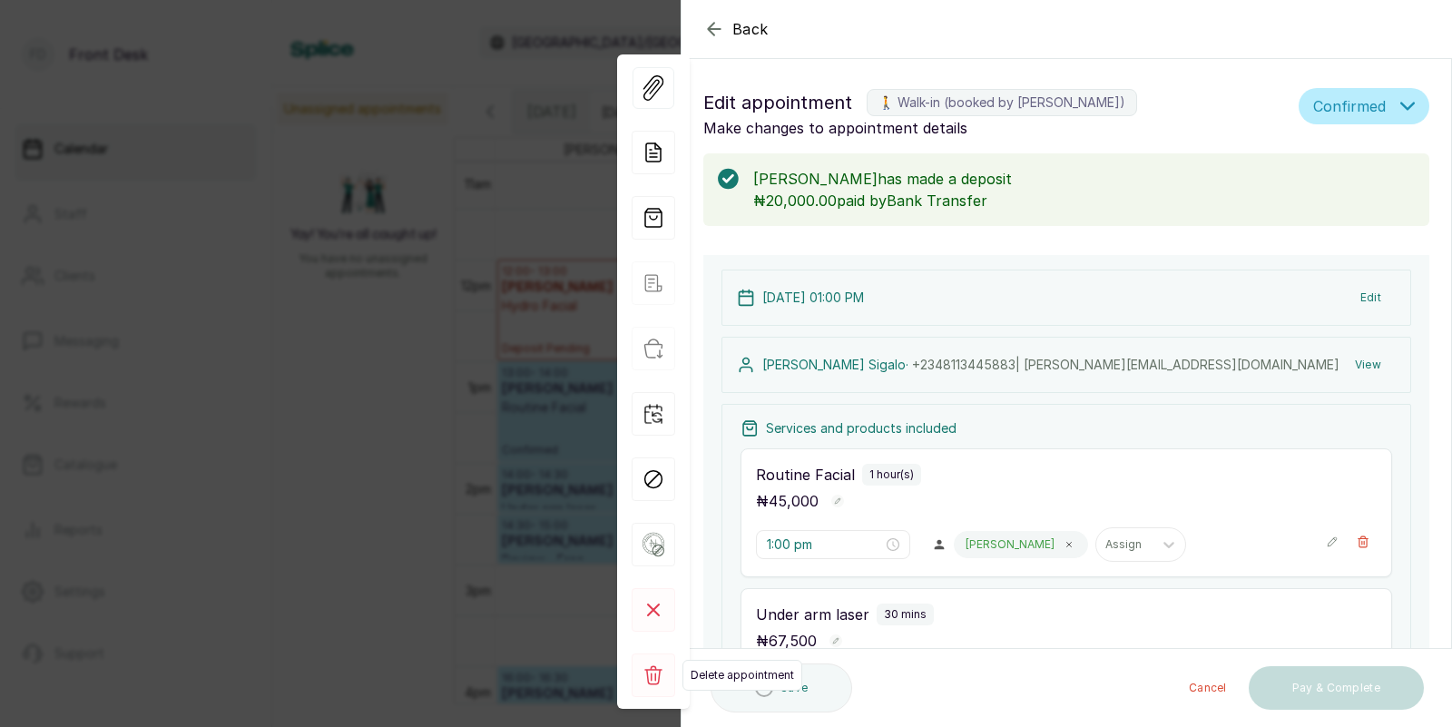
click at [652, 673] on rect at bounding box center [654, 675] width 44 height 44
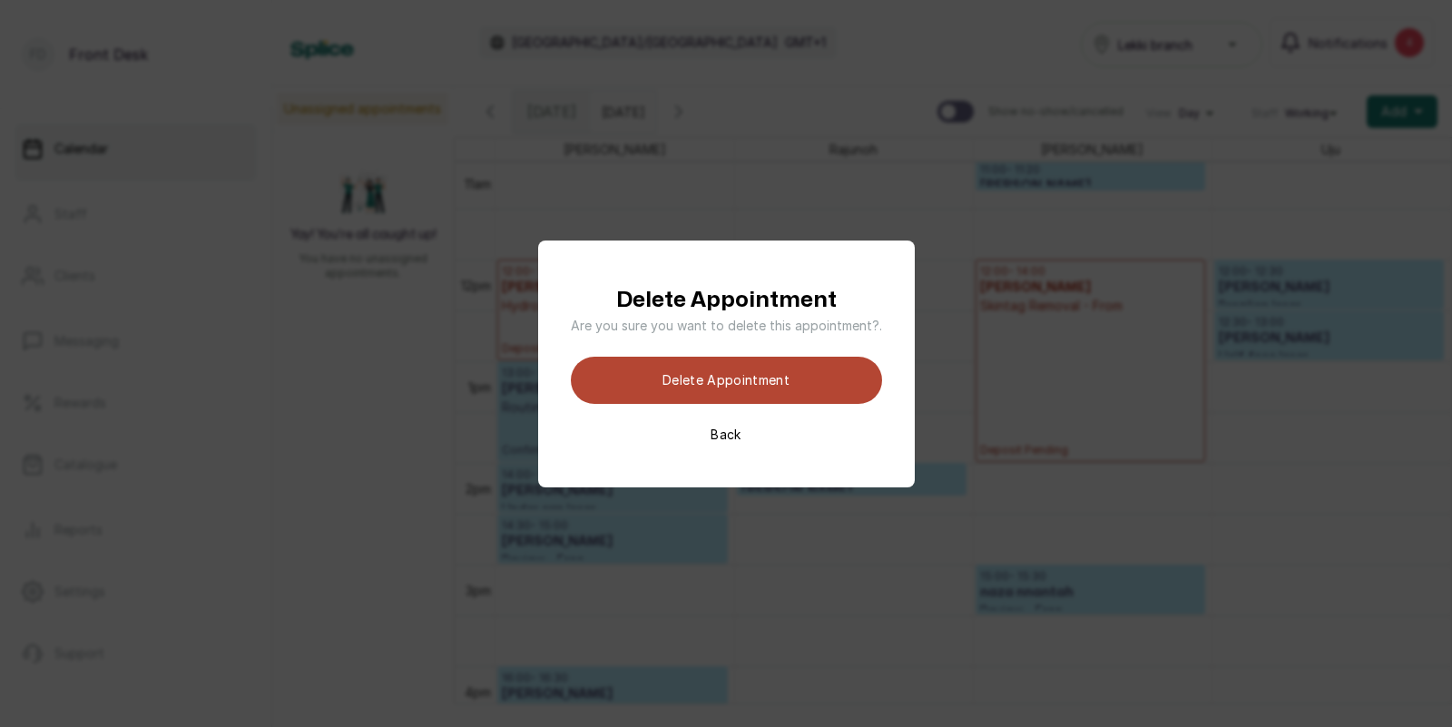
click at [723, 380] on button "Delete appointment" at bounding box center [726, 380] width 311 height 47
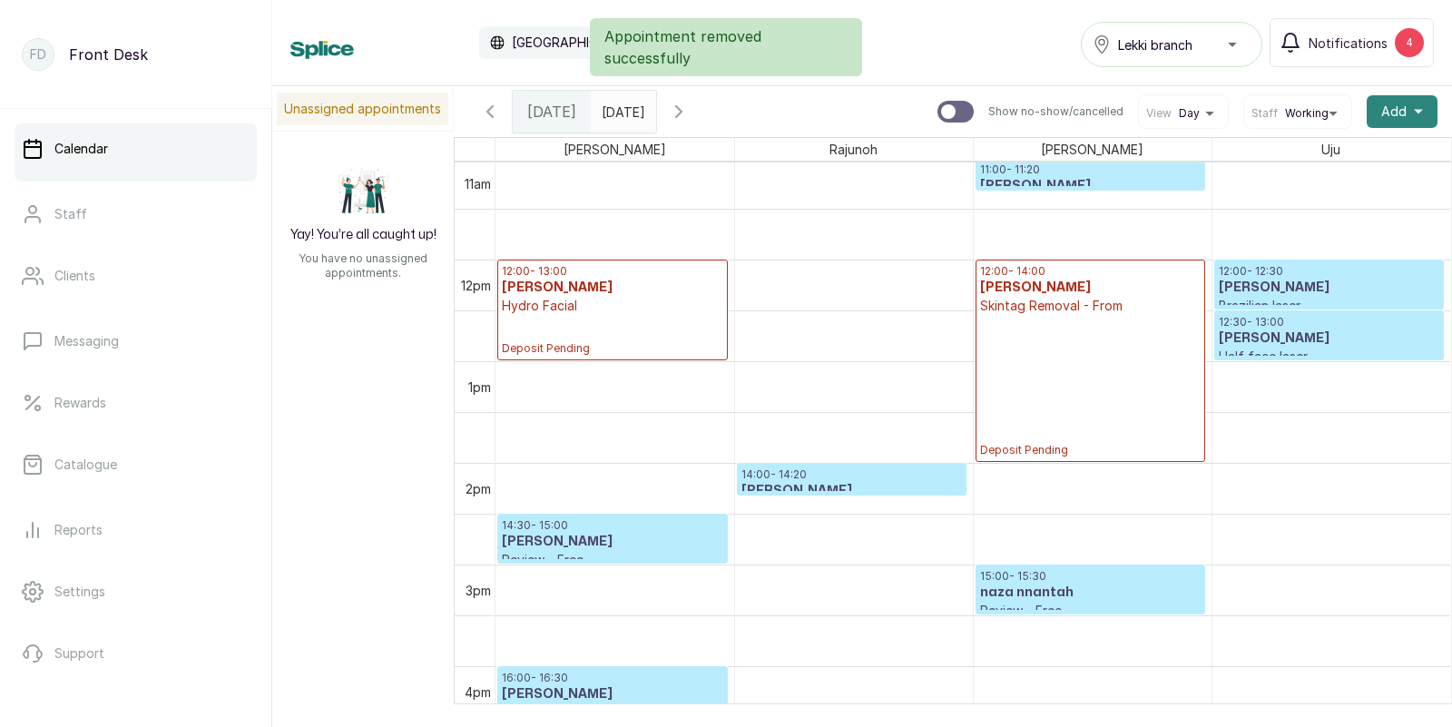
click at [1395, 112] on span "Add" at bounding box center [1393, 112] width 25 height 18
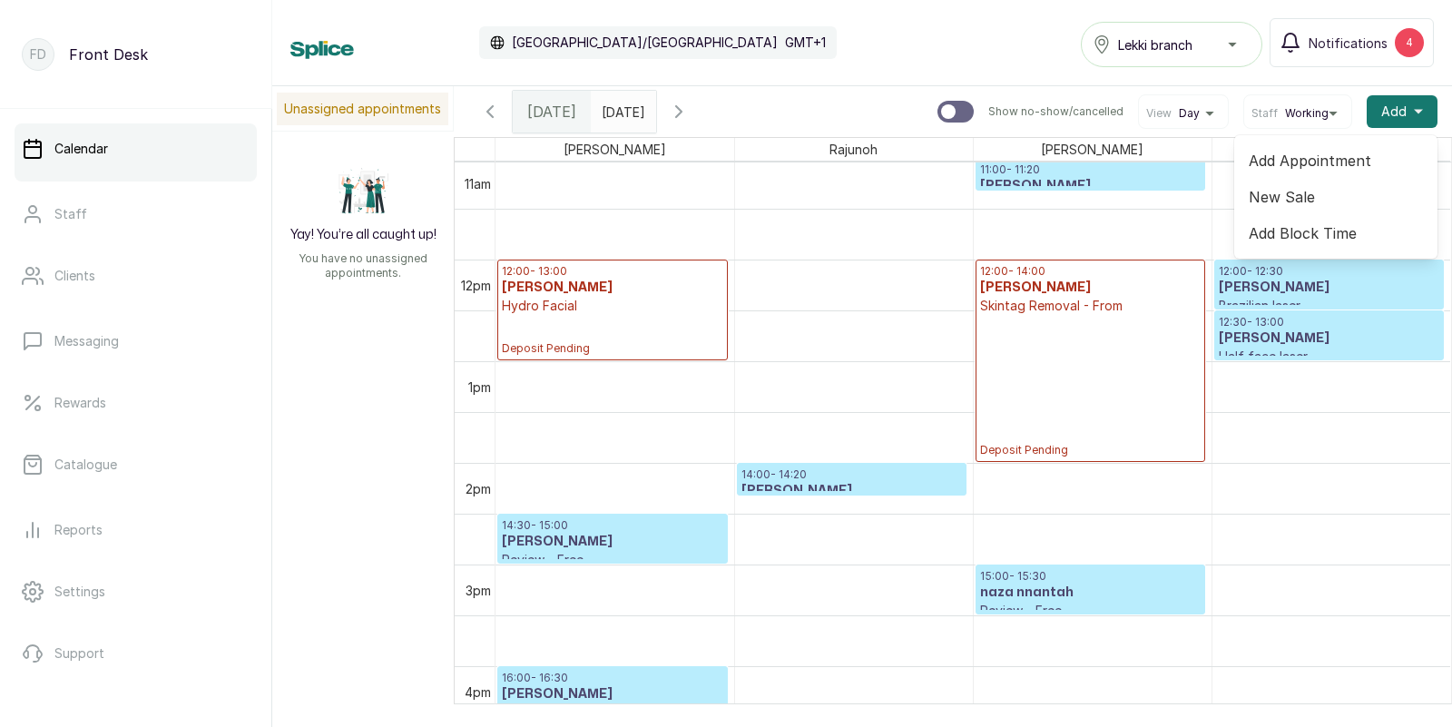
click at [1272, 161] on span "Add Appointment" at bounding box center [1336, 161] width 174 height 22
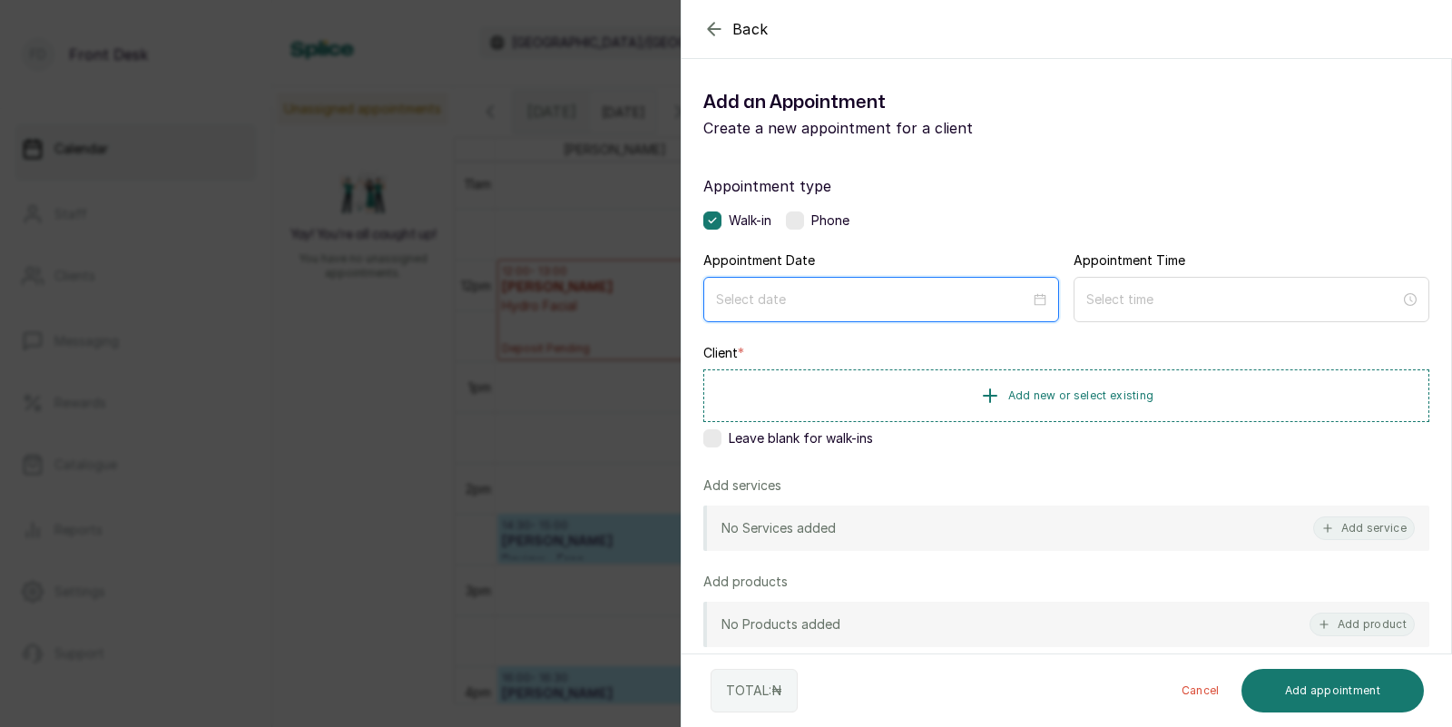
click at [936, 290] on input at bounding box center [873, 300] width 314 height 20
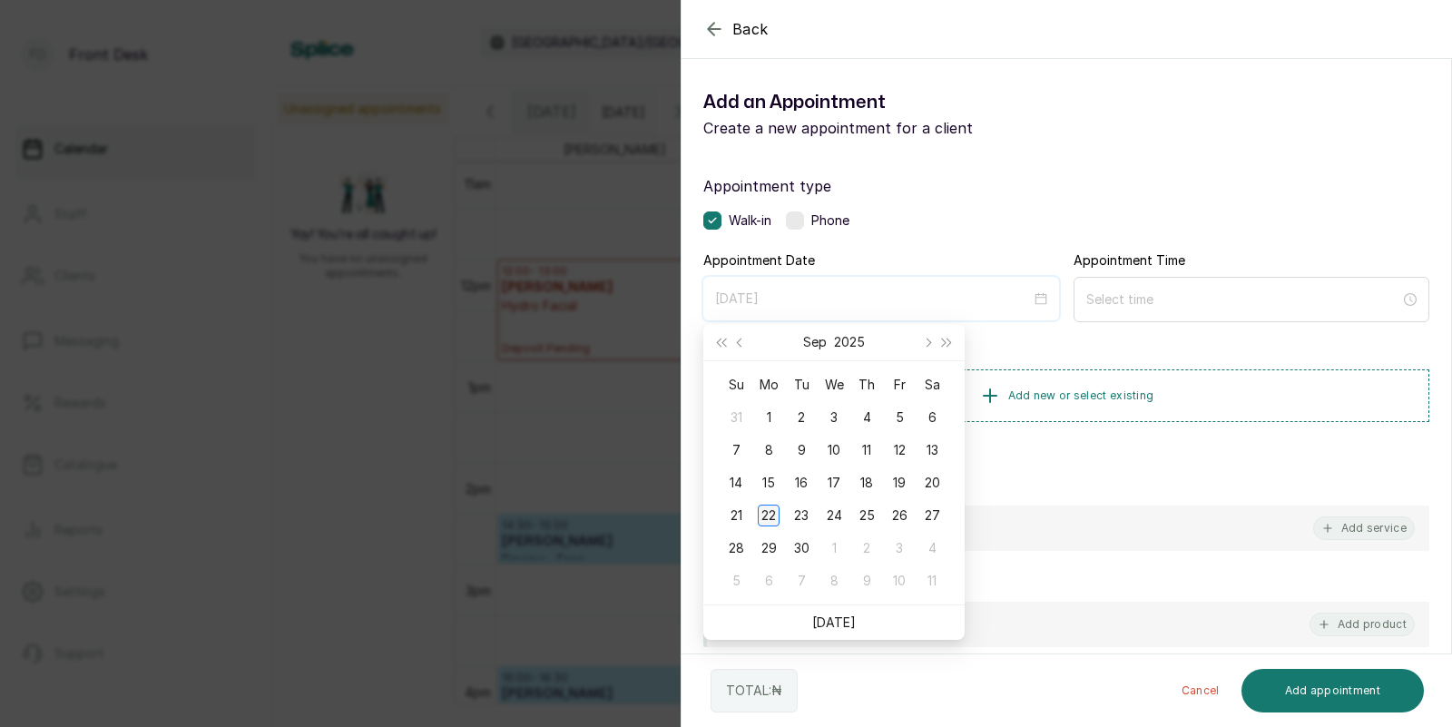
type input "2025/09/22"
click at [765, 507] on div "22" at bounding box center [769, 516] width 22 height 22
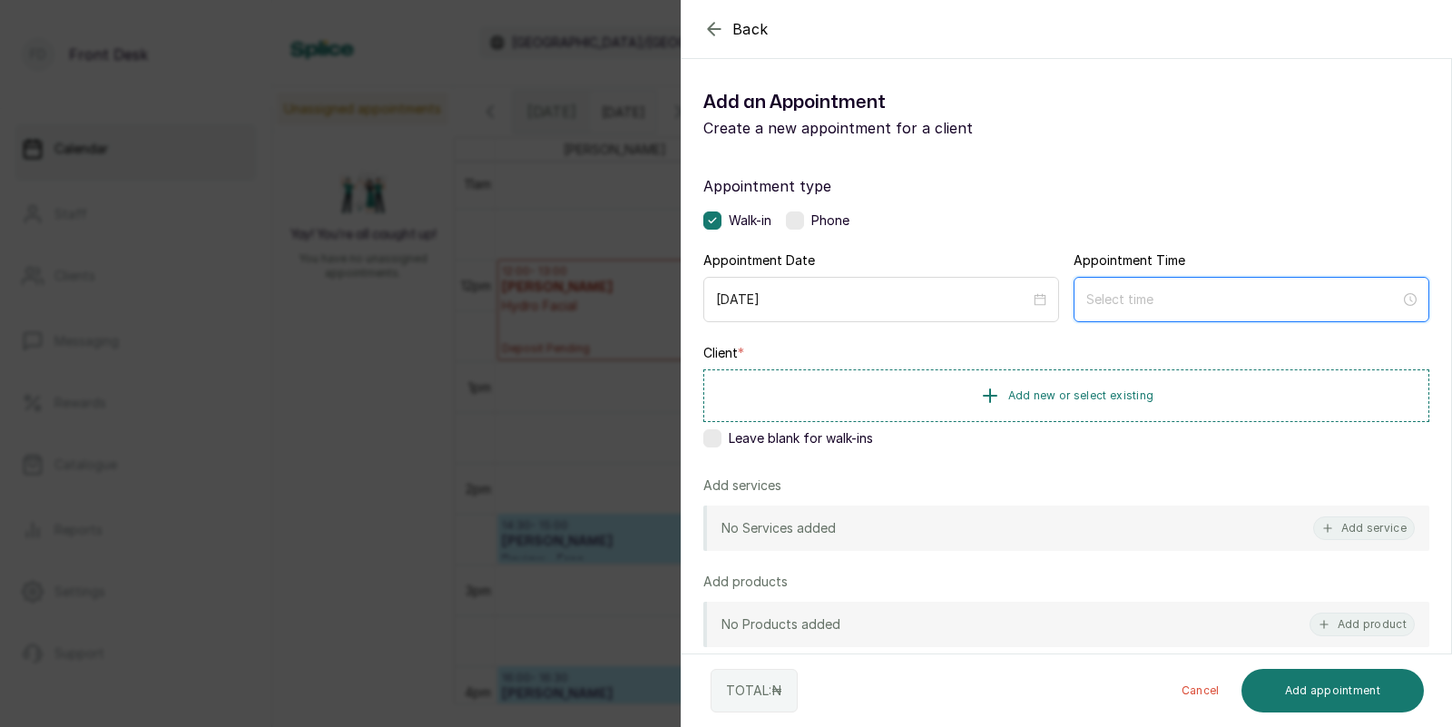
click at [1123, 300] on input at bounding box center [1243, 300] width 314 height 20
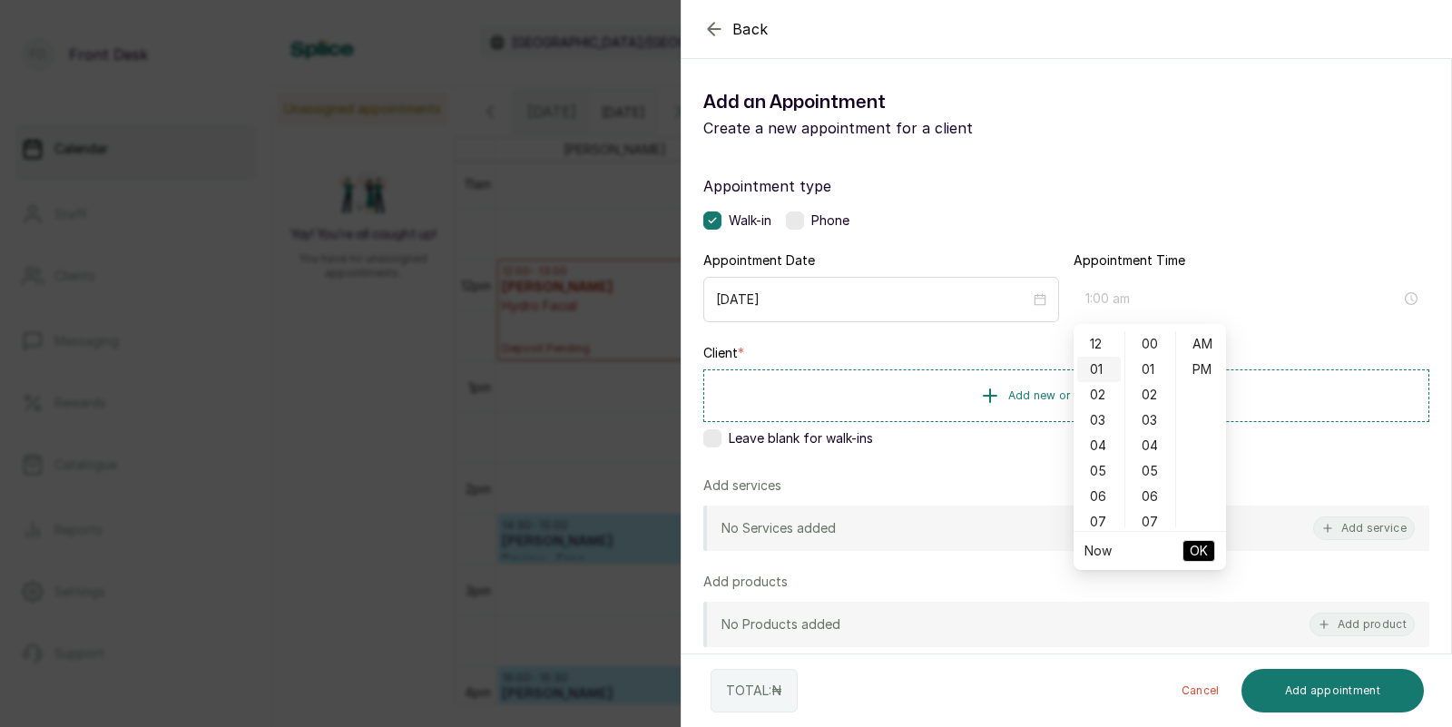
click at [1100, 368] on div "01" at bounding box center [1099, 369] width 44 height 25
type input "1:00 pm"
click at [1198, 362] on div "PM" at bounding box center [1202, 369] width 44 height 25
click at [1196, 549] on span "OK" at bounding box center [1199, 551] width 18 height 34
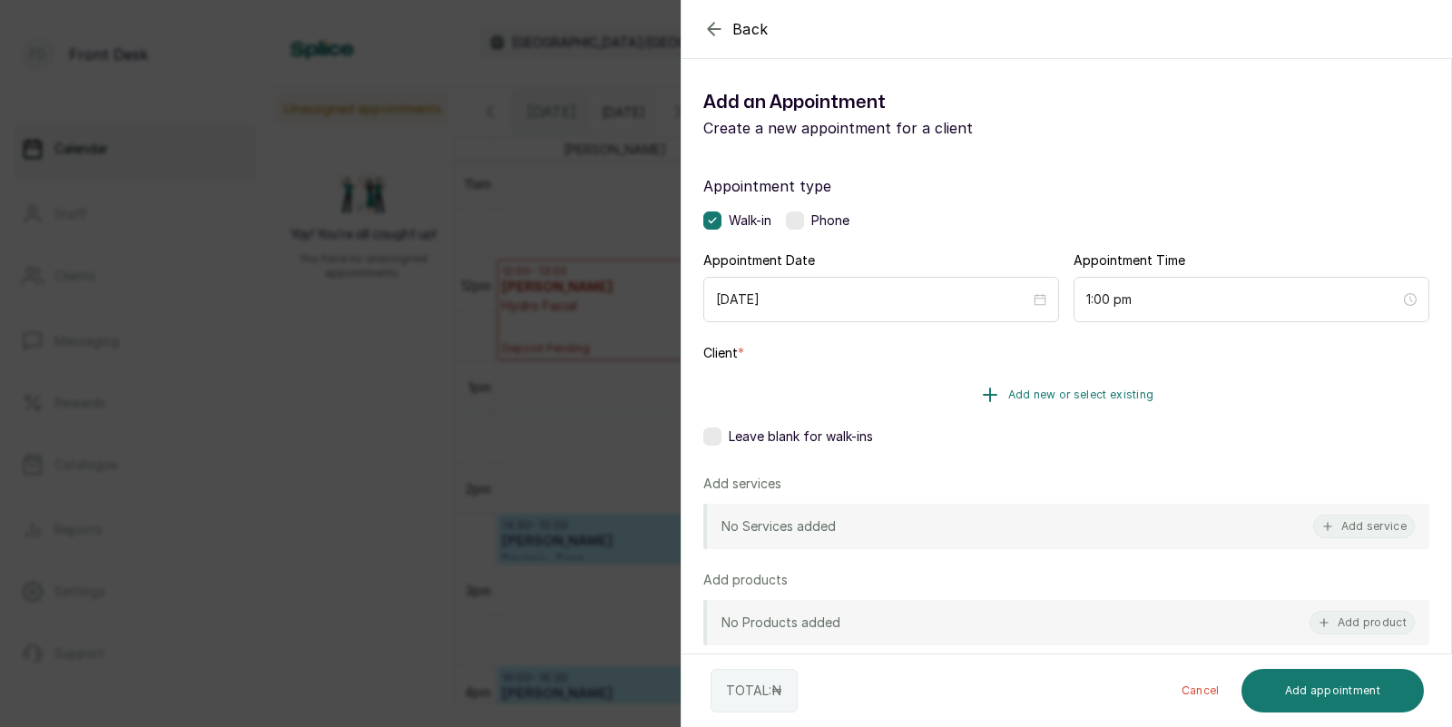
click at [1096, 392] on span "Add new or select existing" at bounding box center [1081, 395] width 146 height 15
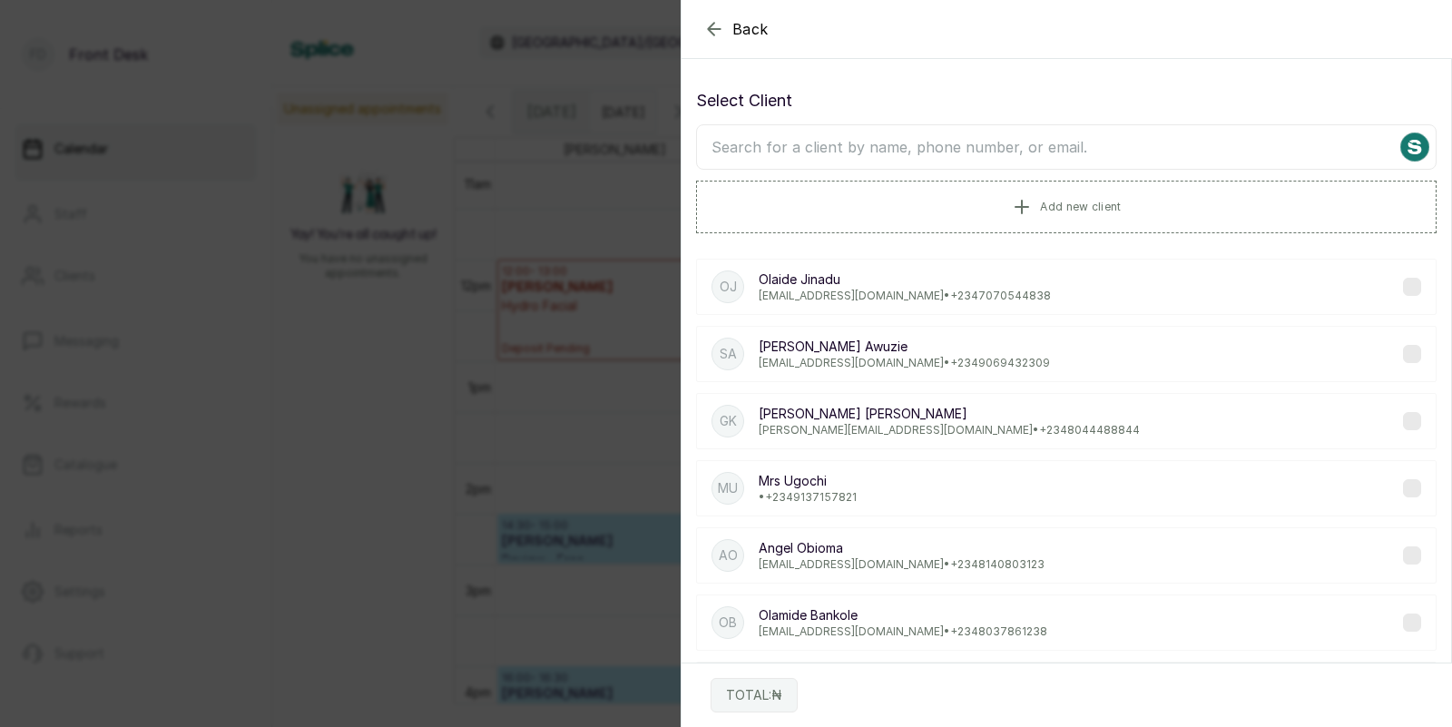
click at [1056, 145] on input "text" at bounding box center [1066, 146] width 741 height 45
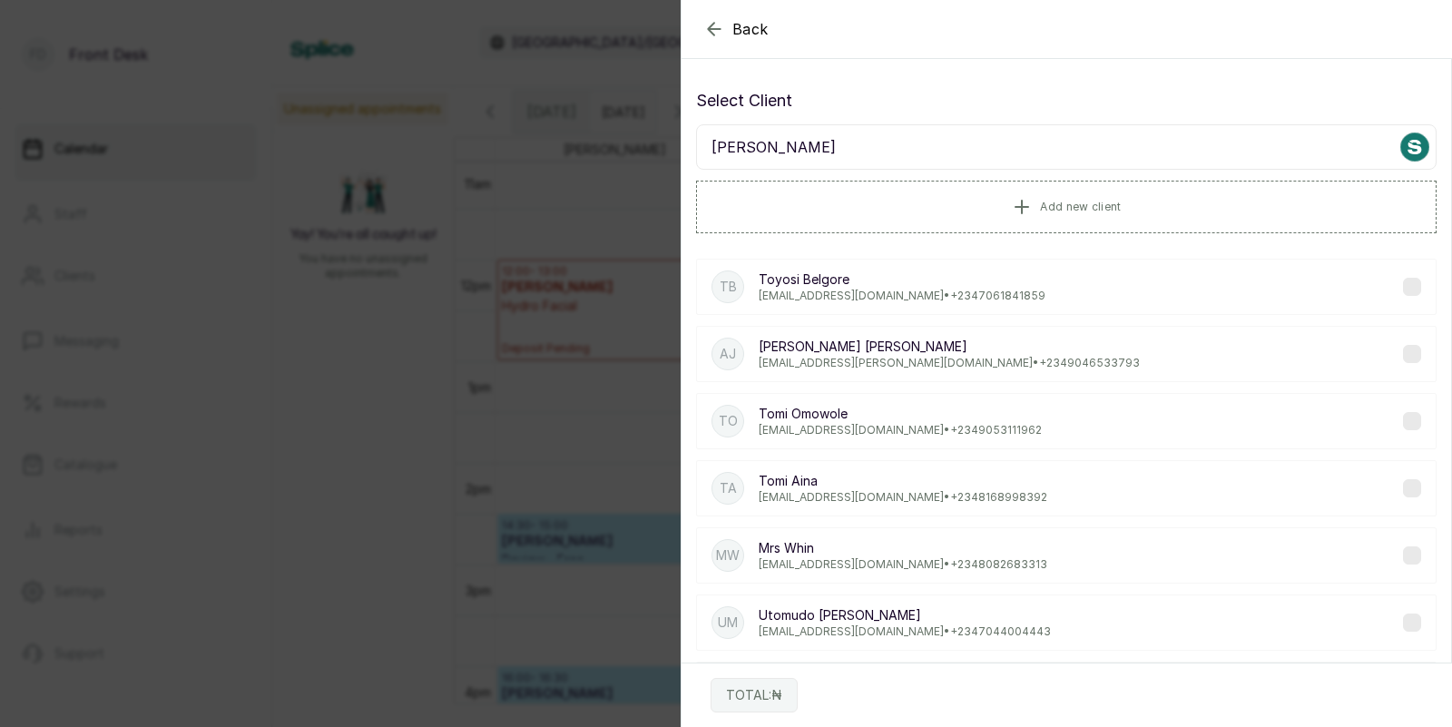
type input "tomb"
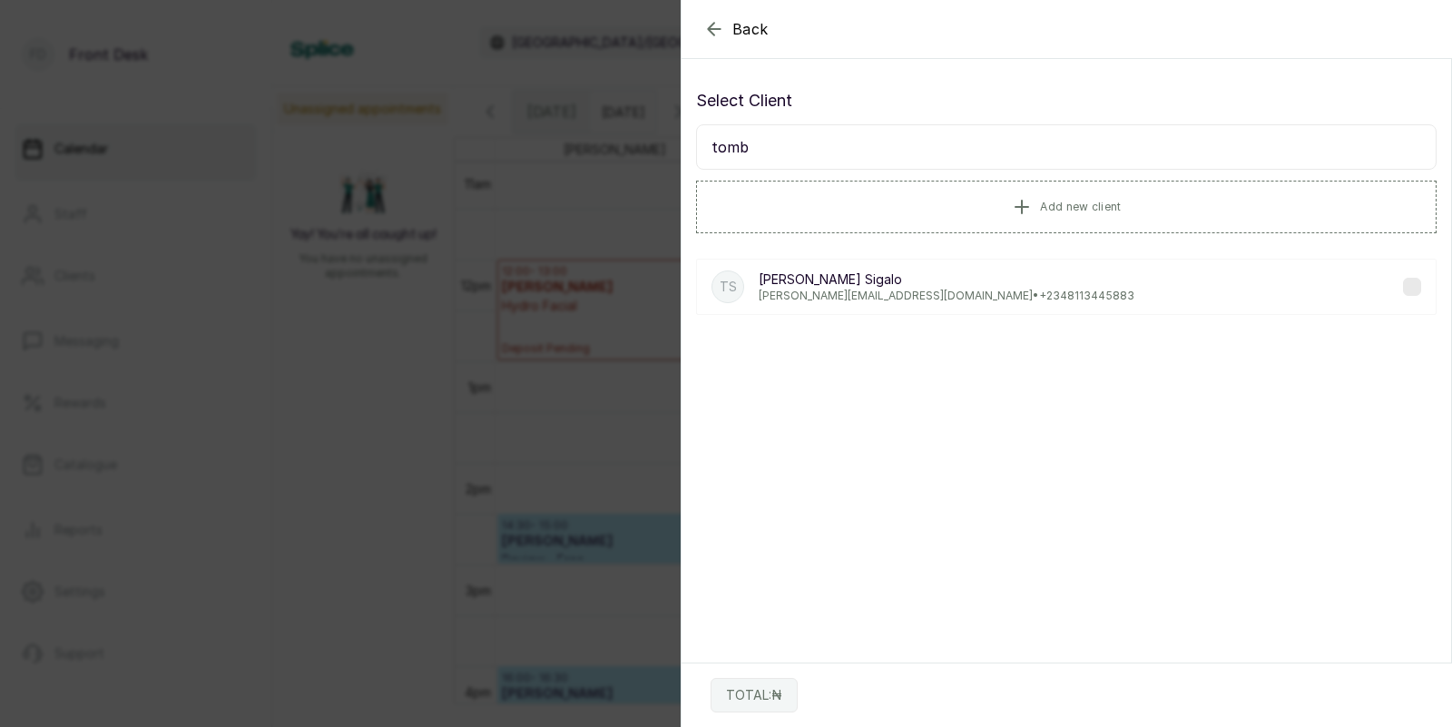
click at [808, 281] on p "Tombari Sigalo" at bounding box center [947, 279] width 376 height 18
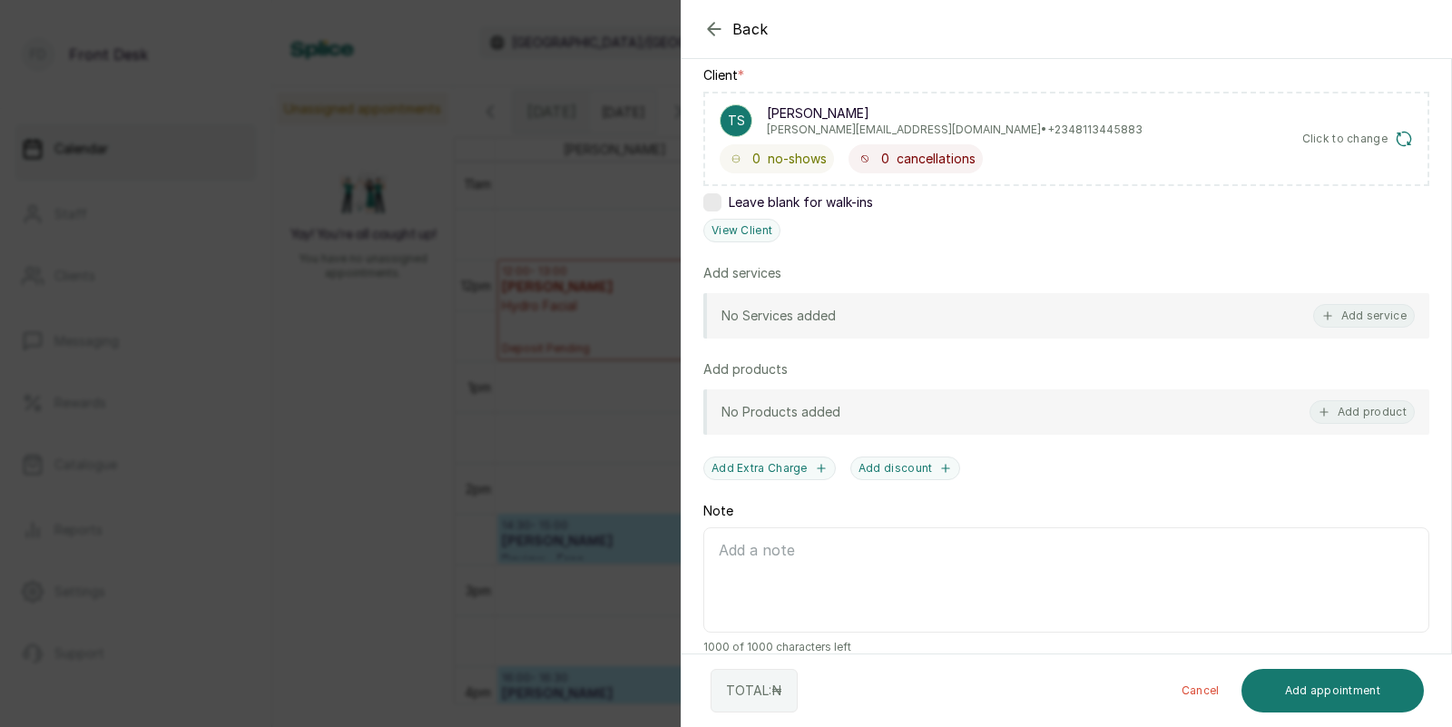
scroll to position [280, 0]
click at [1351, 316] on button "Add service" at bounding box center [1364, 314] width 102 height 24
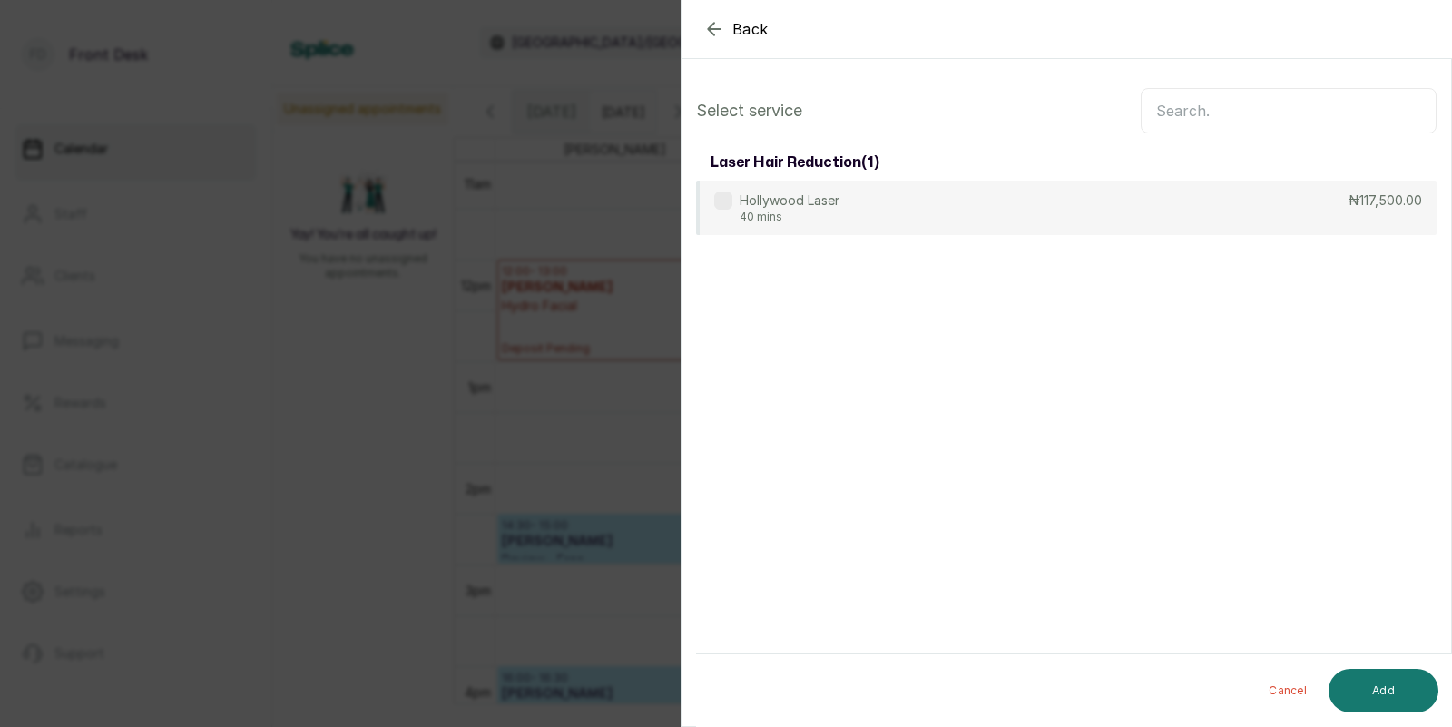
scroll to position [0, 0]
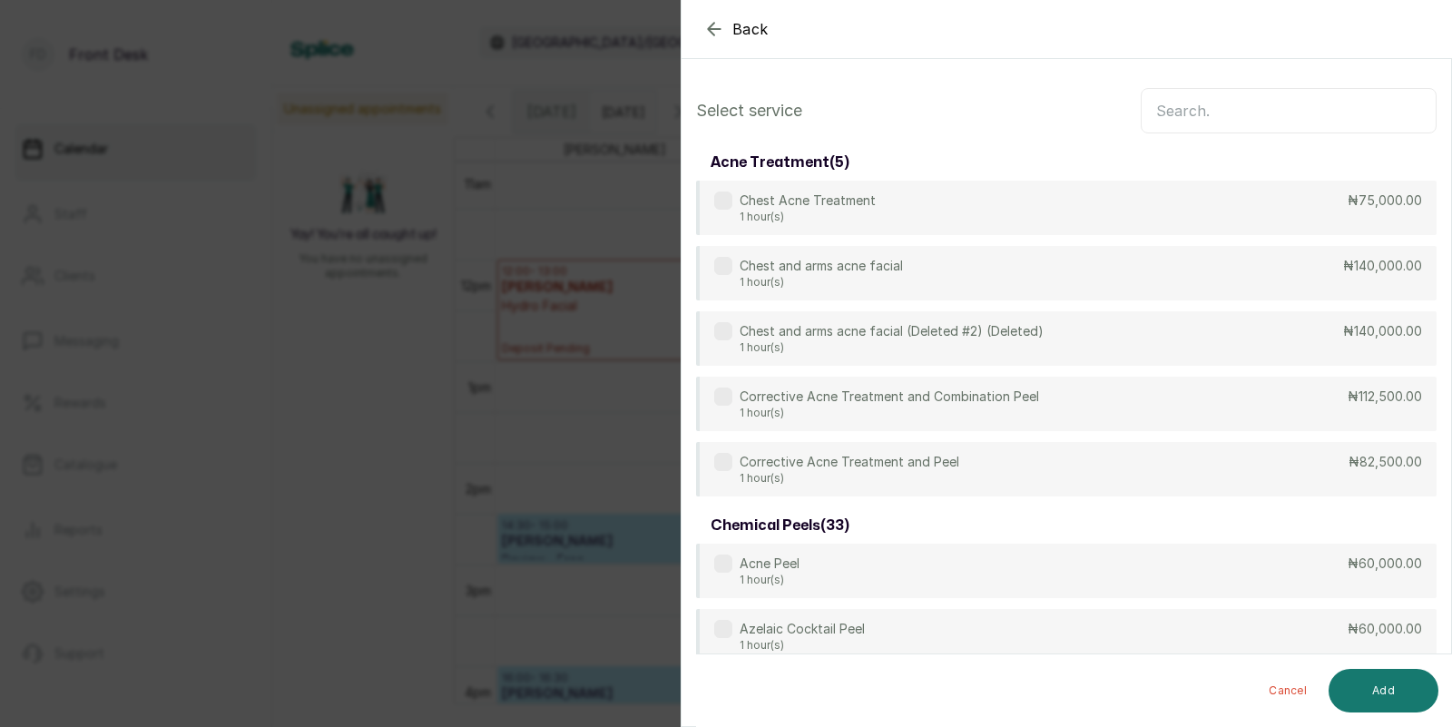
click at [1204, 106] on input "text" at bounding box center [1289, 110] width 296 height 45
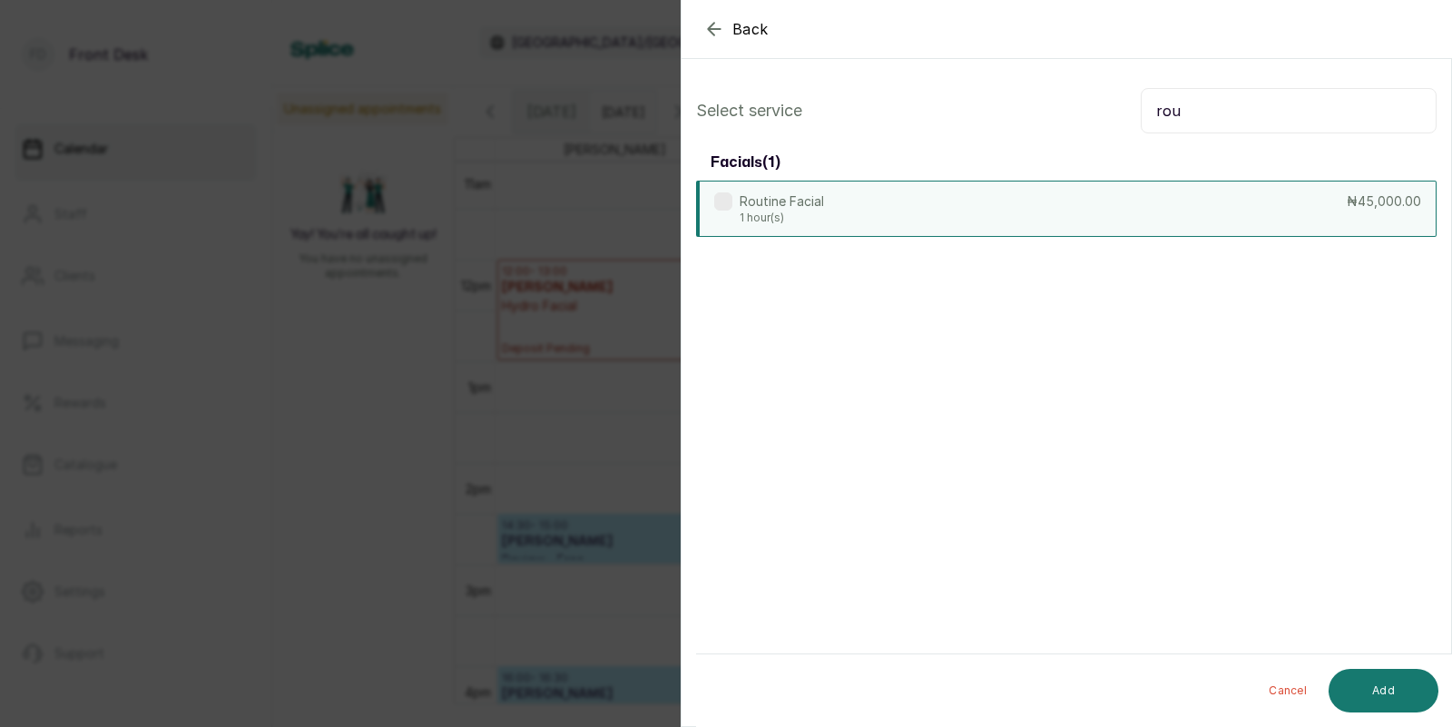
click at [893, 212] on div "Routine Facial 1 hour(s) ₦45,000.00" at bounding box center [1066, 209] width 741 height 56
click at [1212, 121] on input "rou" at bounding box center [1289, 110] width 296 height 45
type input "r"
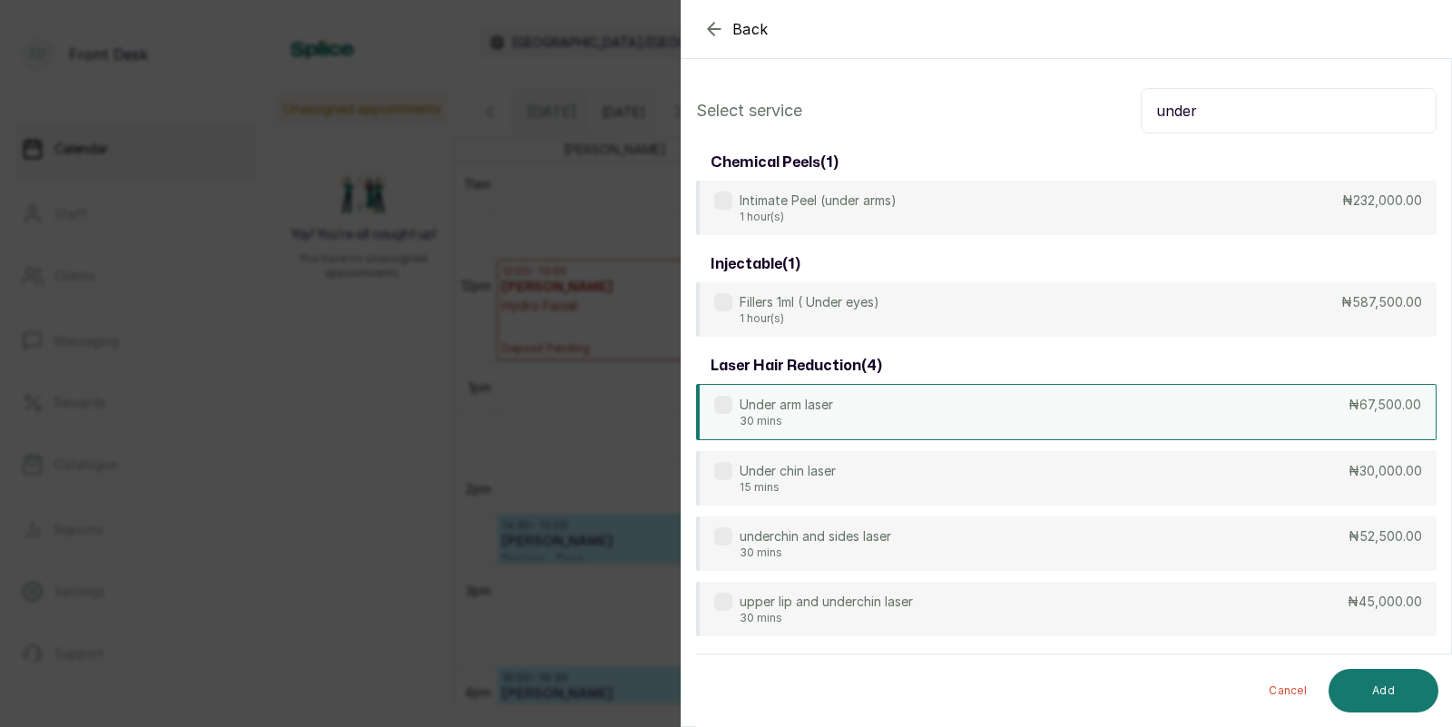
type input "under"
click at [862, 395] on div "Under arm laser 30 mins ₦67,500.00" at bounding box center [1066, 412] width 741 height 56
click at [1380, 696] on button "Add" at bounding box center [1384, 691] width 110 height 44
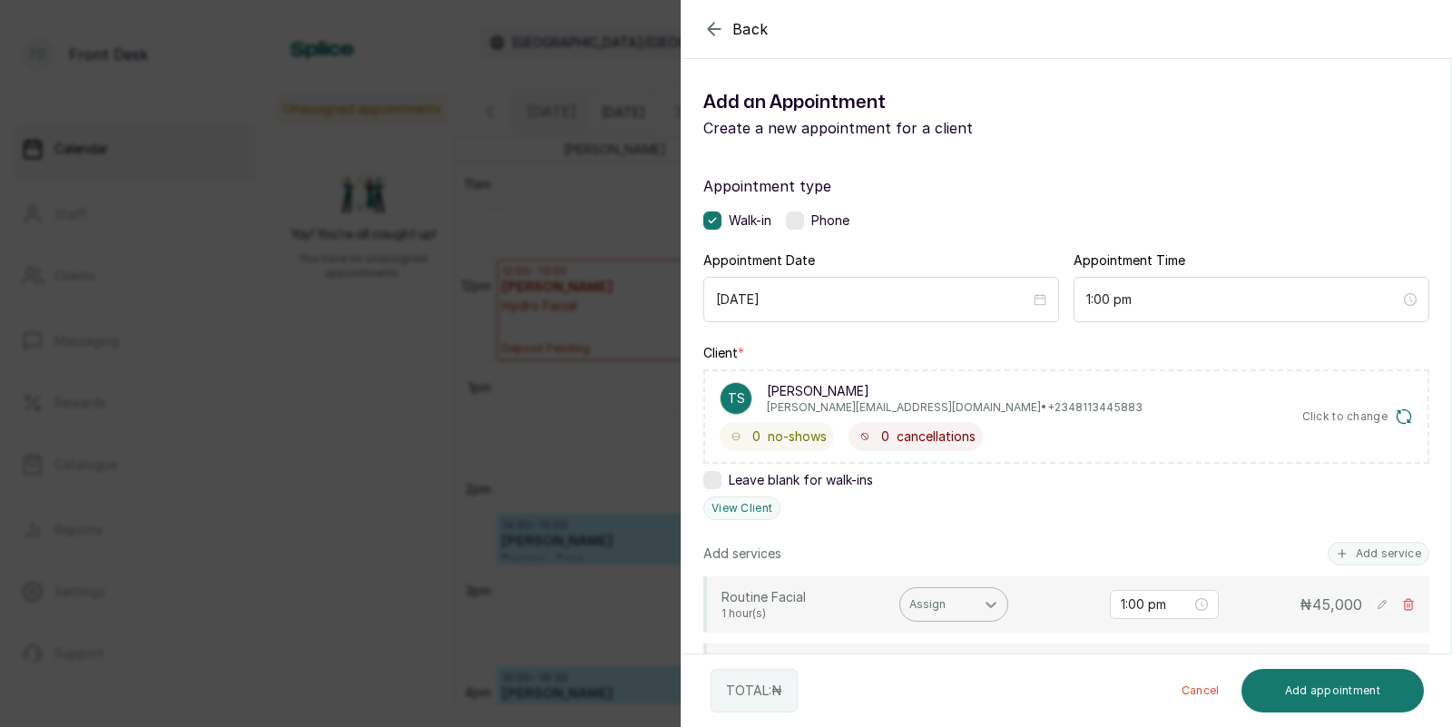
click at [982, 596] on icon at bounding box center [991, 604] width 18 height 18
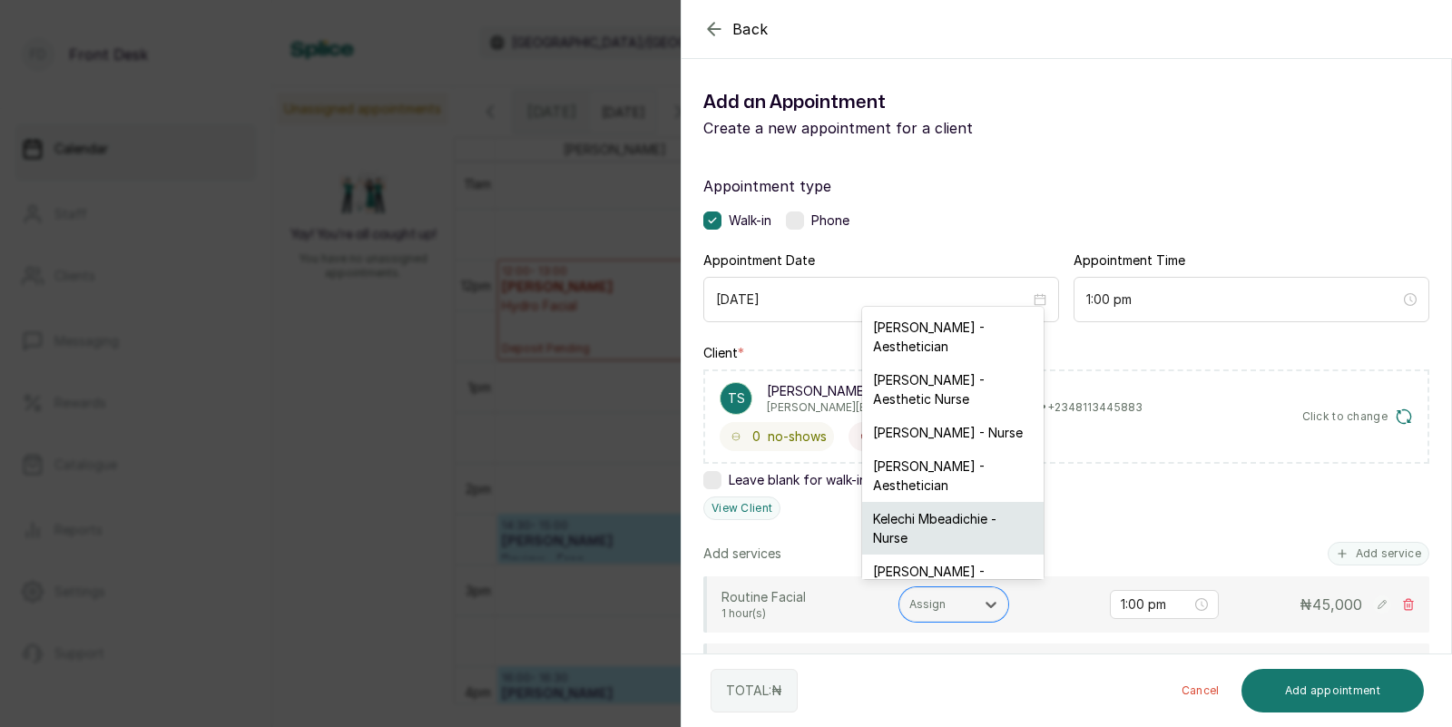
scroll to position [46, 0]
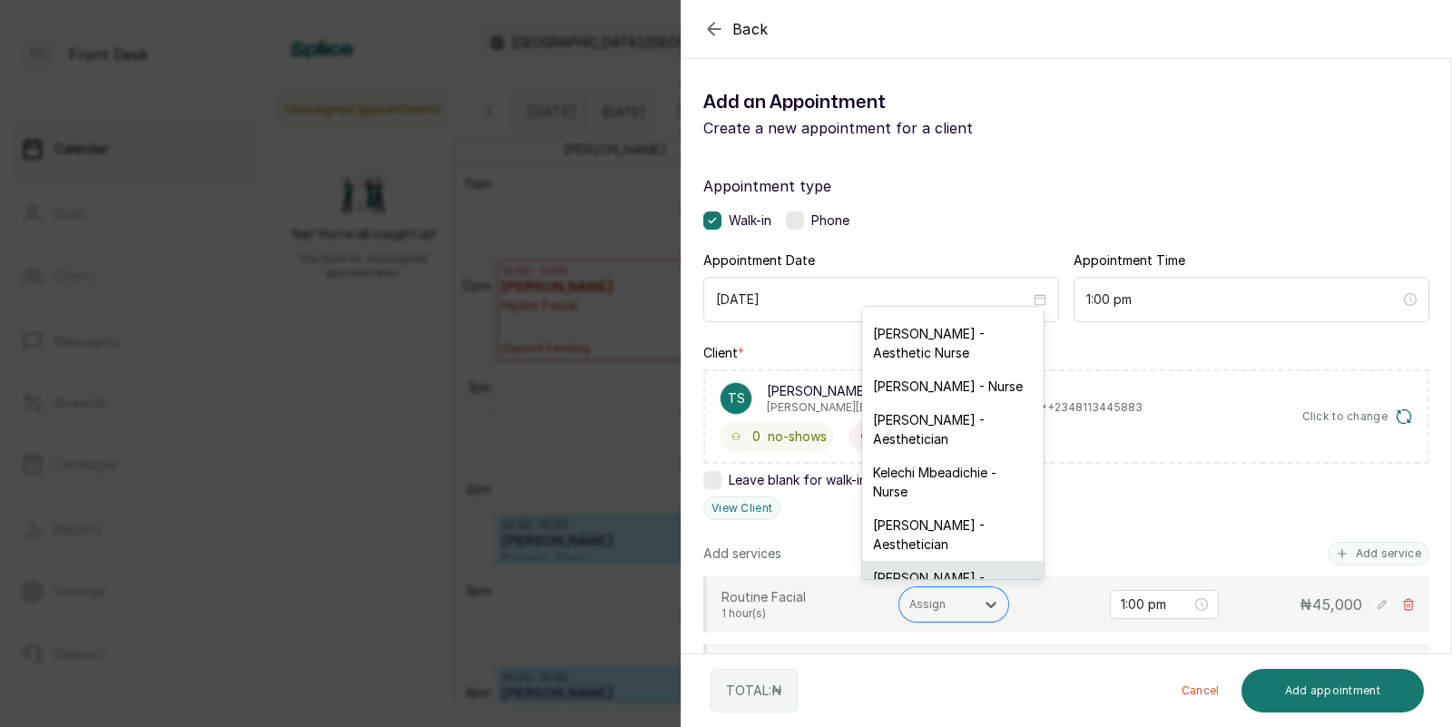
click at [922, 561] on div "Donna Onyendi - Aesthetician" at bounding box center [953, 587] width 182 height 53
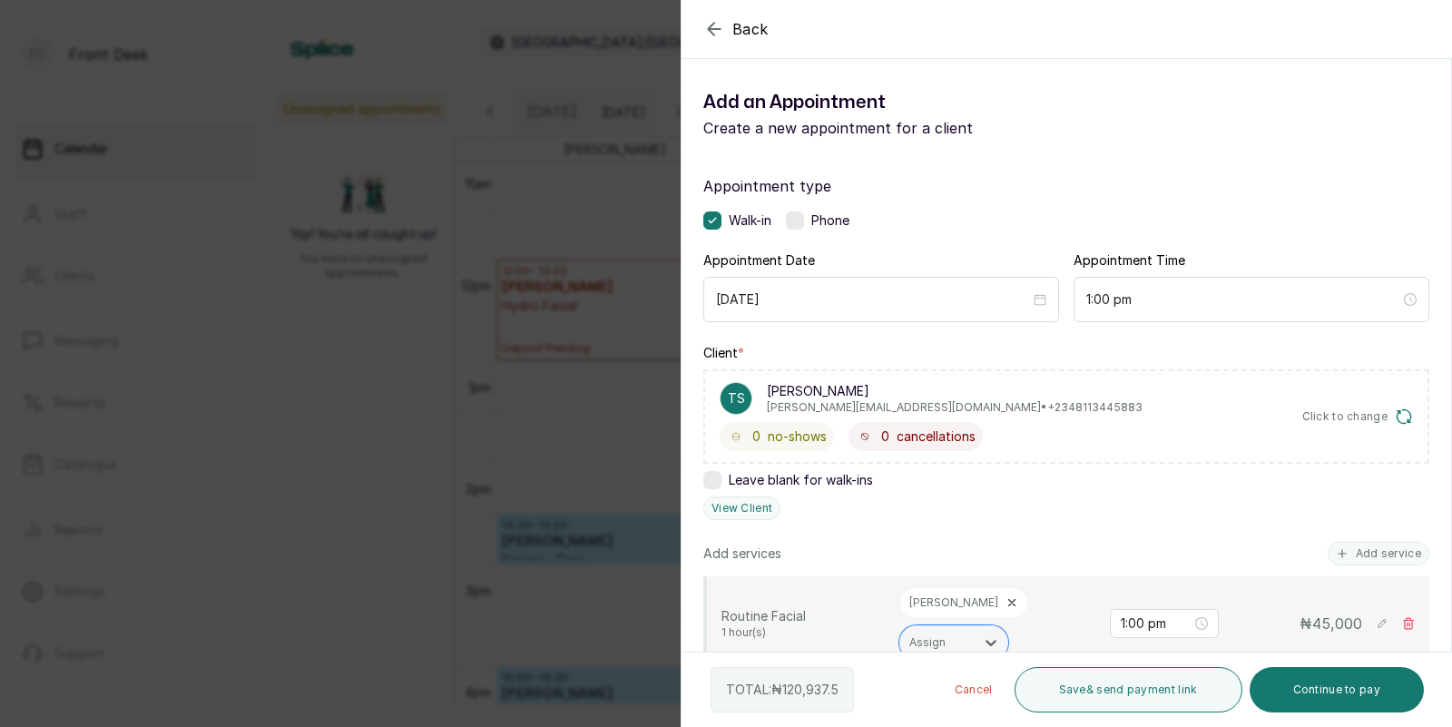
scroll to position [282, 0]
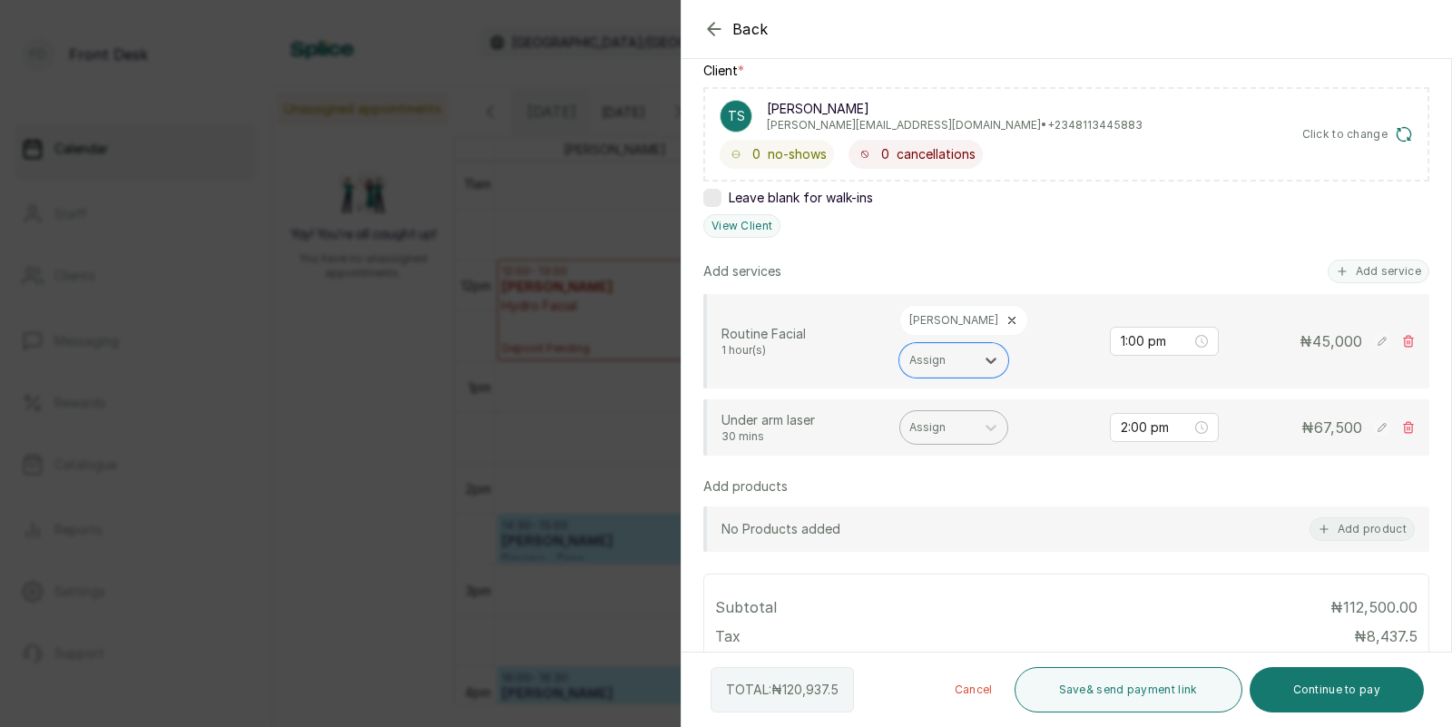
click at [966, 416] on div "Assign" at bounding box center [937, 428] width 74 height 24
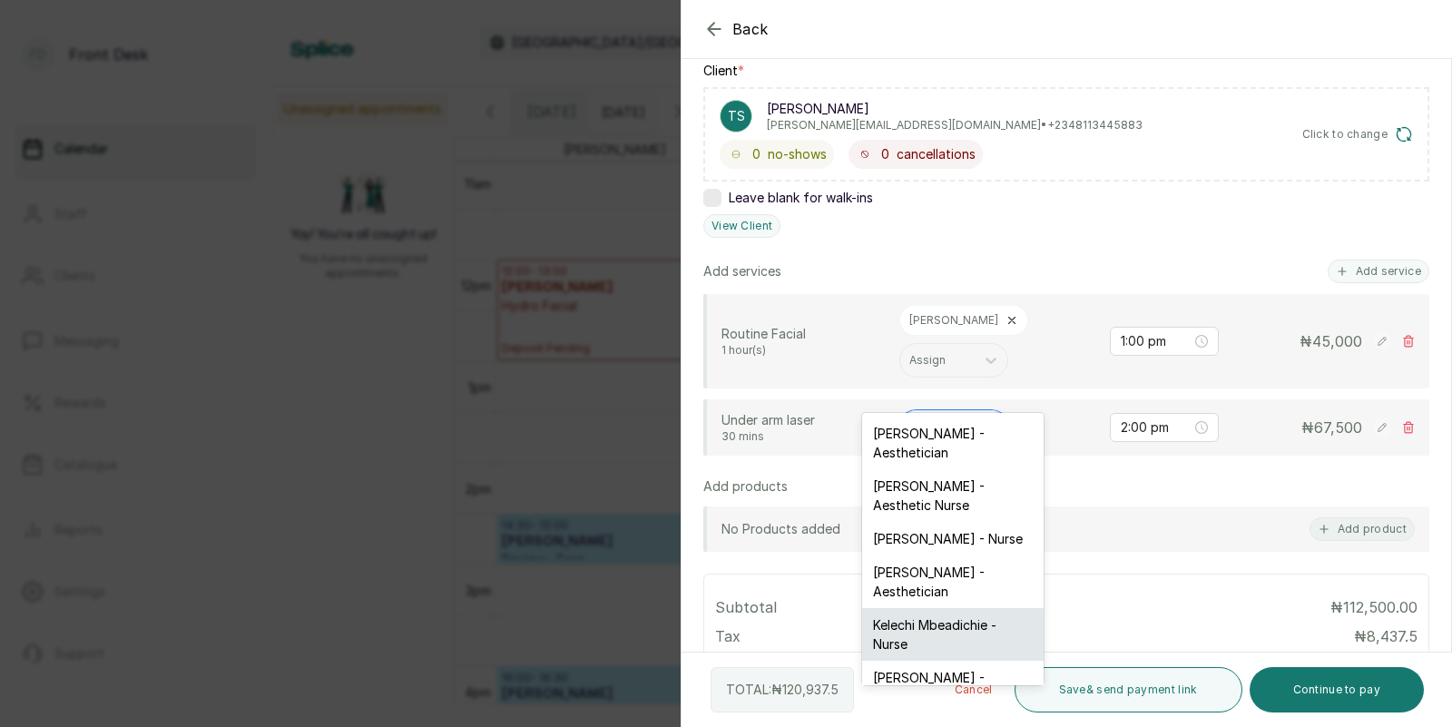
scroll to position [46, 0]
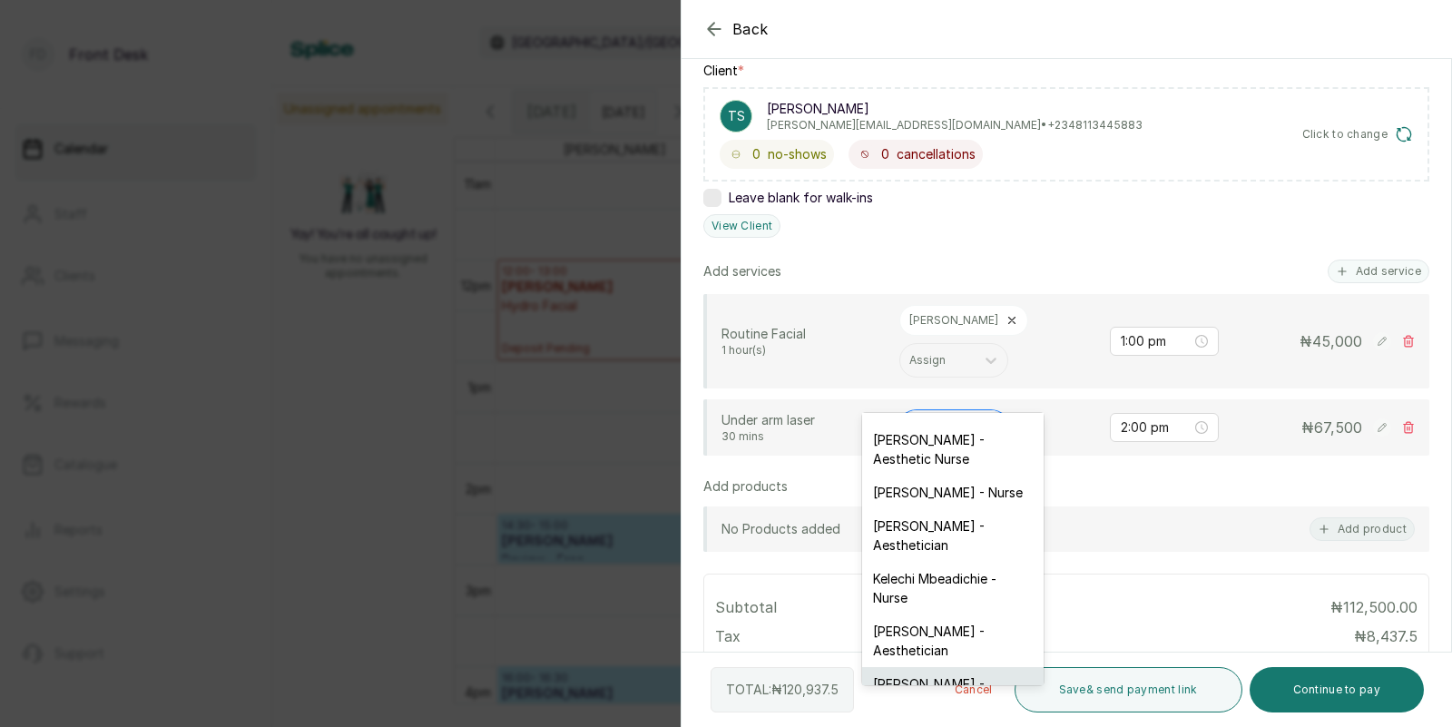
click at [904, 667] on div "Donna Onyendi - Aesthetician" at bounding box center [953, 693] width 182 height 53
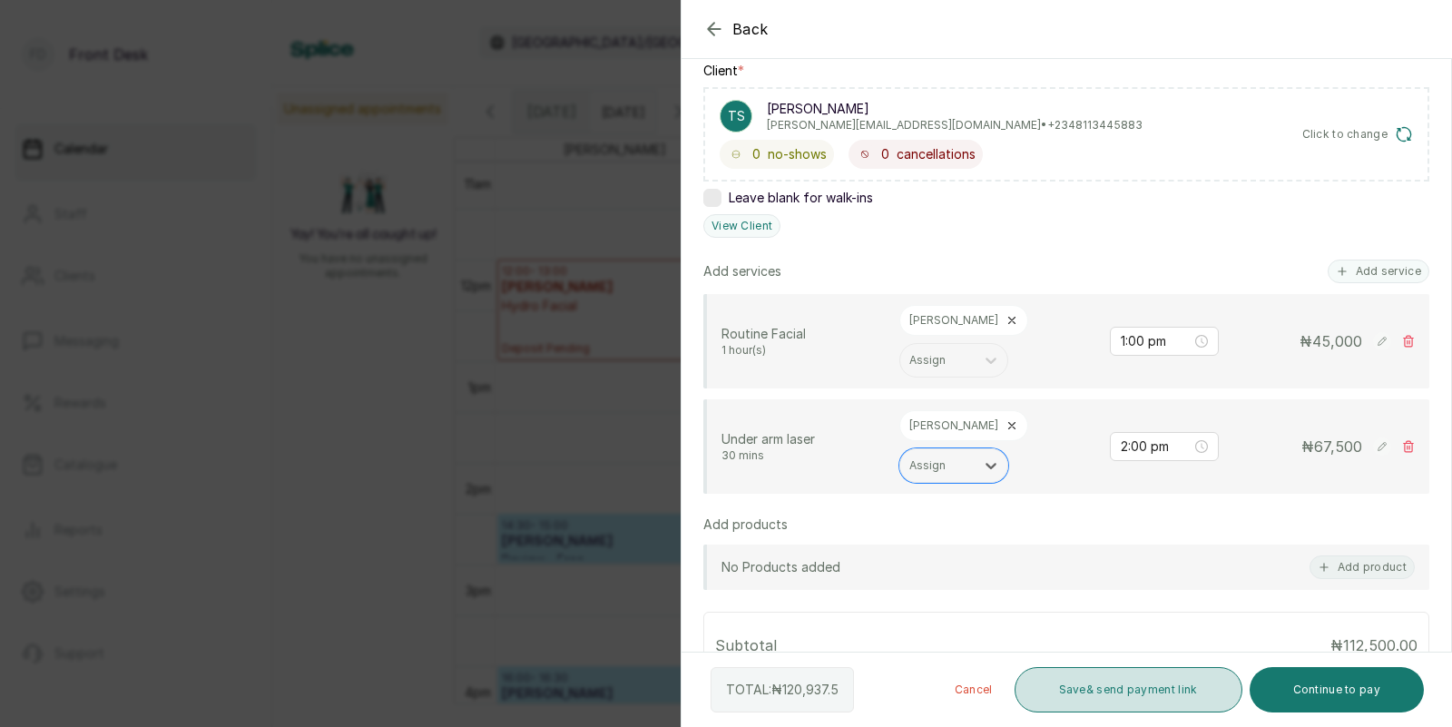
click at [1143, 691] on button "Save & send payment link" at bounding box center [1129, 689] width 228 height 45
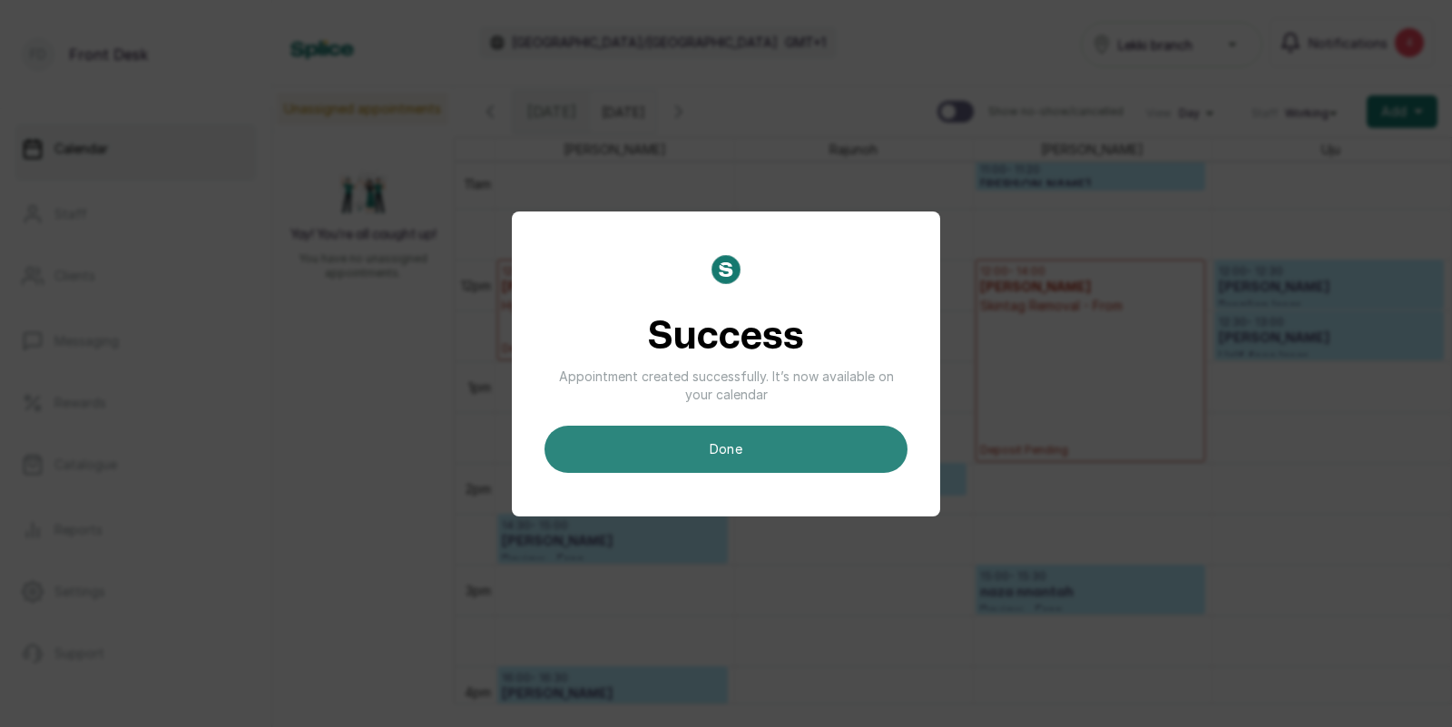
click at [722, 439] on button "done" at bounding box center [726, 449] width 363 height 47
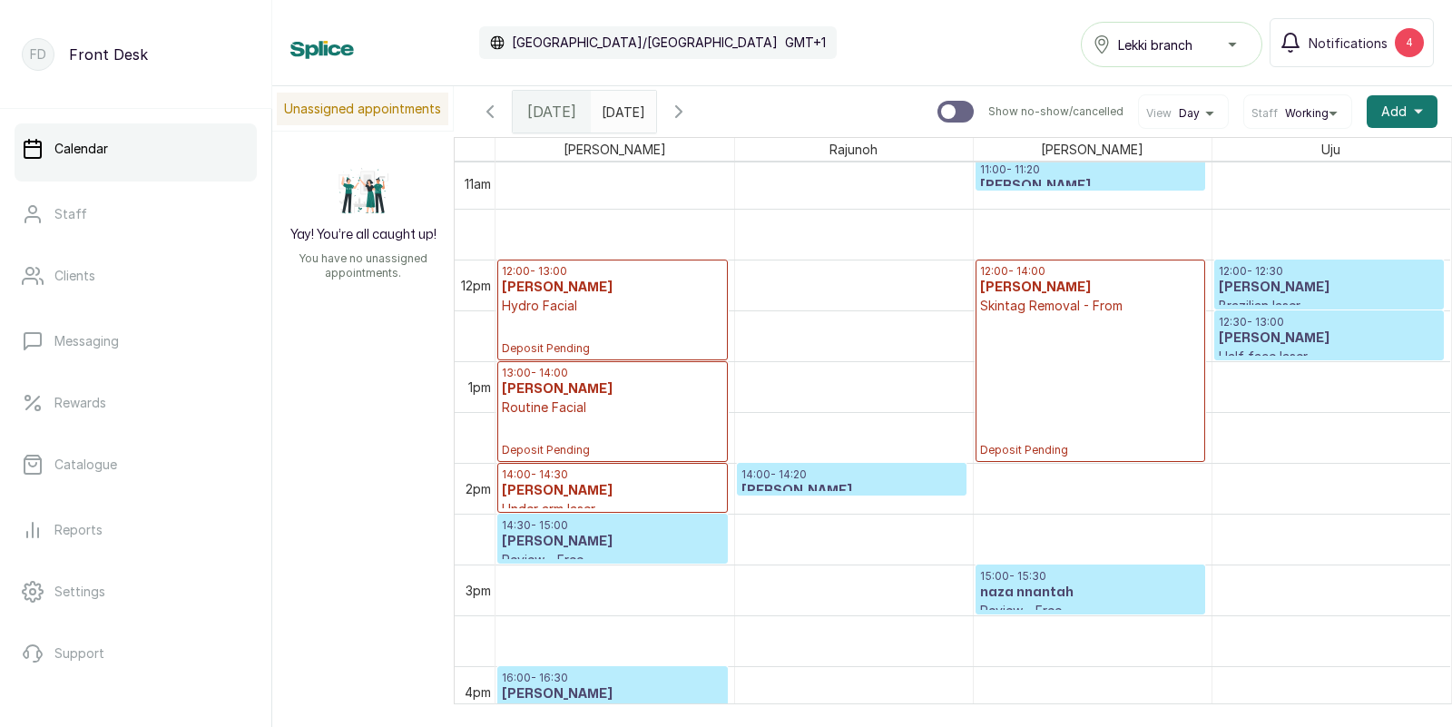
click at [640, 300] on p "Hydro Facial" at bounding box center [612, 306] width 221 height 18
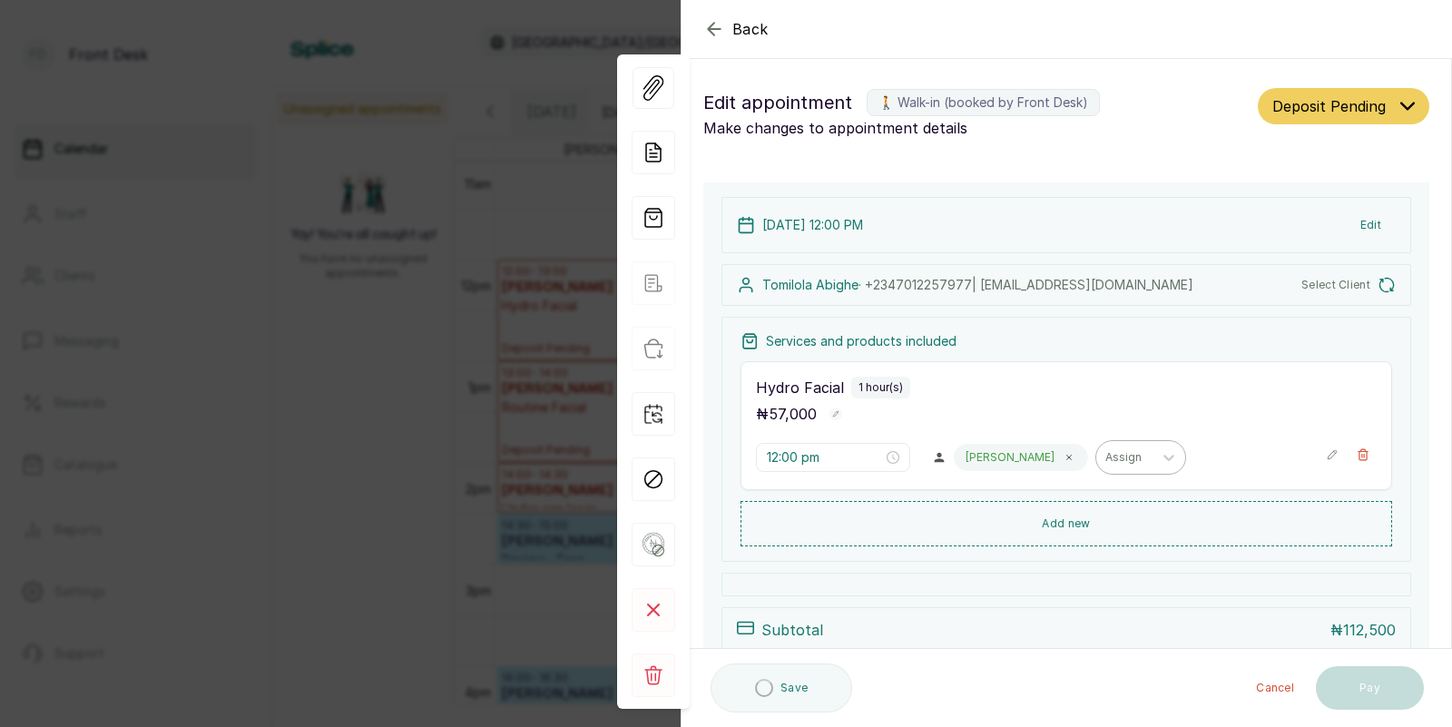
type input "12:00 pm"
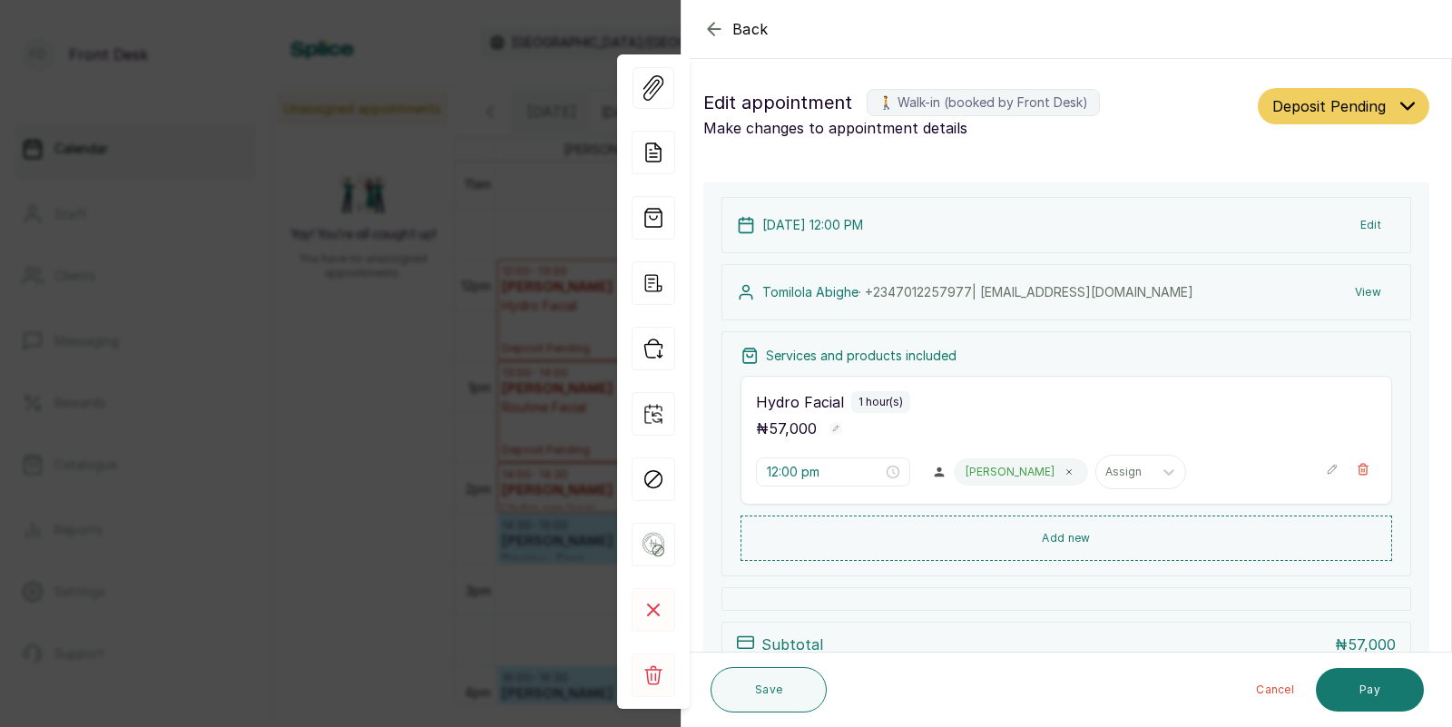
scroll to position [221, 0]
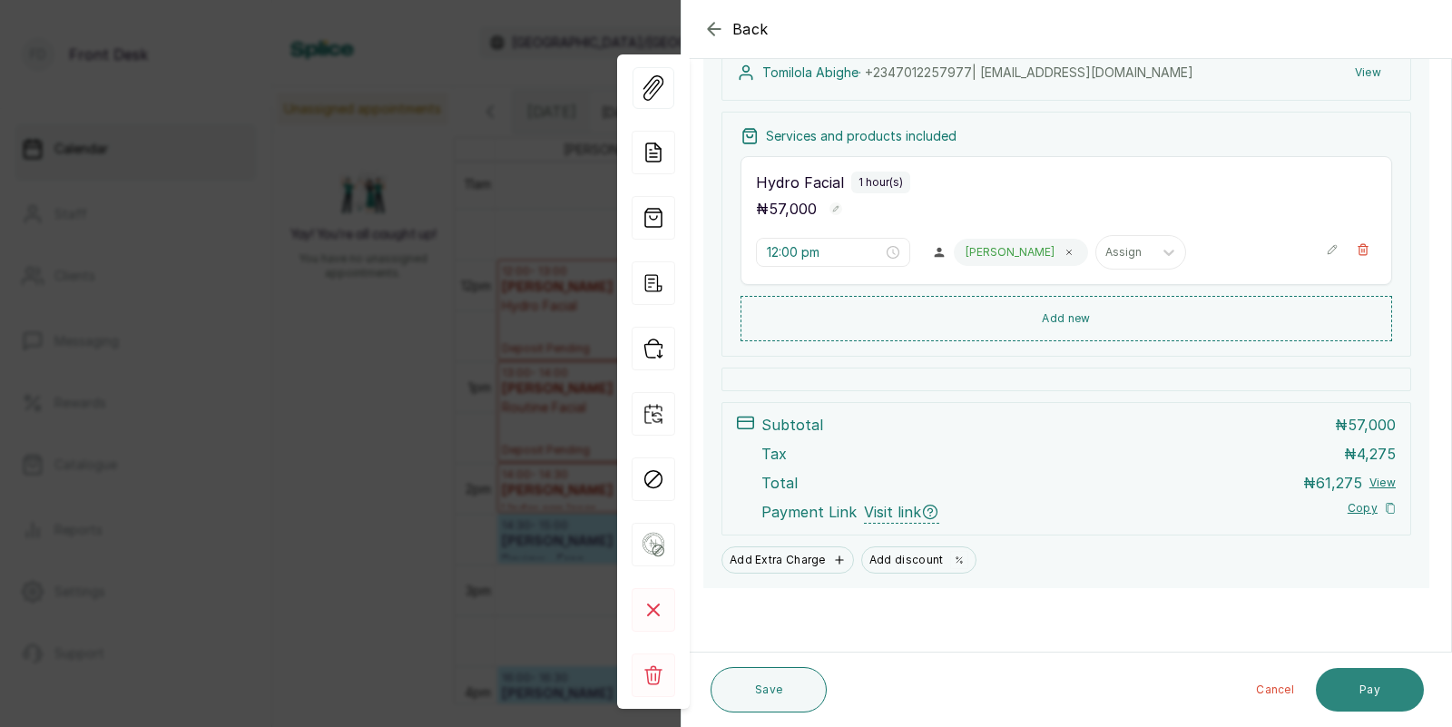
click at [1369, 686] on button "Pay" at bounding box center [1370, 690] width 108 height 44
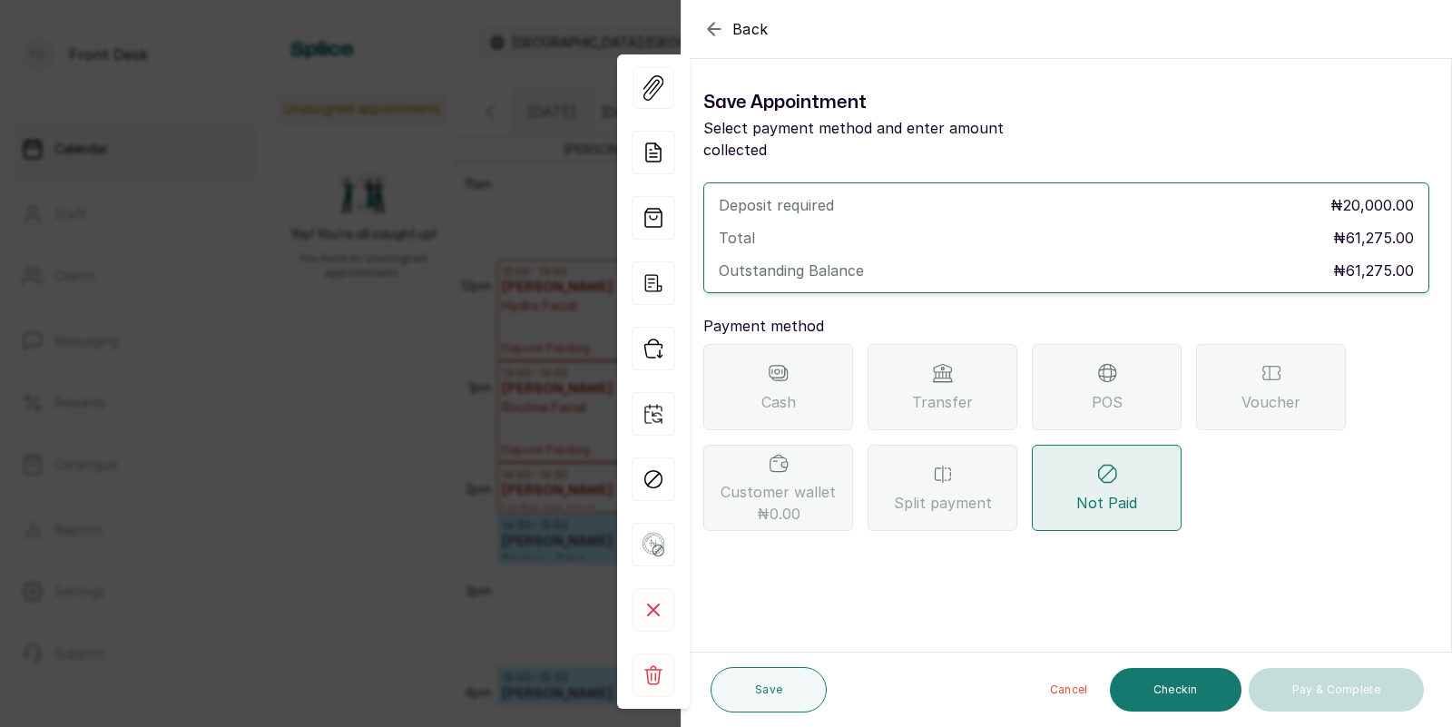
scroll to position [0, 0]
click at [946, 363] on div "Transfer" at bounding box center [943, 387] width 150 height 86
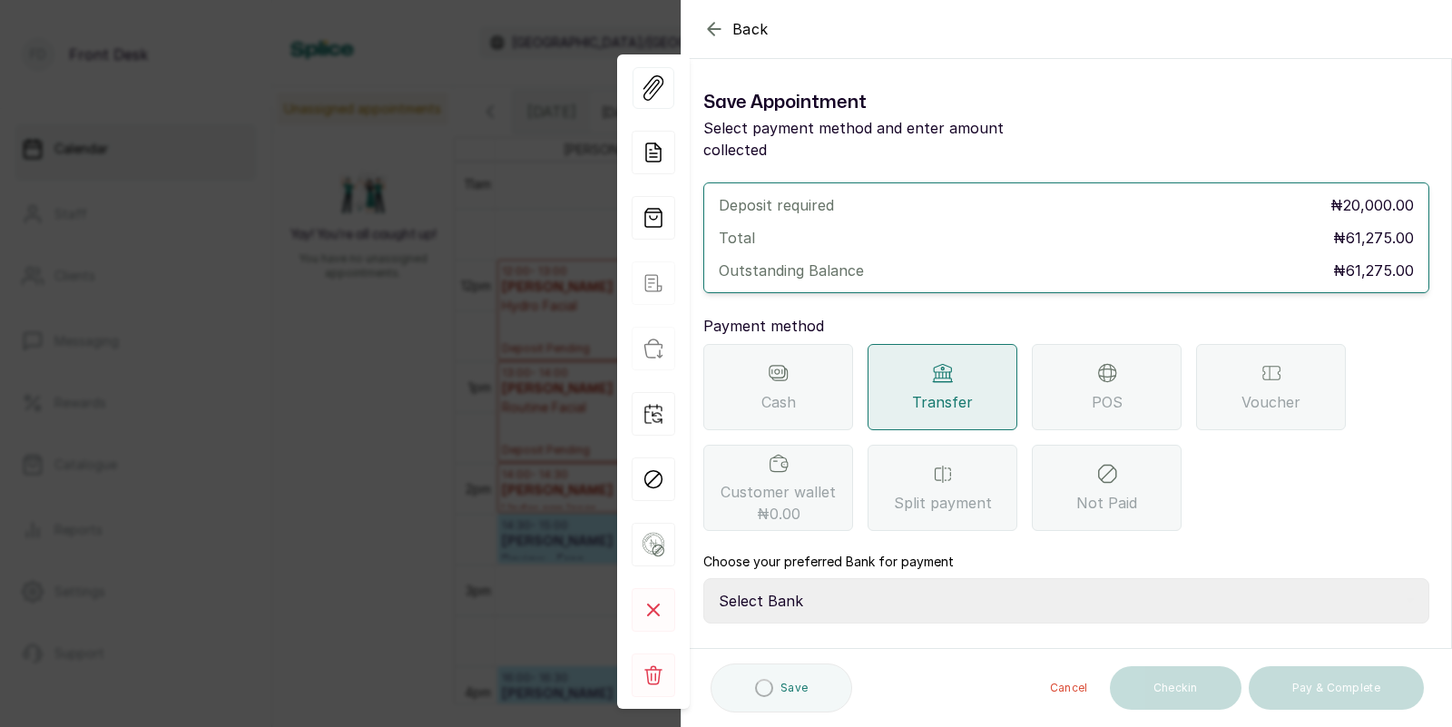
click at [923, 578] on select "Select Bank DONNA ONYENDI Fairmoney Microfinance Bank SKN ANALYTICS MED AESTH. …" at bounding box center [1066, 600] width 726 height 45
select select "43272bc0-21c6-4b19-b9fb-c2093b8603c2"
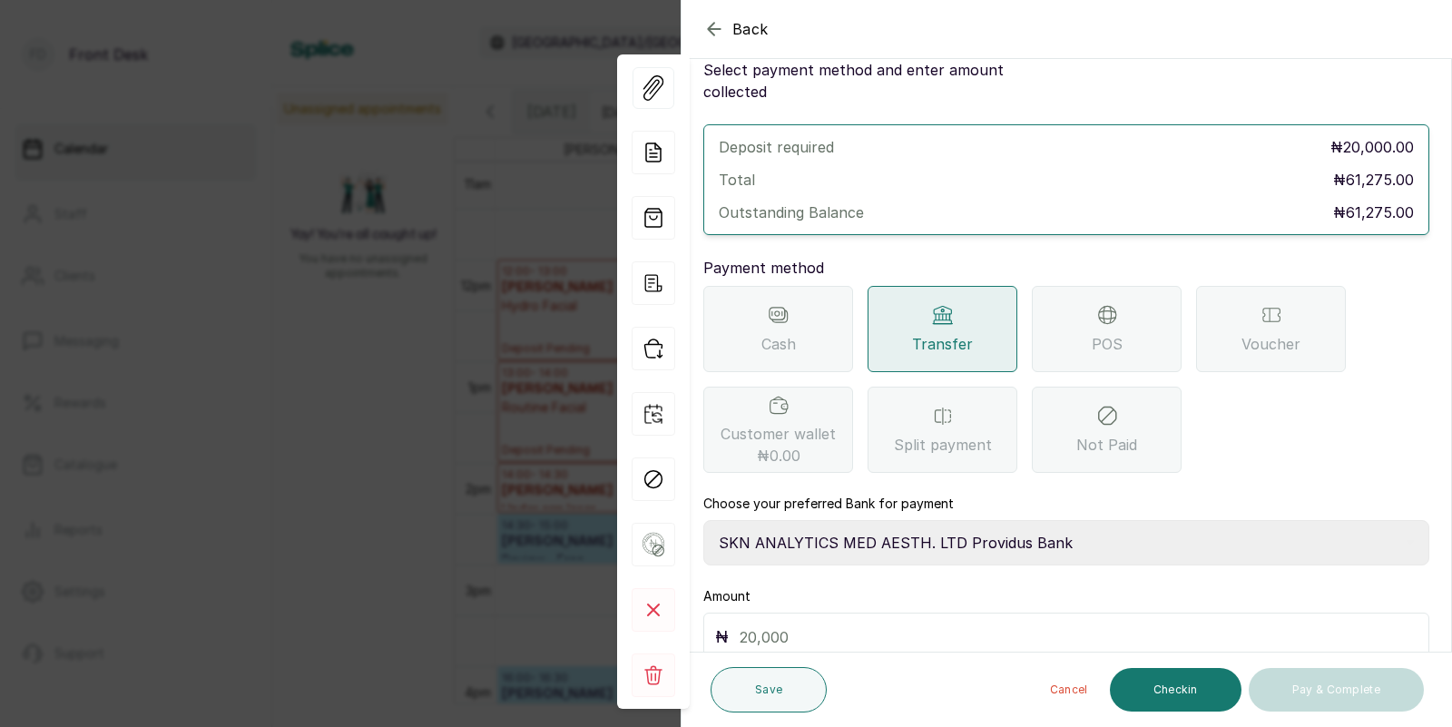
scroll to position [124, 0]
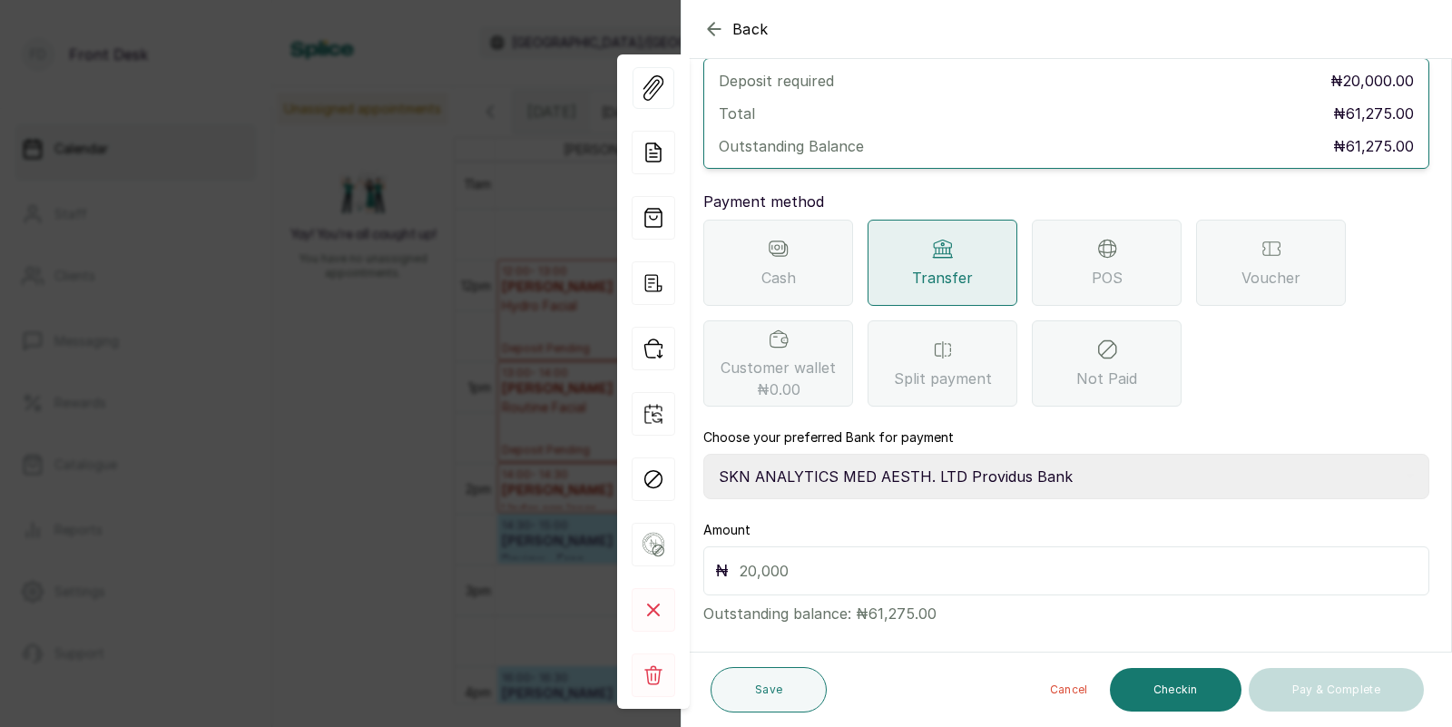
click at [879, 558] on input "text" at bounding box center [1079, 570] width 678 height 25
type input "20,000"
click at [765, 691] on button "Save" at bounding box center [769, 689] width 116 height 45
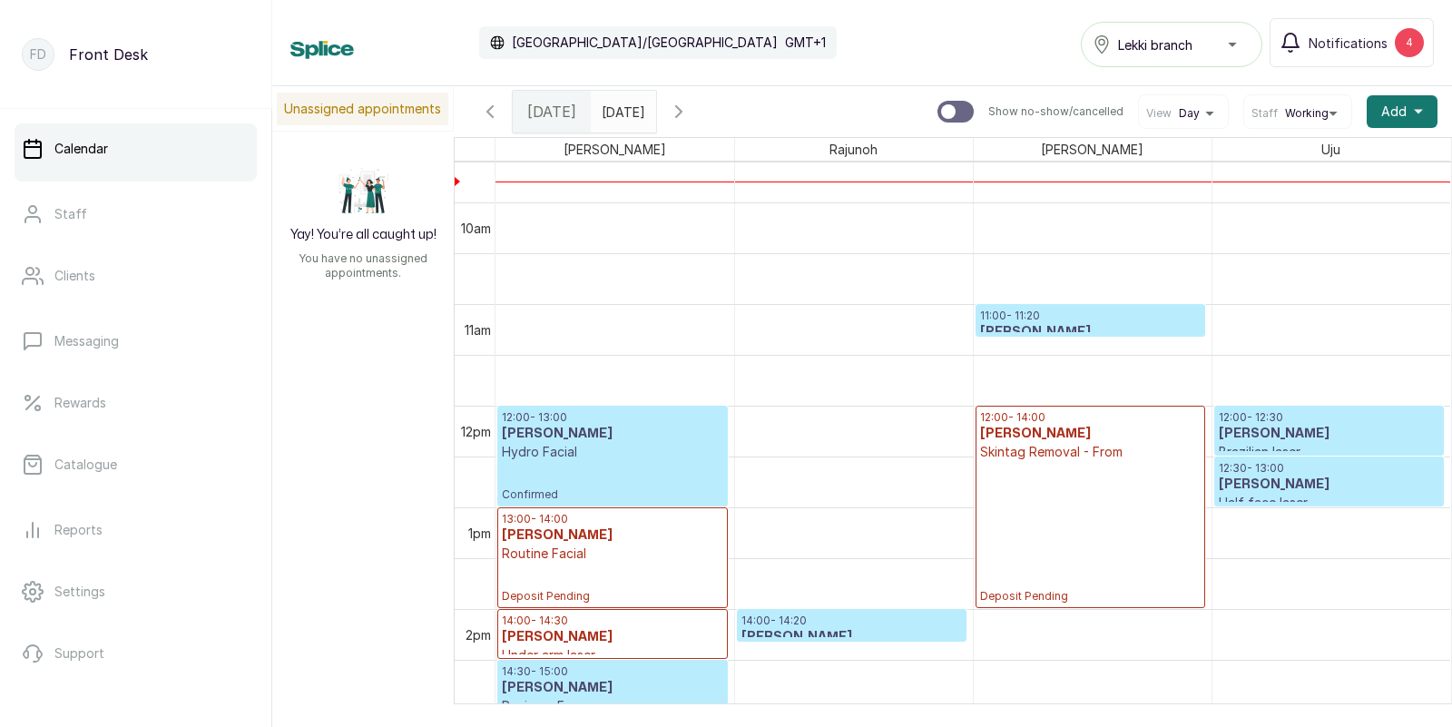
scroll to position [1054, 0]
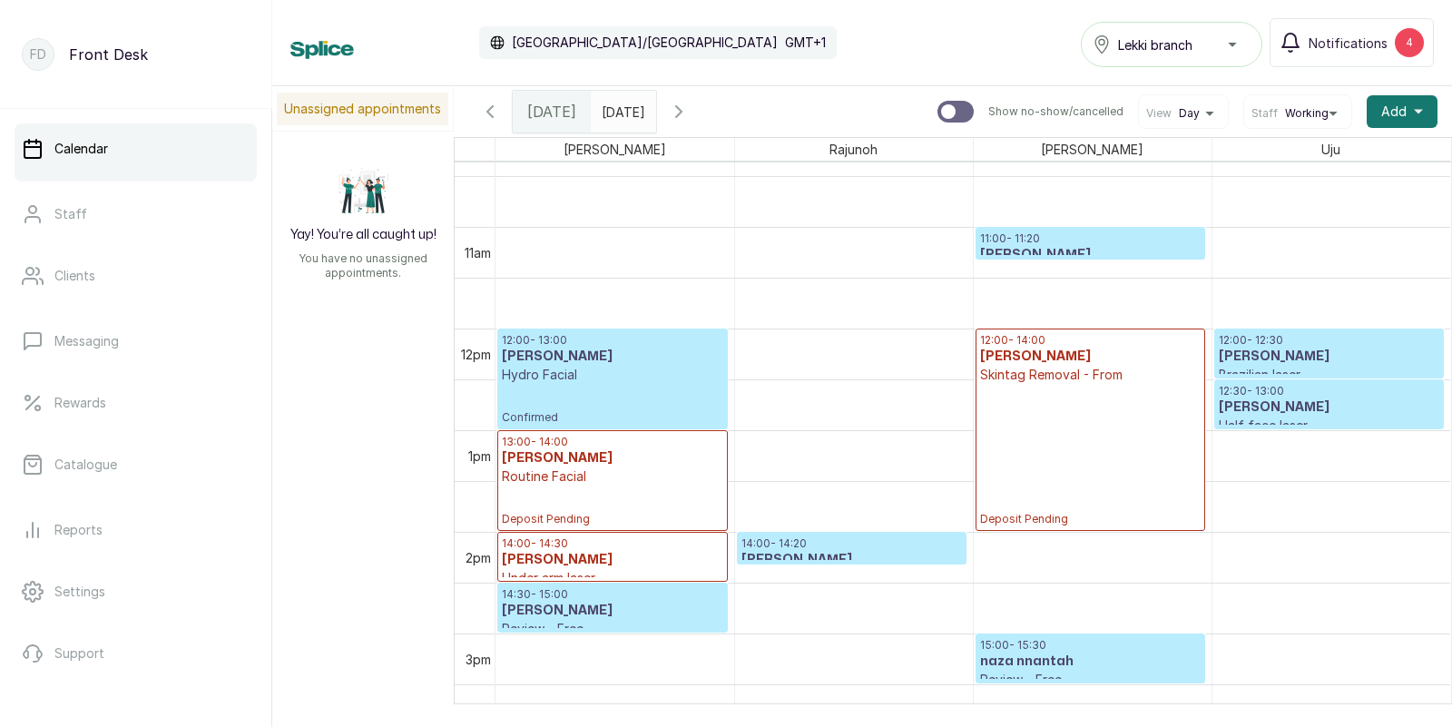
click at [621, 111] on input "18/09/2025" at bounding box center [606, 107] width 29 height 31
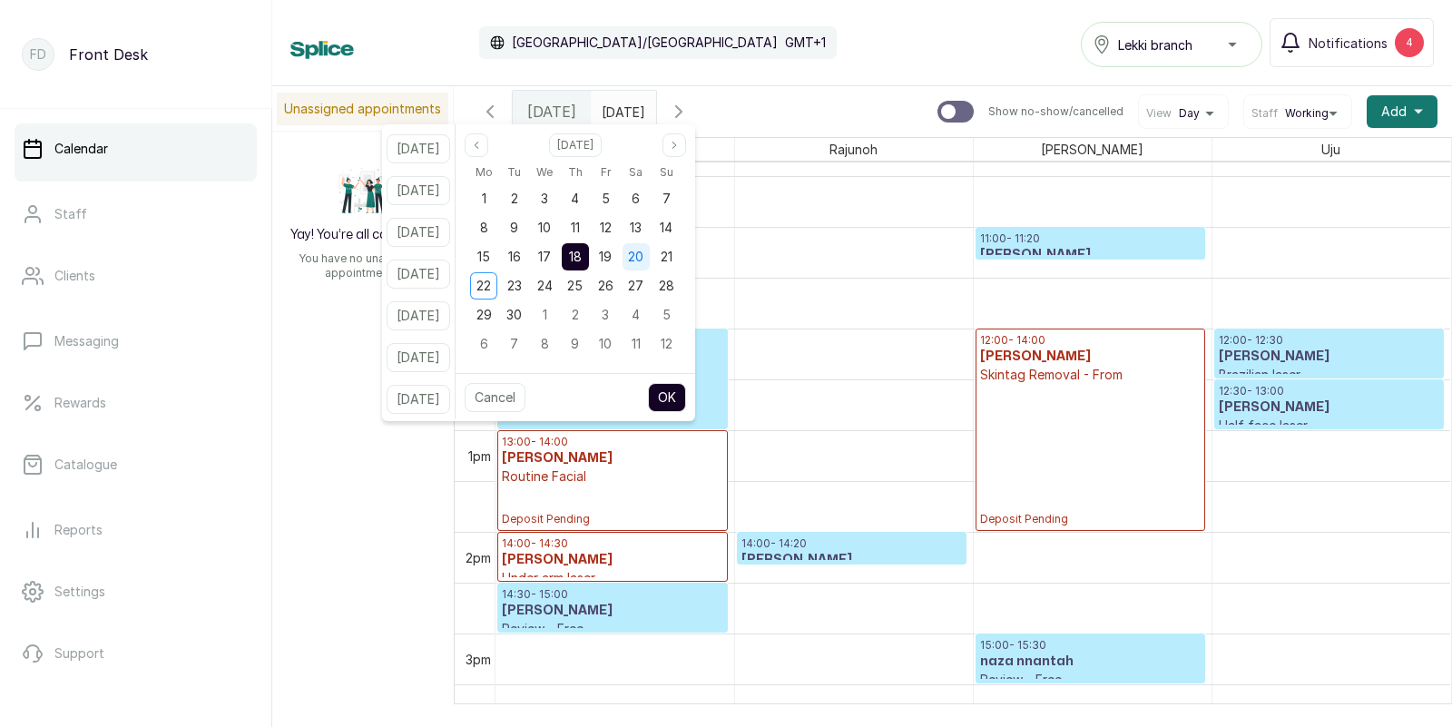
click at [644, 252] on span "20" at bounding box center [635, 256] width 15 height 15
click at [686, 391] on button "OK" at bounding box center [667, 397] width 38 height 29
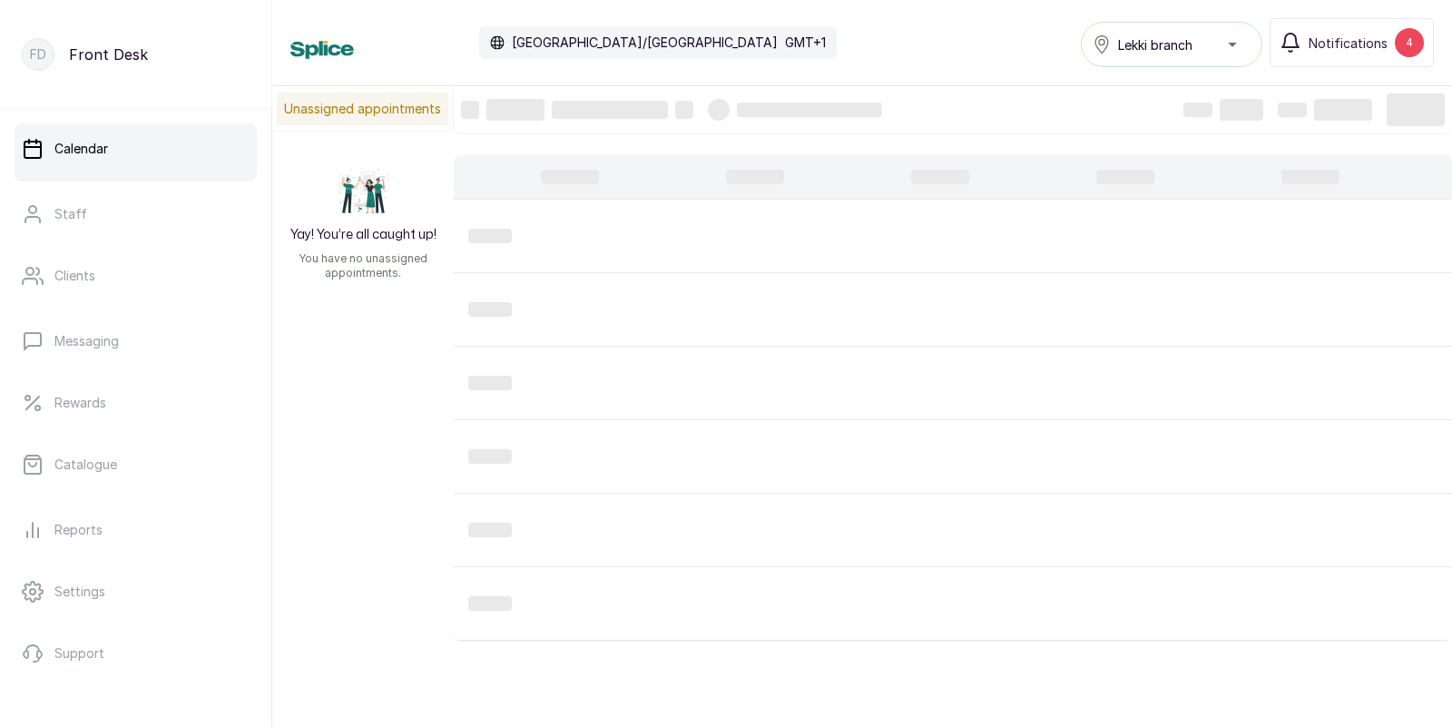
type input "20/09/2025"
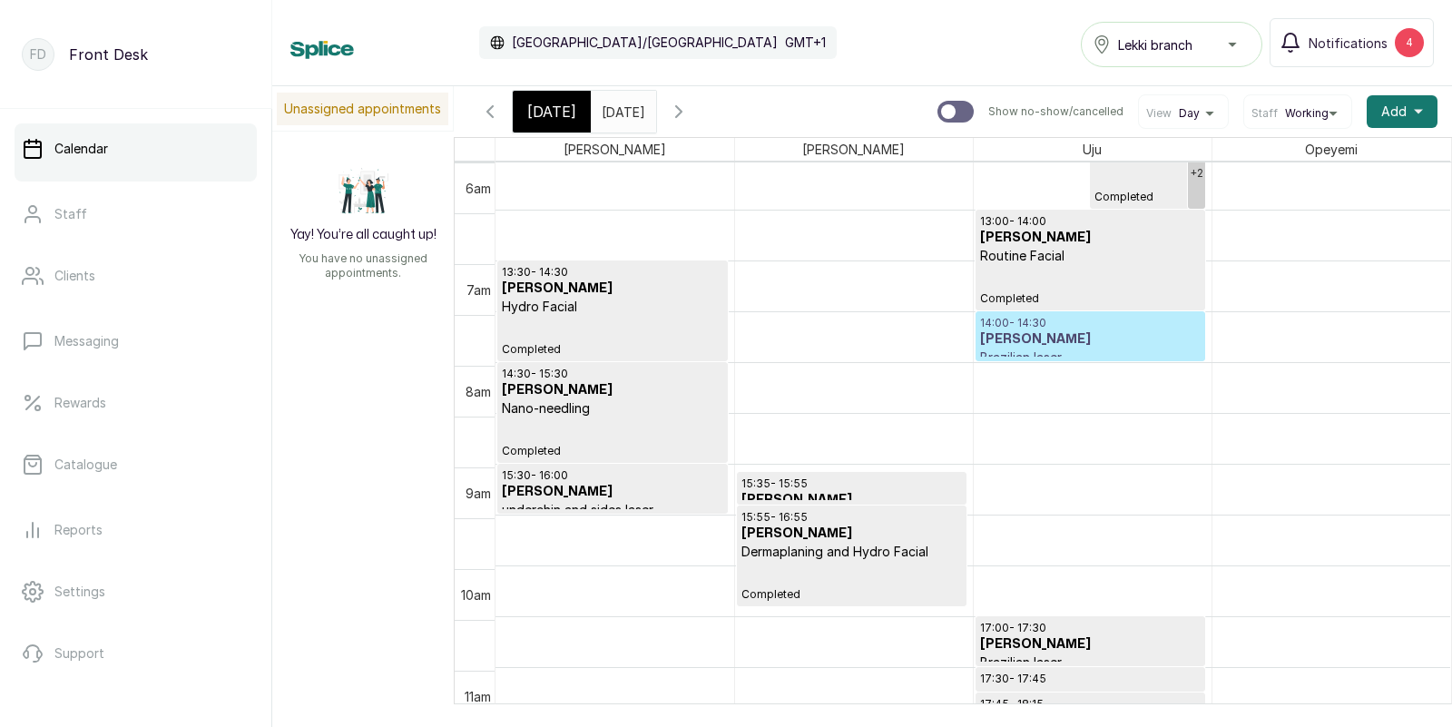
scroll to position [1274, 0]
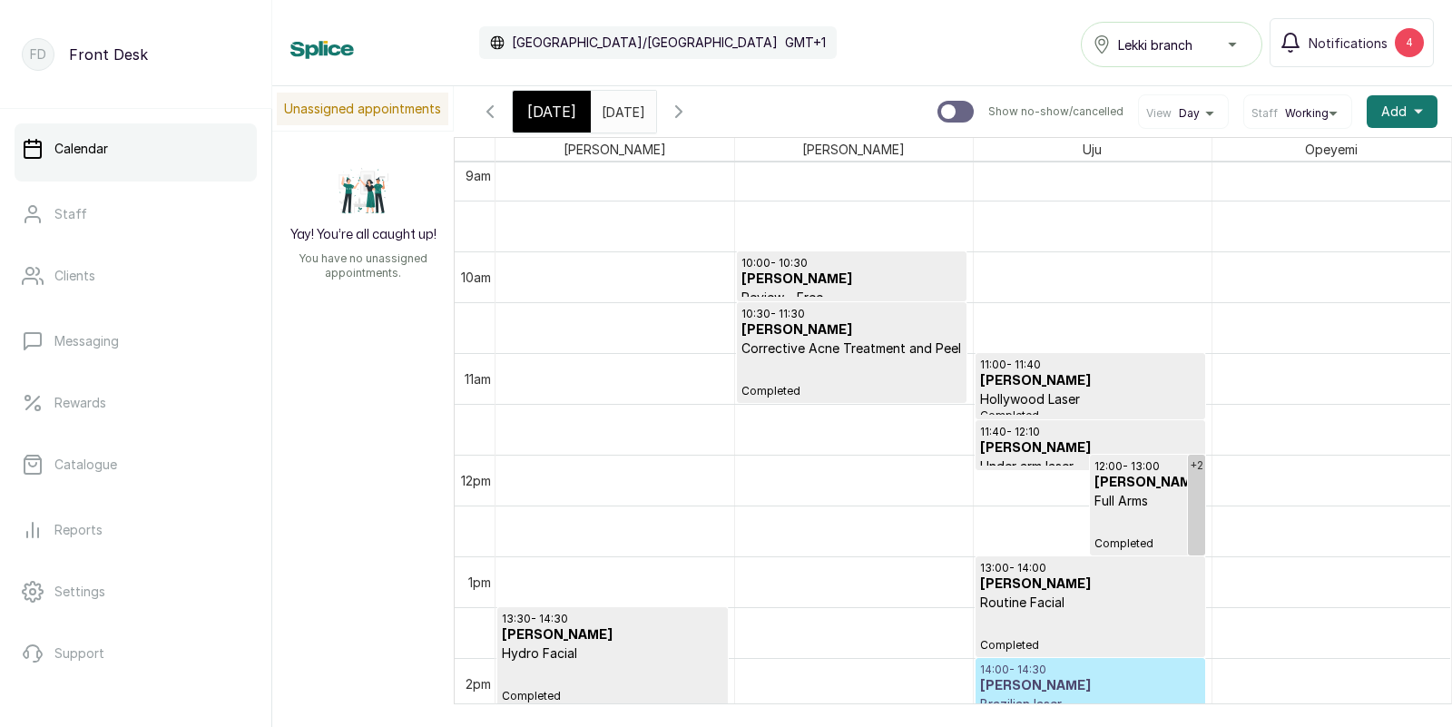
click at [550, 111] on span "Today" at bounding box center [551, 112] width 49 height 22
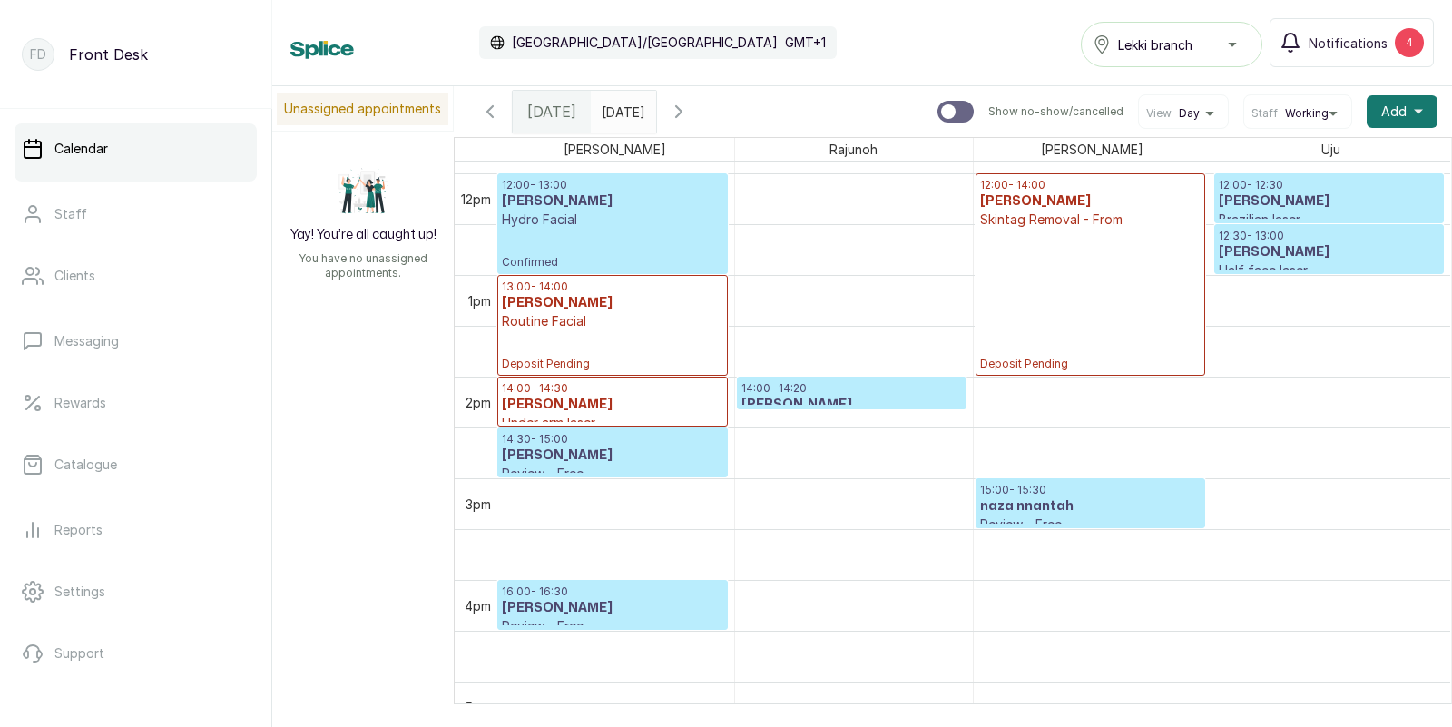
click at [1055, 245] on p "Deposit Pending" at bounding box center [1090, 300] width 221 height 142
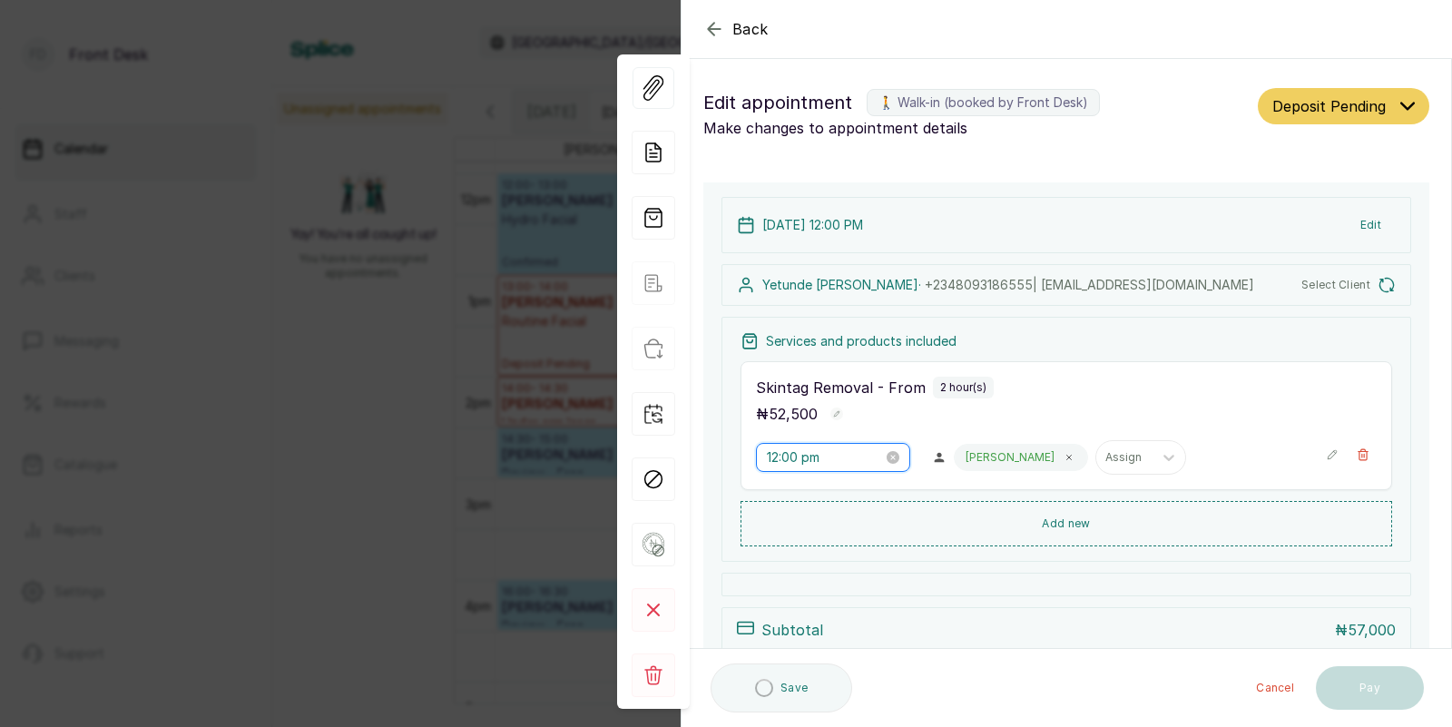
click at [816, 467] on input "12:00 pm" at bounding box center [825, 457] width 116 height 20
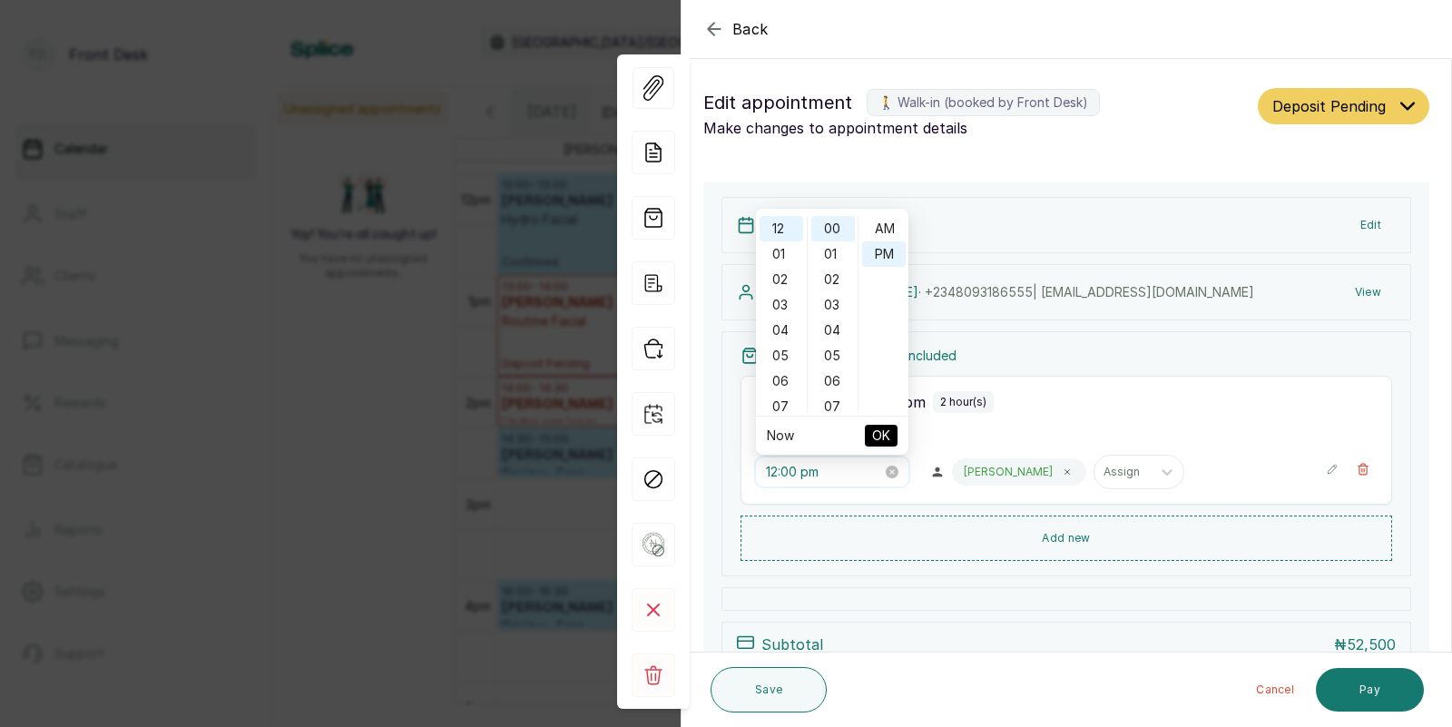
click at [816, 469] on input "12:00 pm" at bounding box center [824, 472] width 116 height 20
click at [834, 309] on div "30" at bounding box center [833, 313] width 44 height 25
click at [880, 433] on span "OK" at bounding box center [881, 435] width 18 height 34
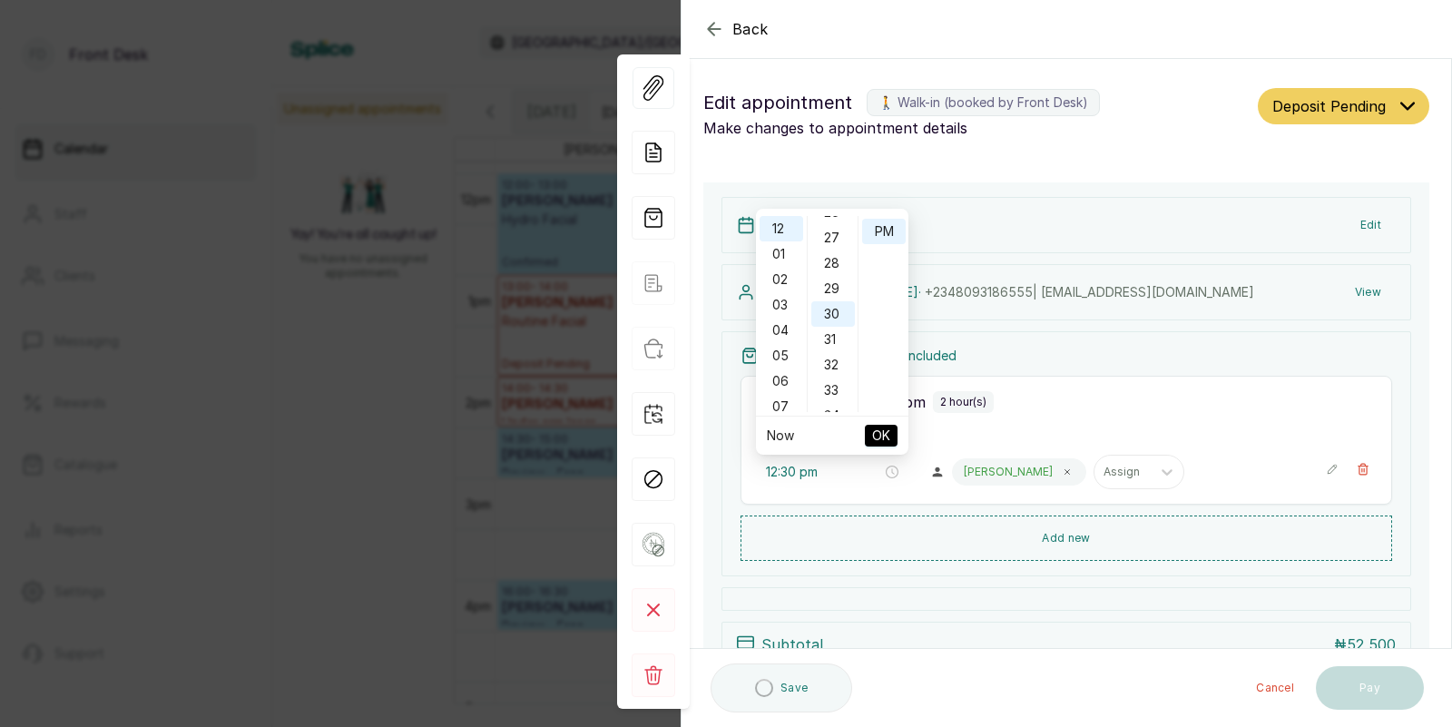
scroll to position [756, 0]
type input "12:30 pm"
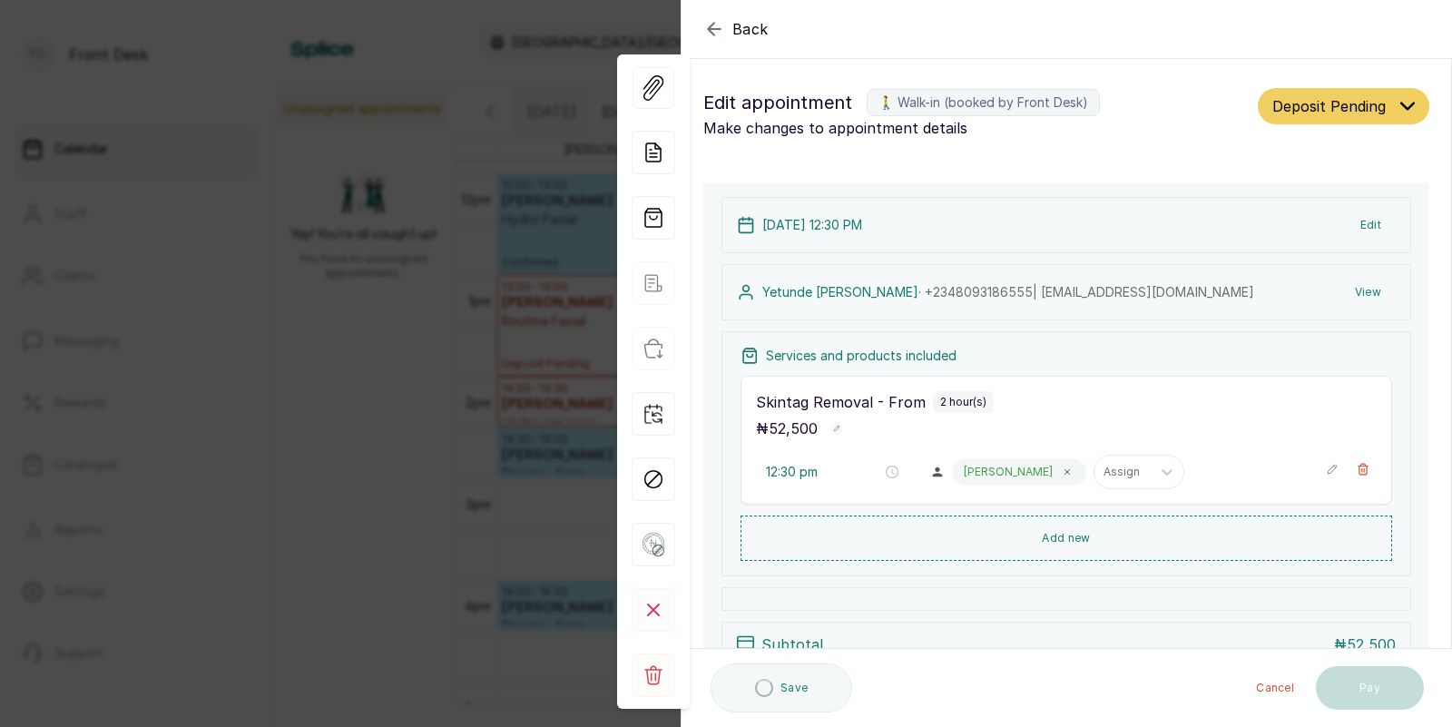
scroll to position [0, 0]
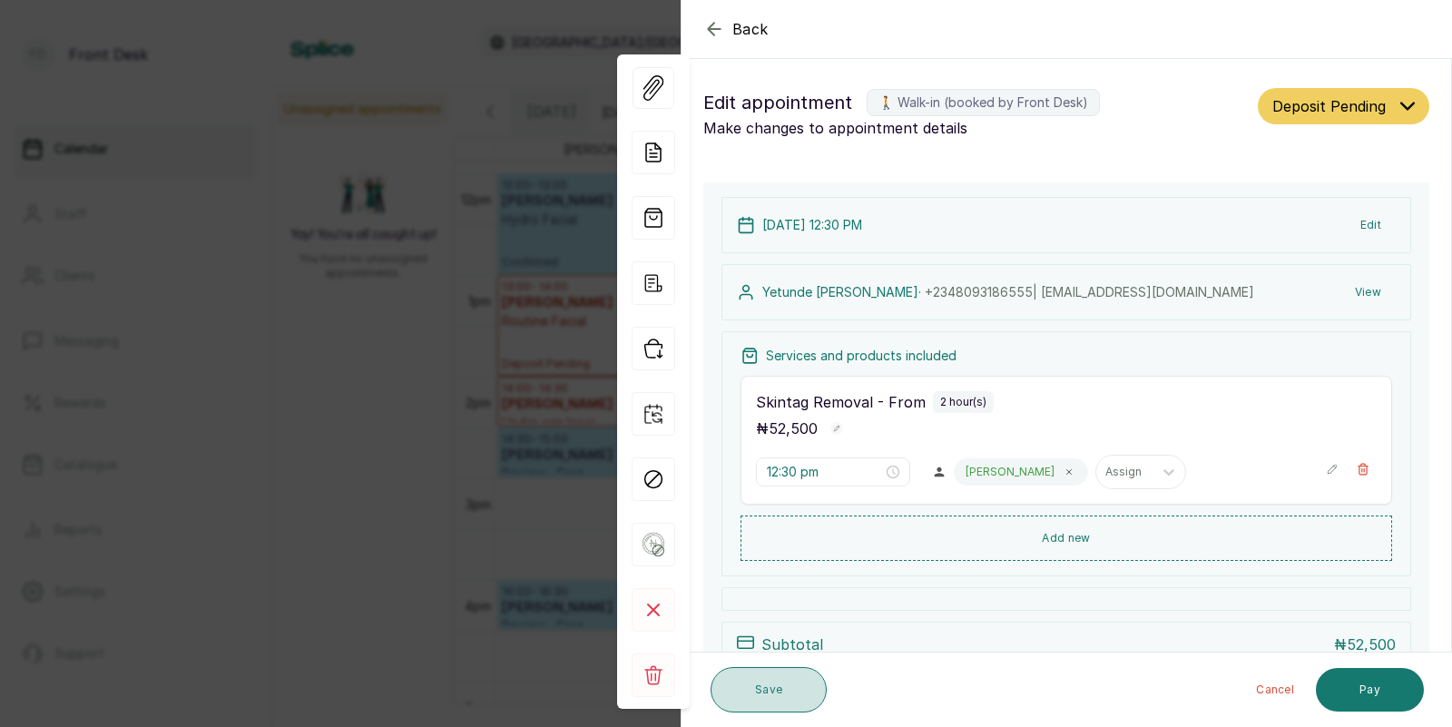
click at [755, 698] on button "Save" at bounding box center [769, 689] width 116 height 45
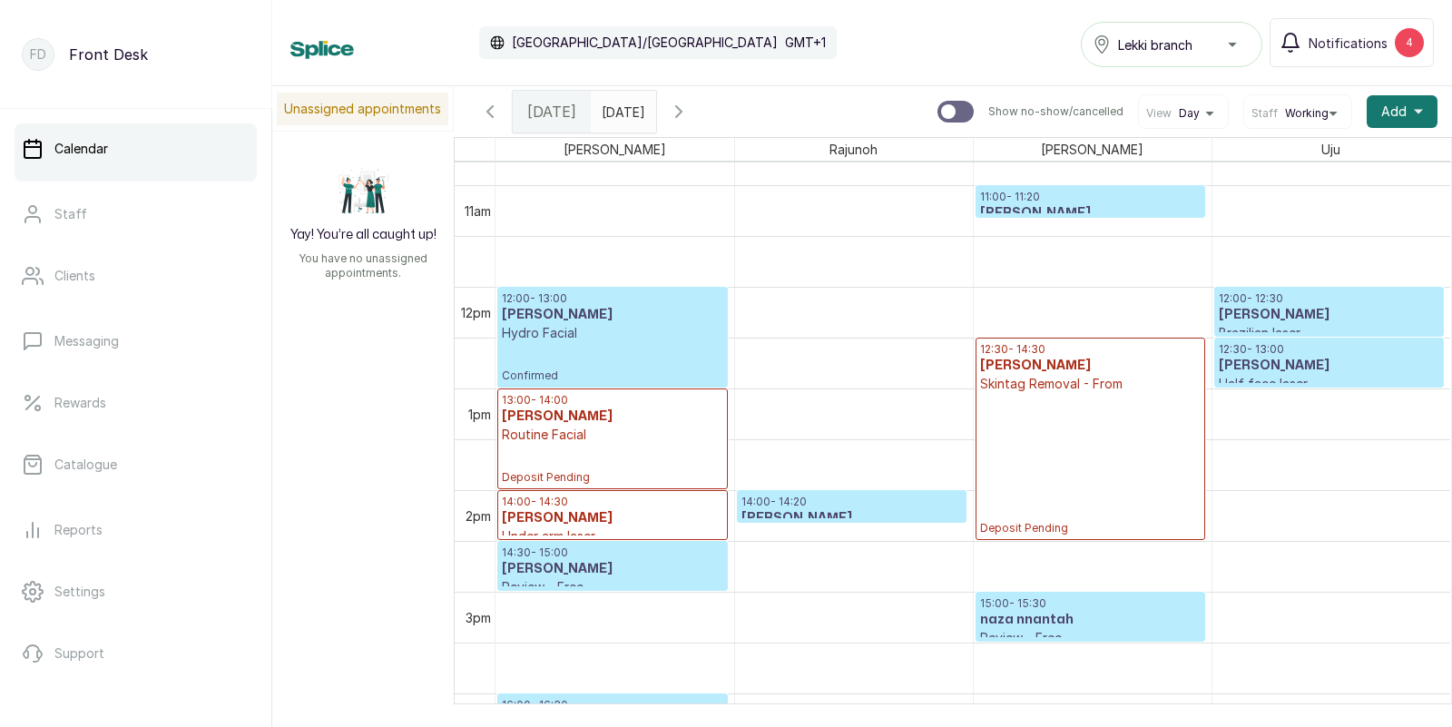
scroll to position [1094, 0]
click at [1035, 209] on h3 "Angel Obioma" at bounding box center [1090, 215] width 221 height 18
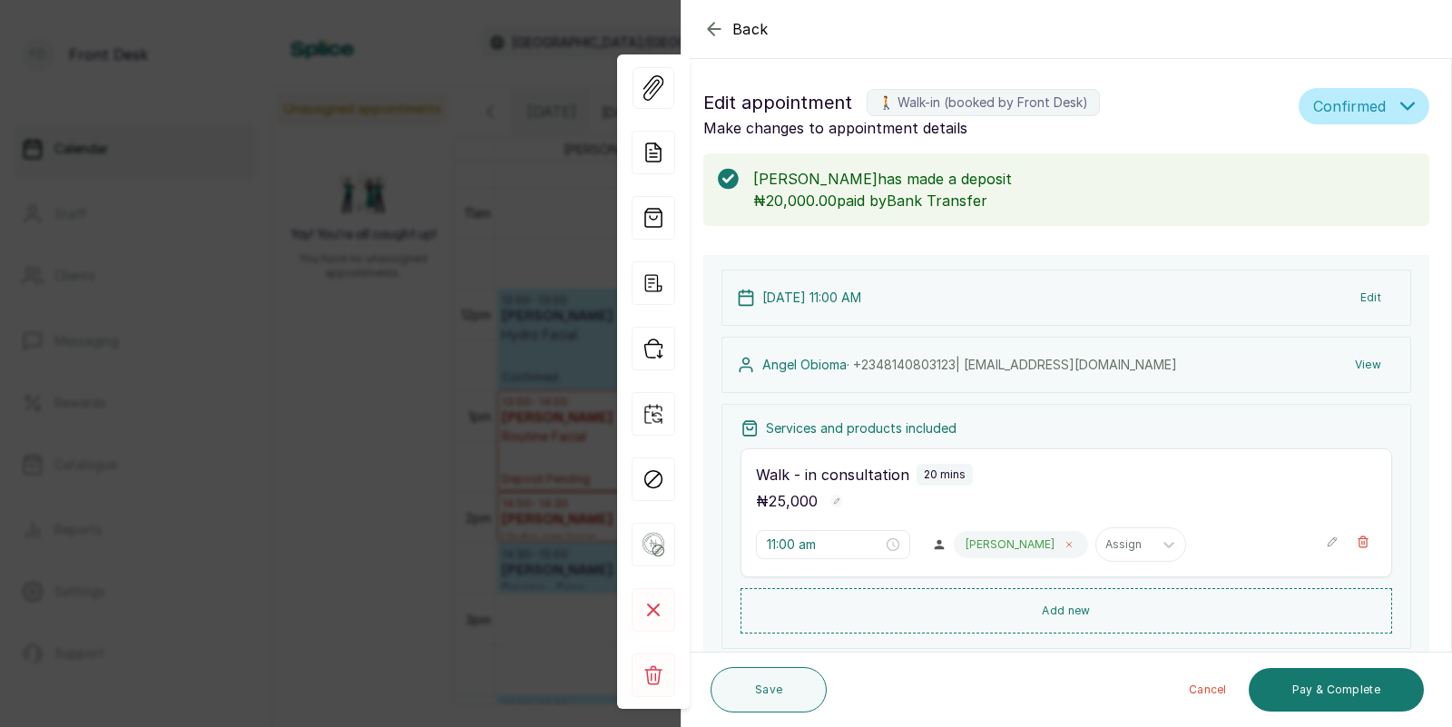
click at [1062, 549] on span at bounding box center [1069, 544] width 15 height 15
click at [968, 547] on div "Assign" at bounding box center [983, 545] width 56 height 24
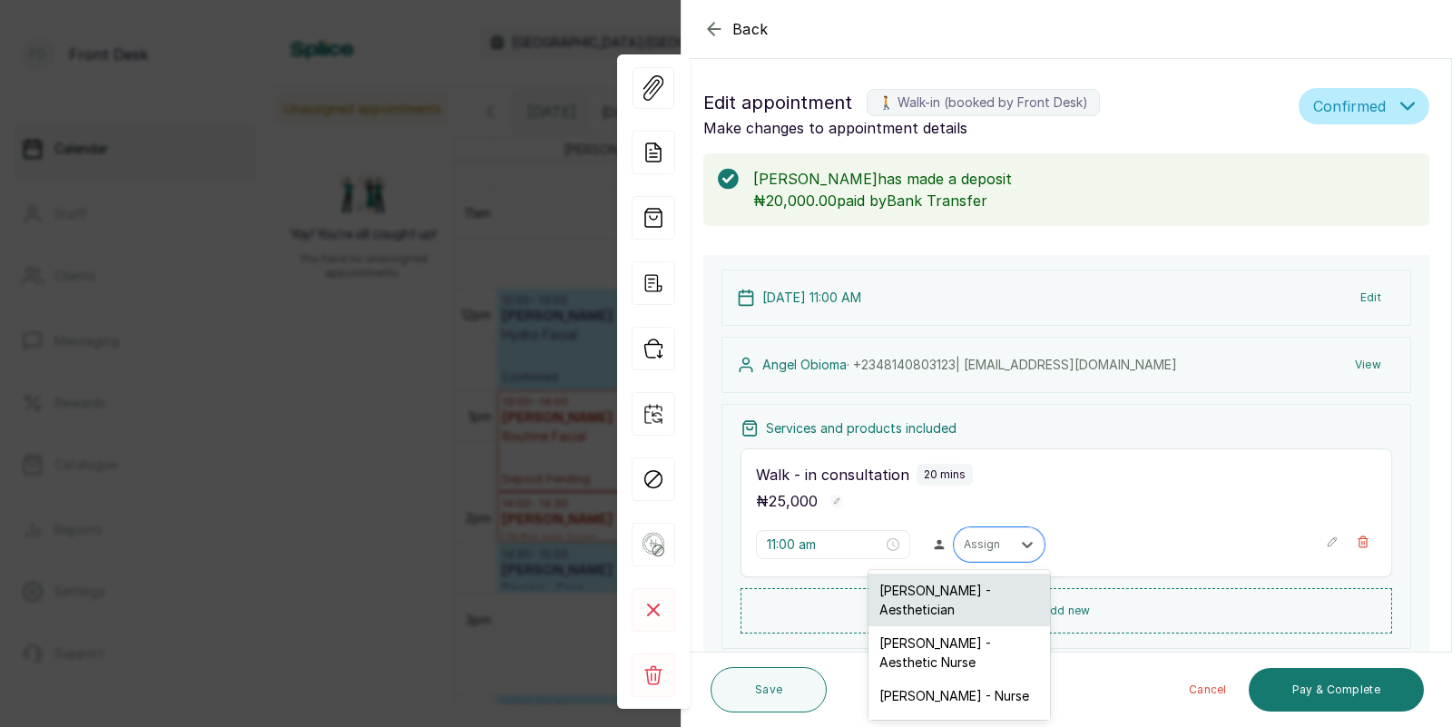
click at [903, 596] on div "Opeyemi Ojo - Aesthetician" at bounding box center [960, 600] width 182 height 53
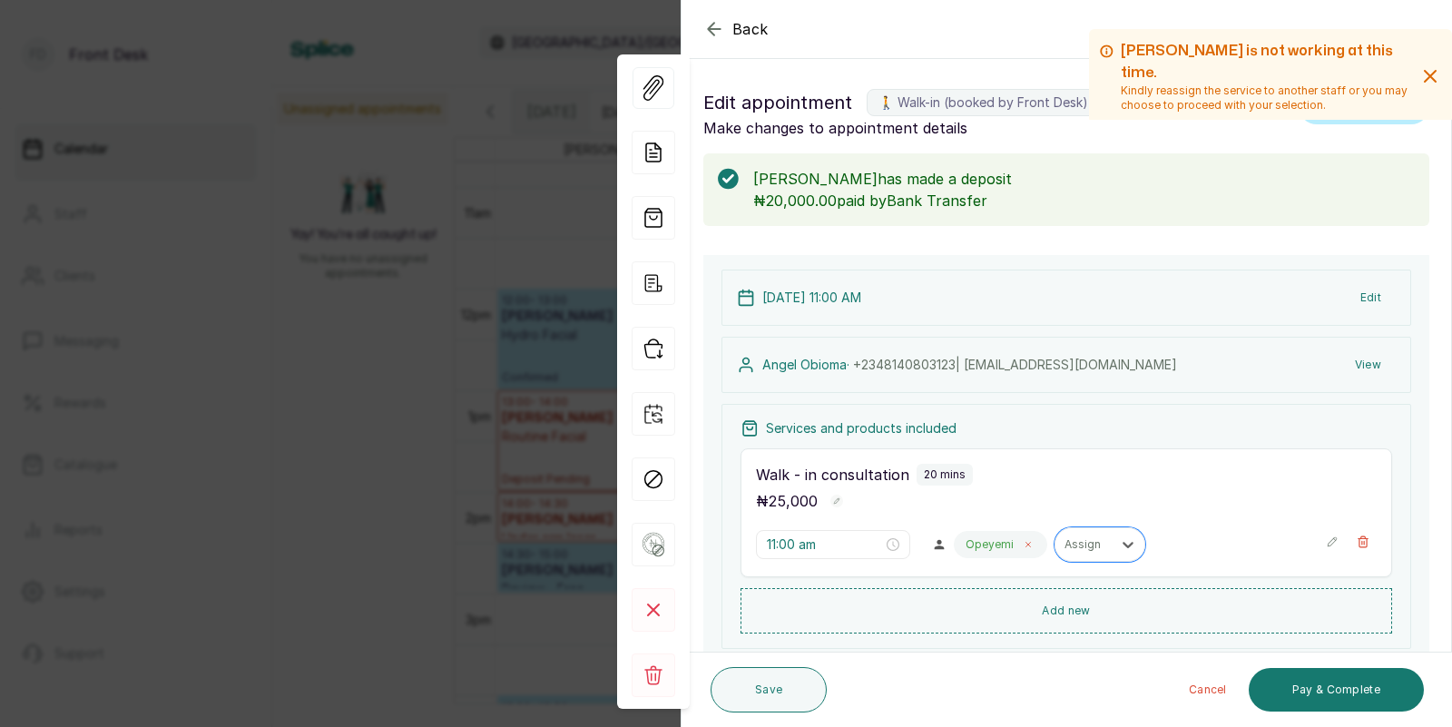
click at [1024, 540] on icon at bounding box center [1028, 544] width 9 height 9
click at [964, 540] on div at bounding box center [983, 544] width 38 height 16
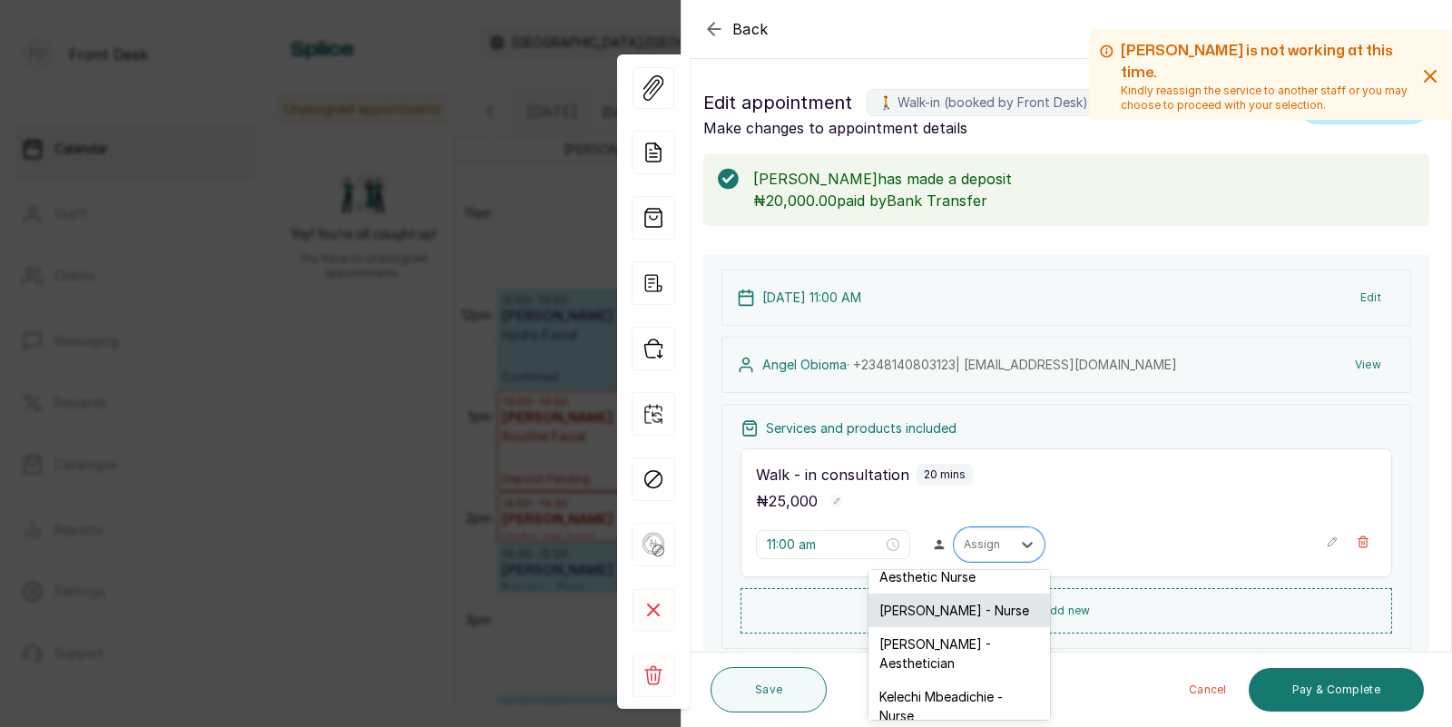
scroll to position [96, 0]
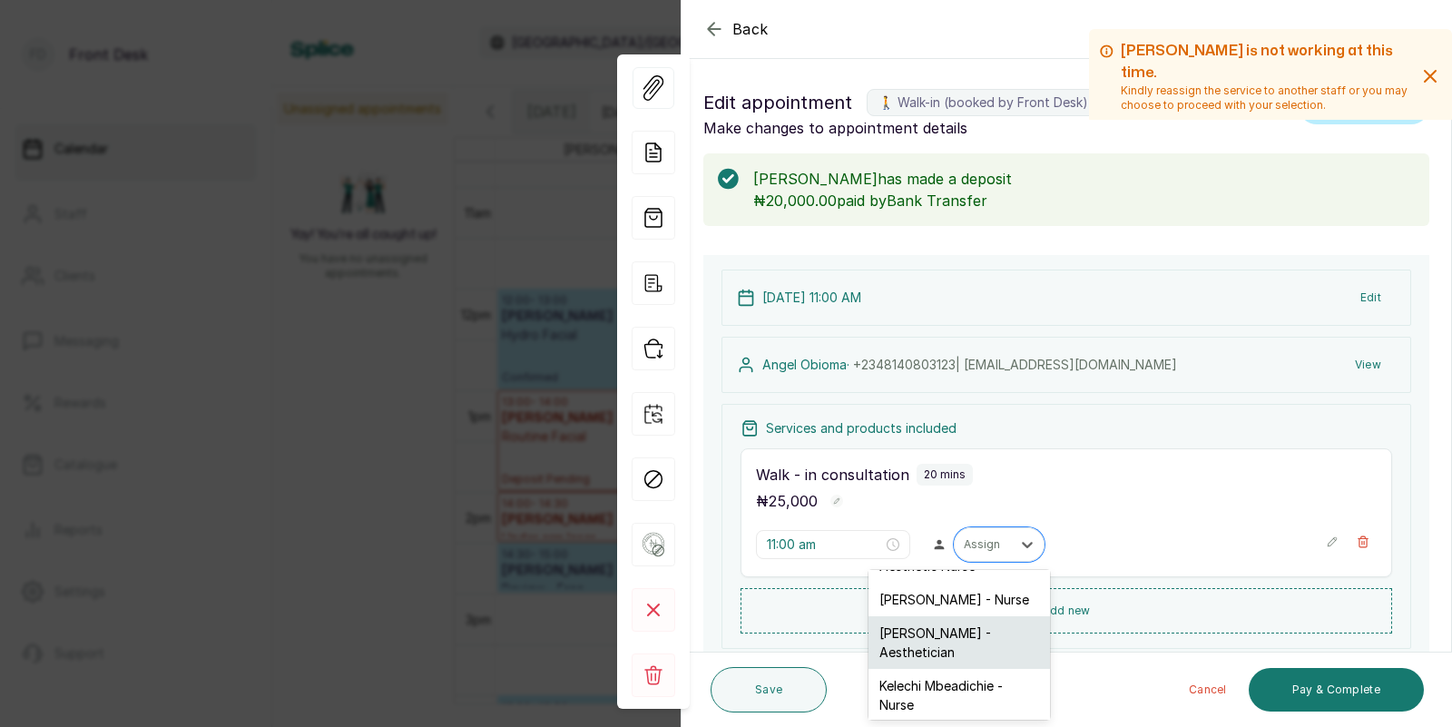
click at [948, 619] on div "Rajunoh ORIA - Aesthetician" at bounding box center [960, 642] width 182 height 53
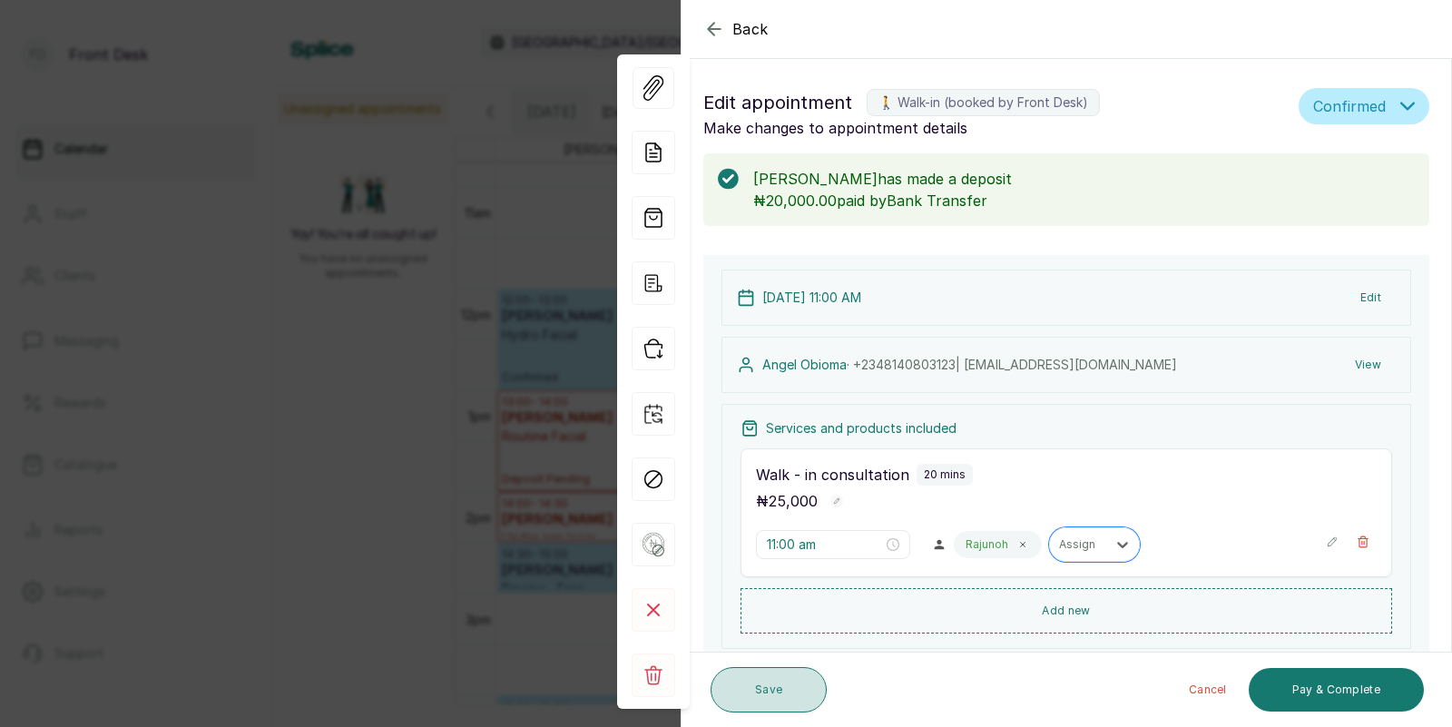
click at [770, 690] on button "Save" at bounding box center [769, 689] width 116 height 45
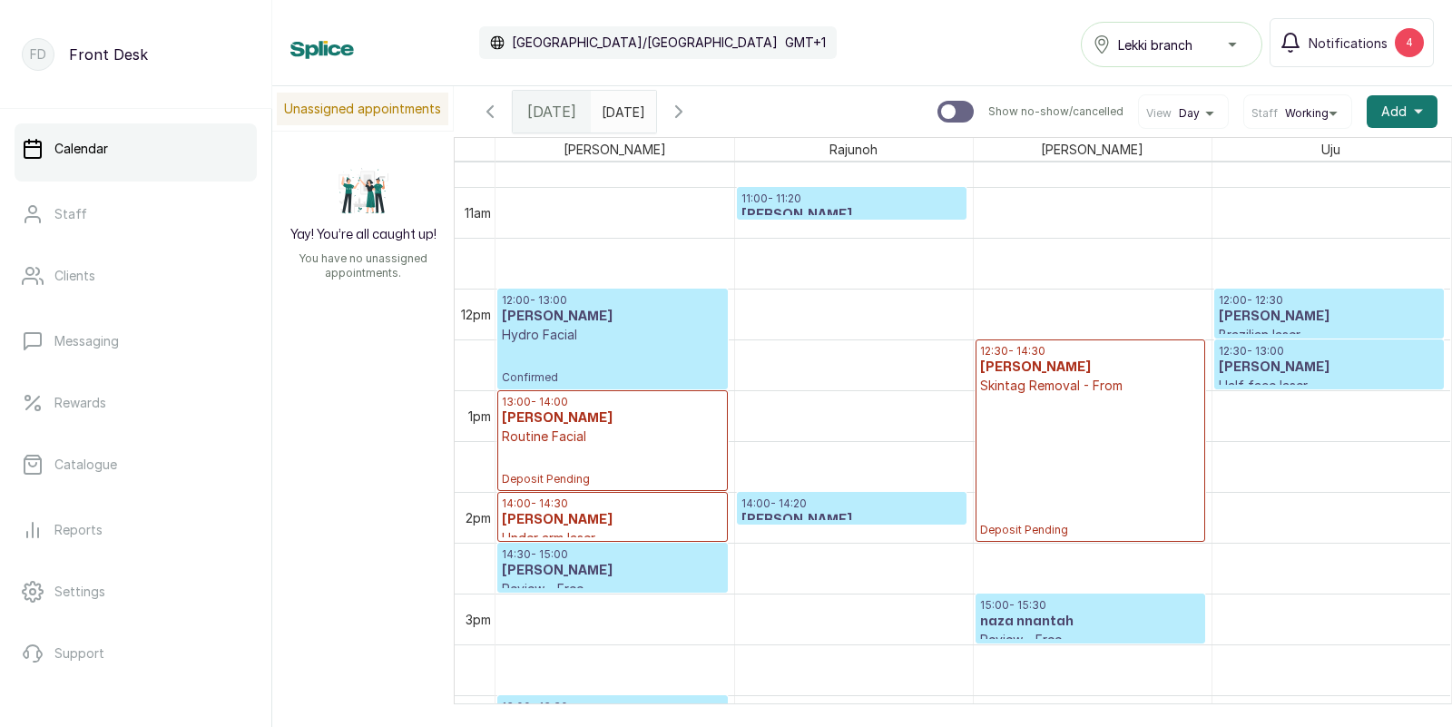
scroll to position [1248, 0]
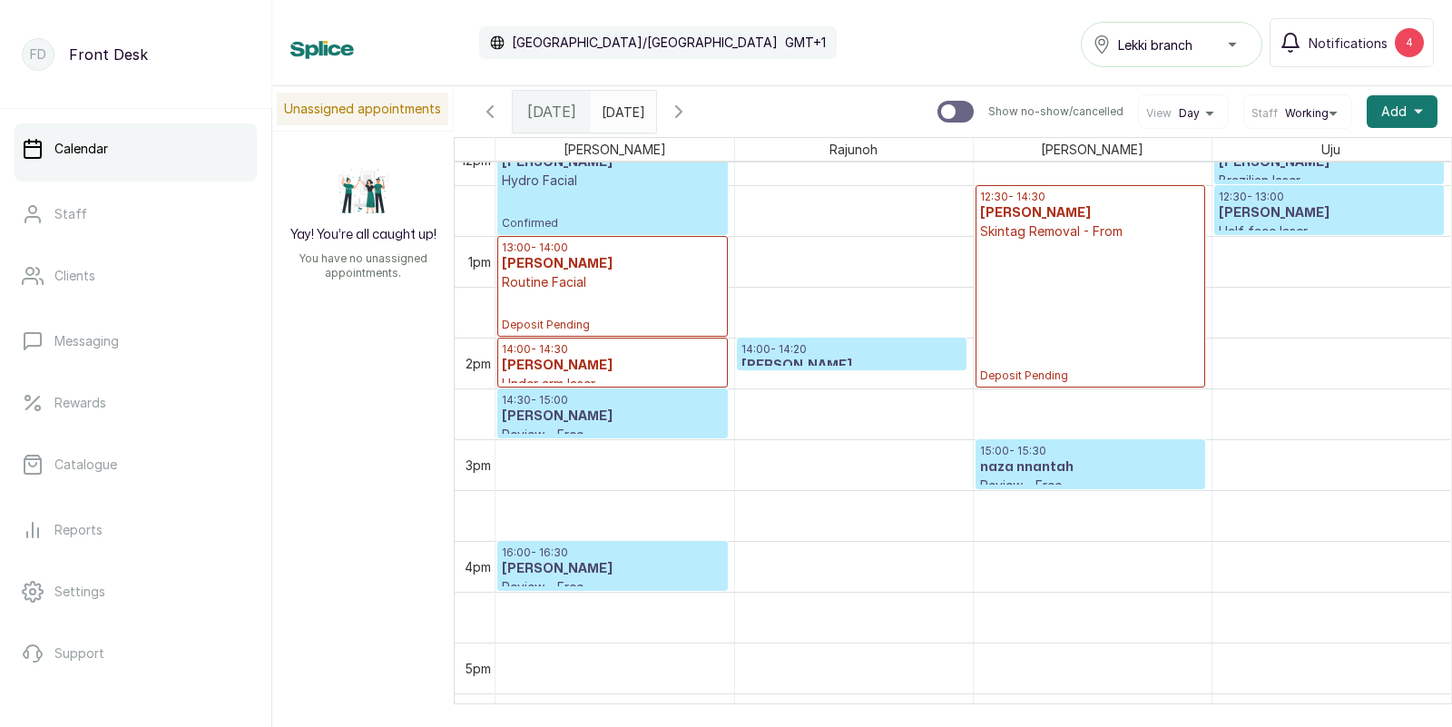
click at [1076, 456] on p "15:00 - 15:30" at bounding box center [1090, 451] width 221 height 15
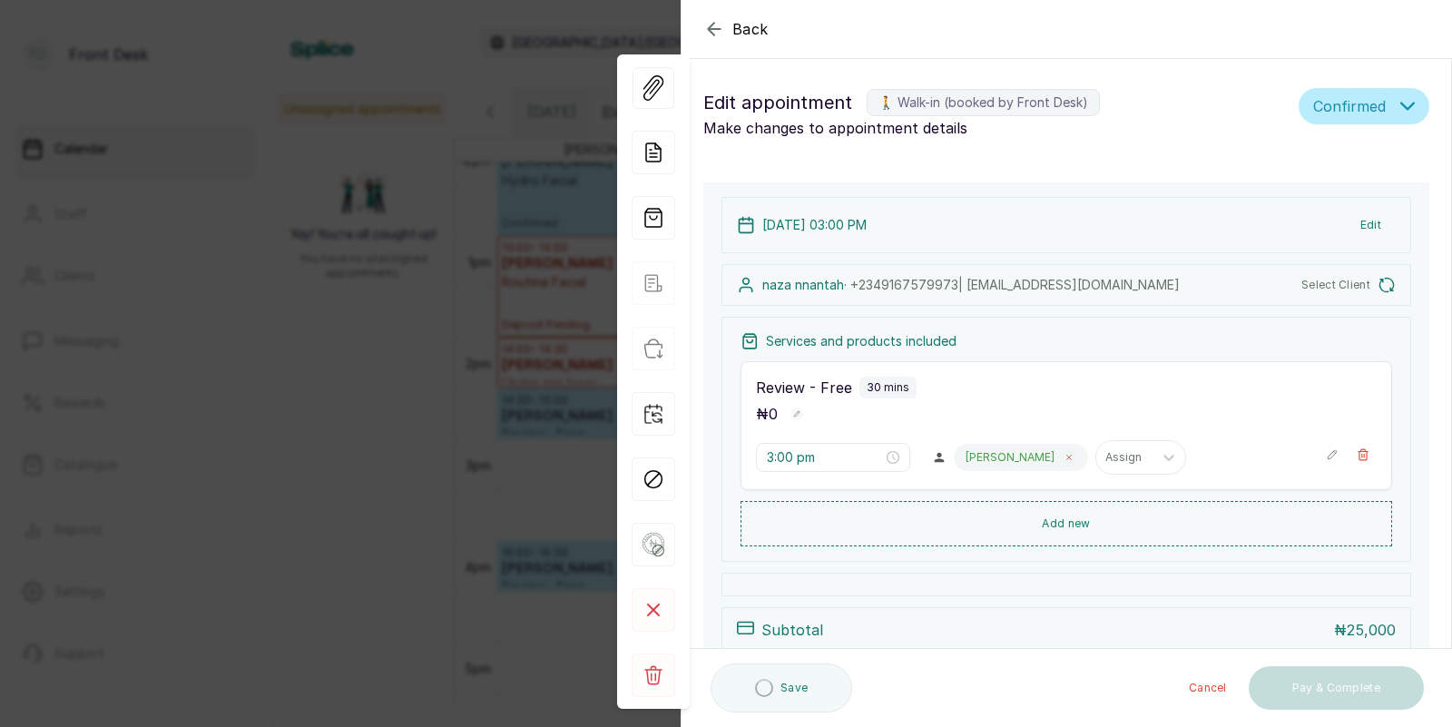
click at [982, 455] on div "Ifeoma Assign" at bounding box center [1133, 457] width 358 height 34
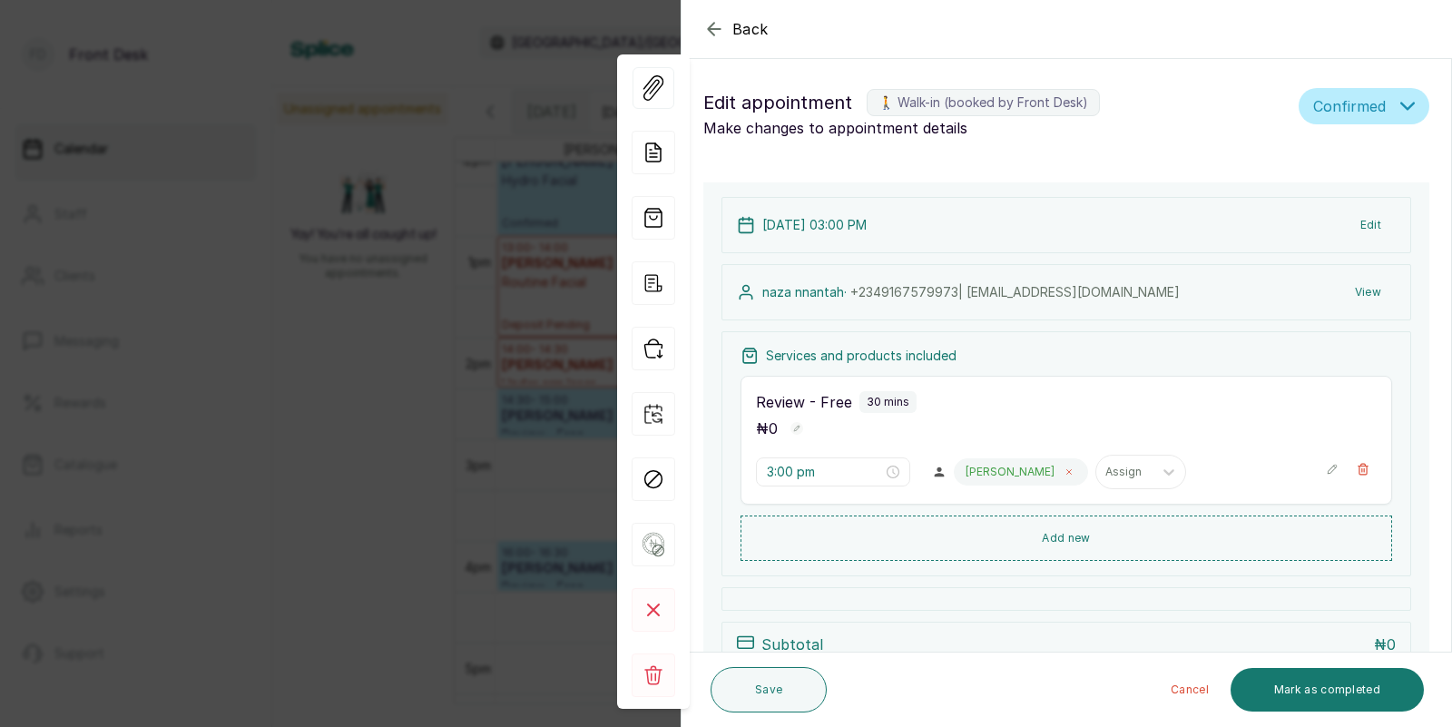
click at [1067, 471] on icon at bounding box center [1069, 472] width 5 height 5
click at [1018, 471] on icon at bounding box center [1027, 472] width 18 height 18
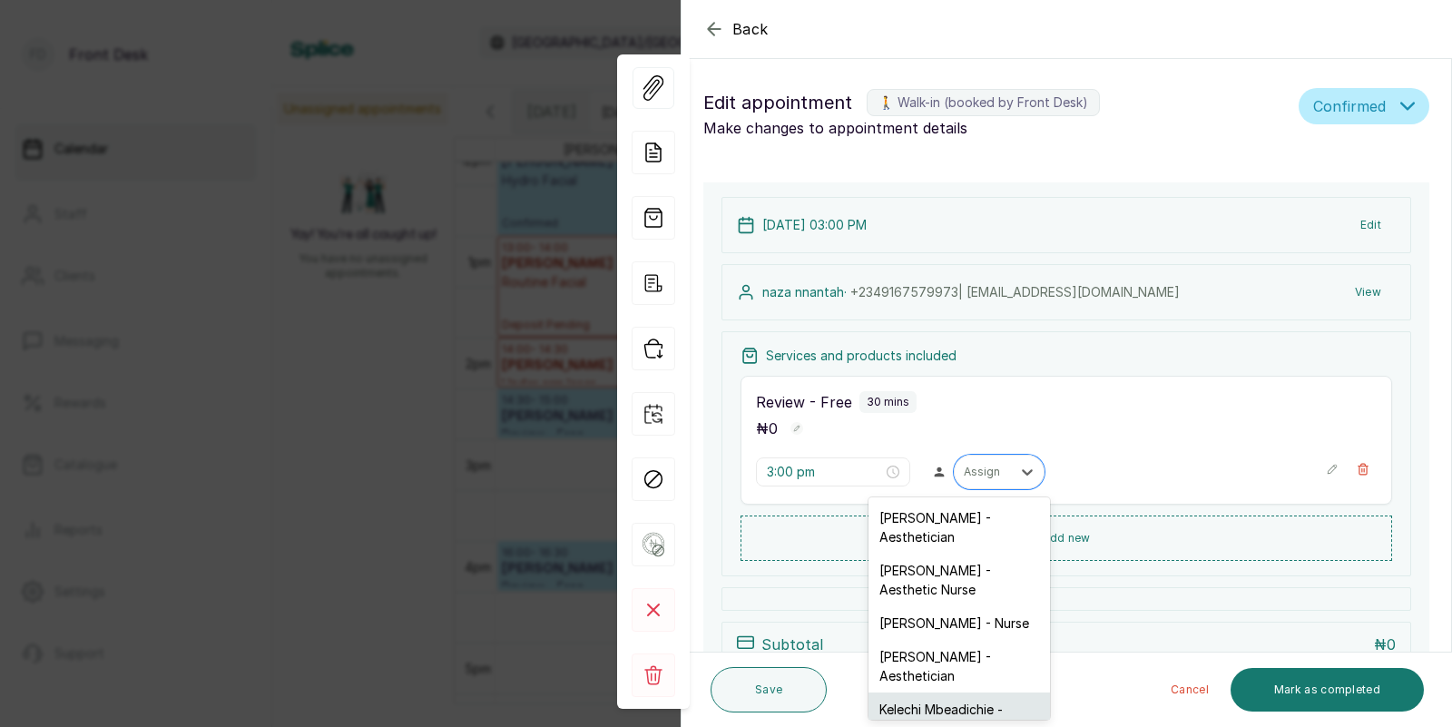
scroll to position [23, 0]
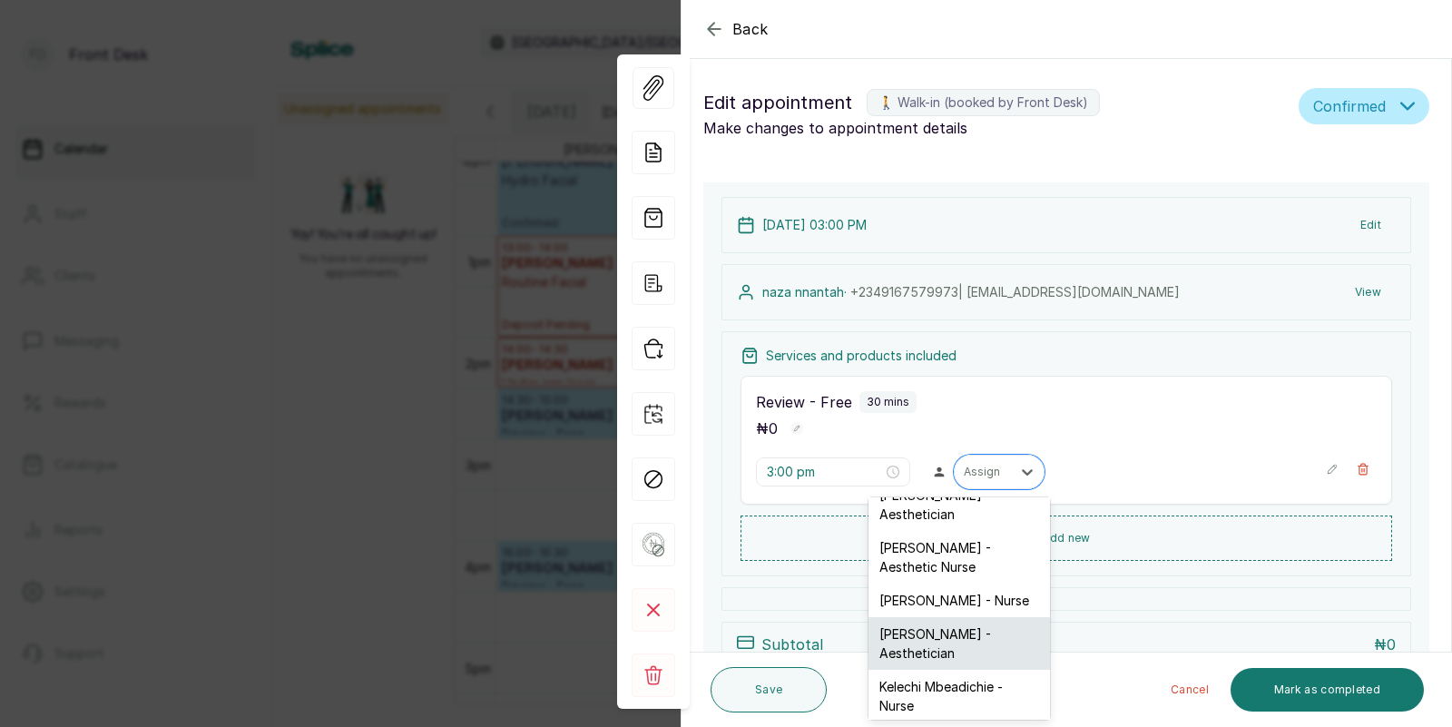
click at [921, 618] on div "Rajunoh ORIA - Aesthetician" at bounding box center [960, 643] width 182 height 53
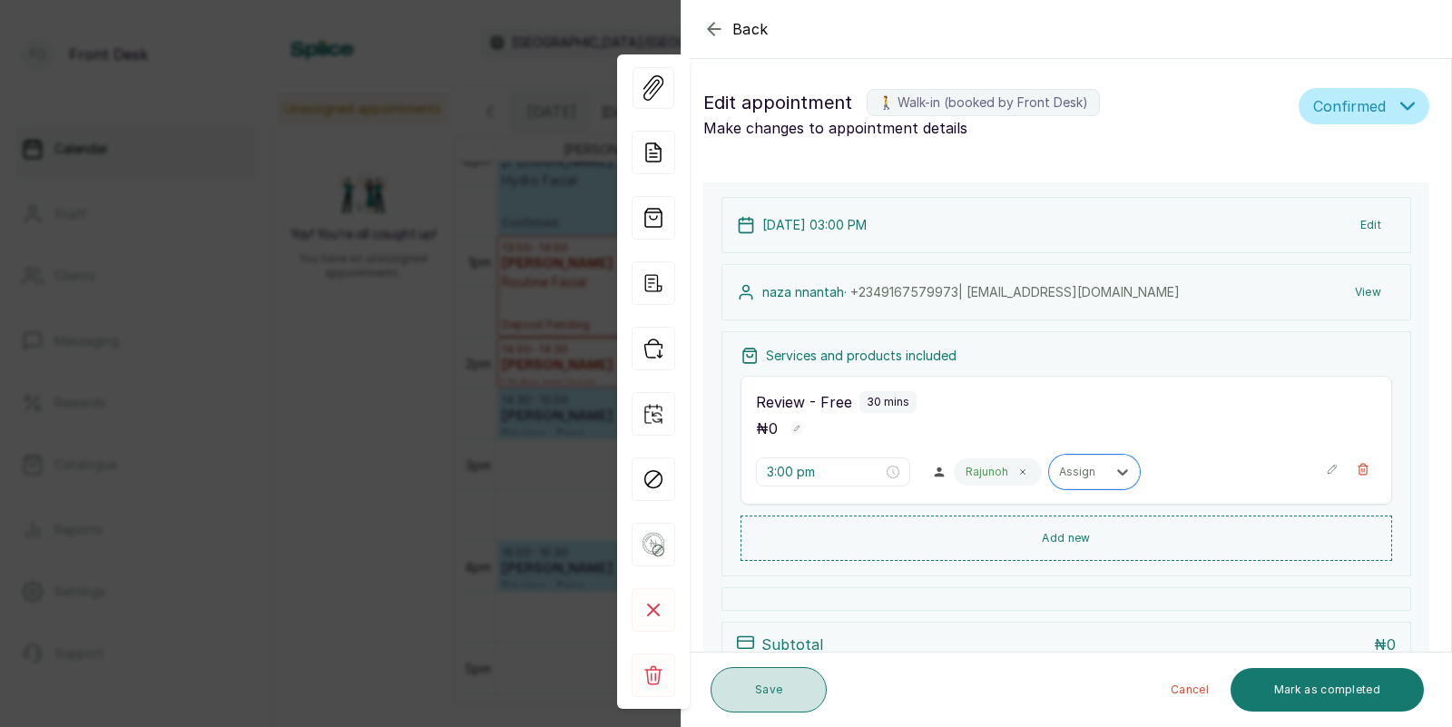
click at [771, 685] on button "Save" at bounding box center [769, 689] width 116 height 45
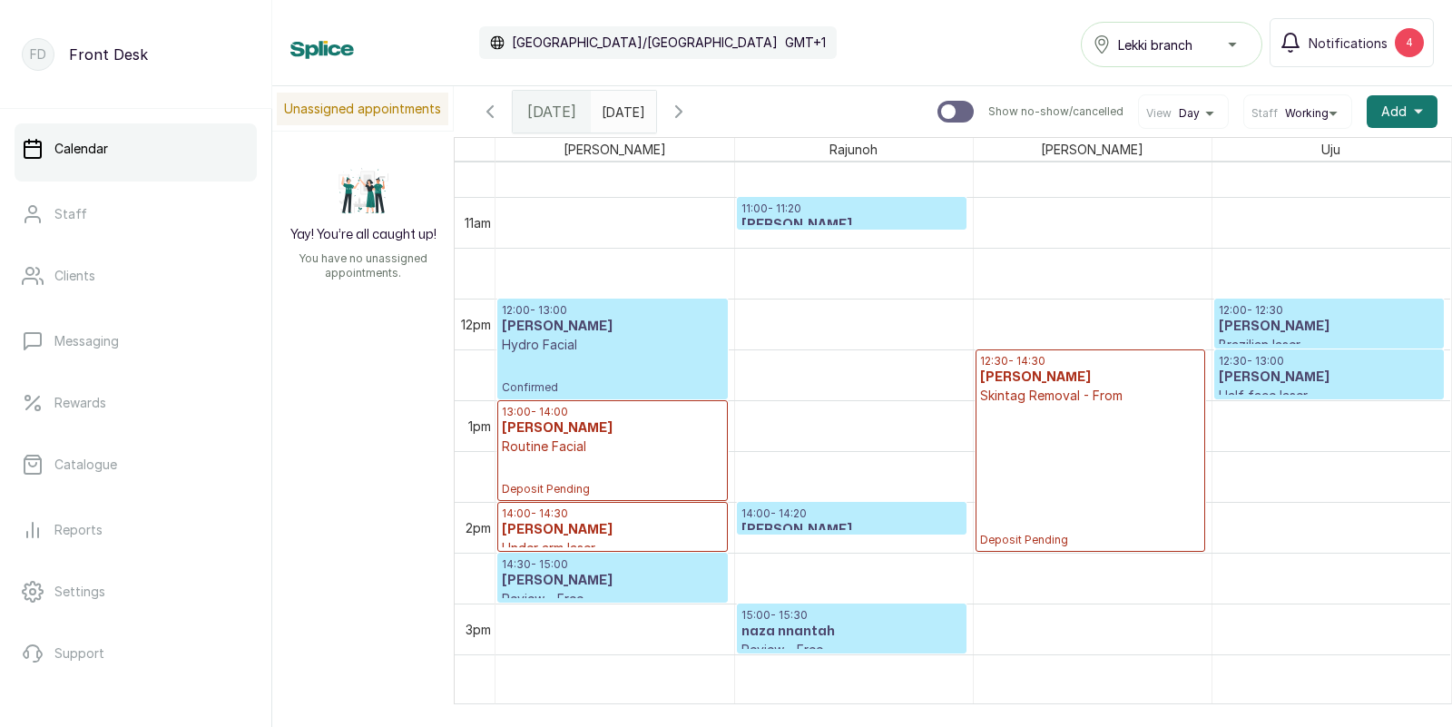
scroll to position [1078, 0]
